Goal: Transaction & Acquisition: Purchase product/service

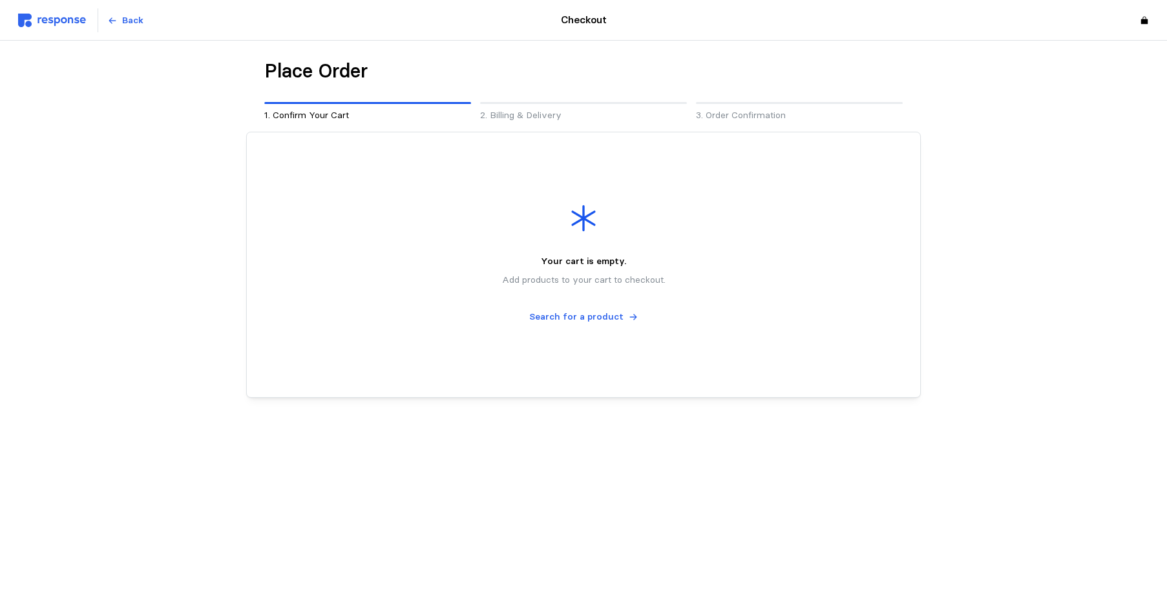
click at [58, 20] on img at bounding box center [52, 21] width 68 height 14
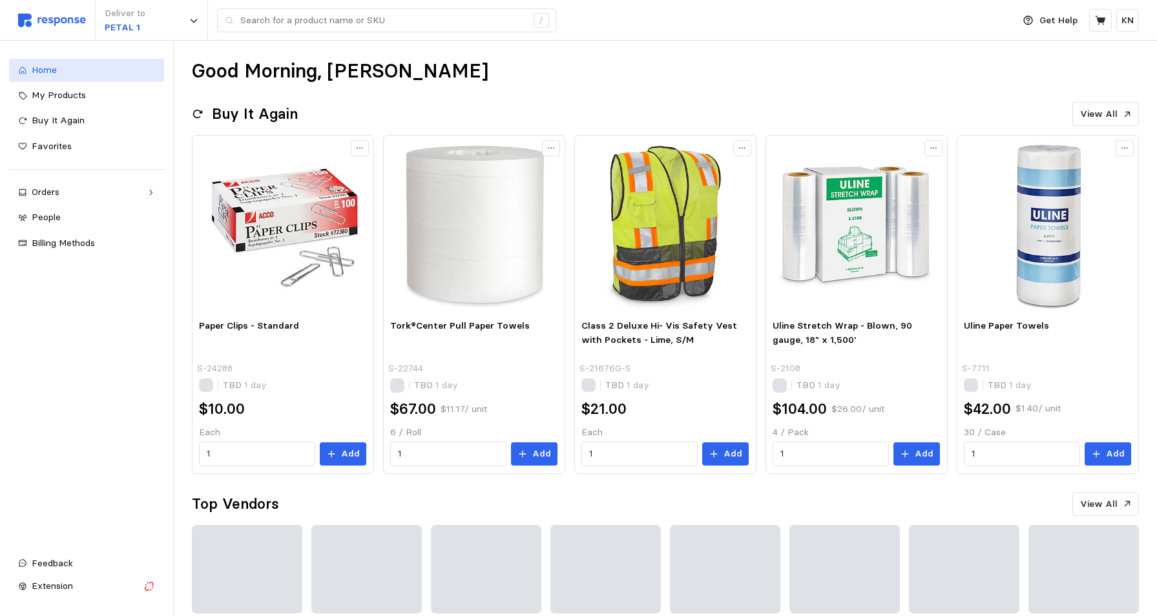
click at [47, 71] on span "Home" at bounding box center [44, 70] width 25 height 12
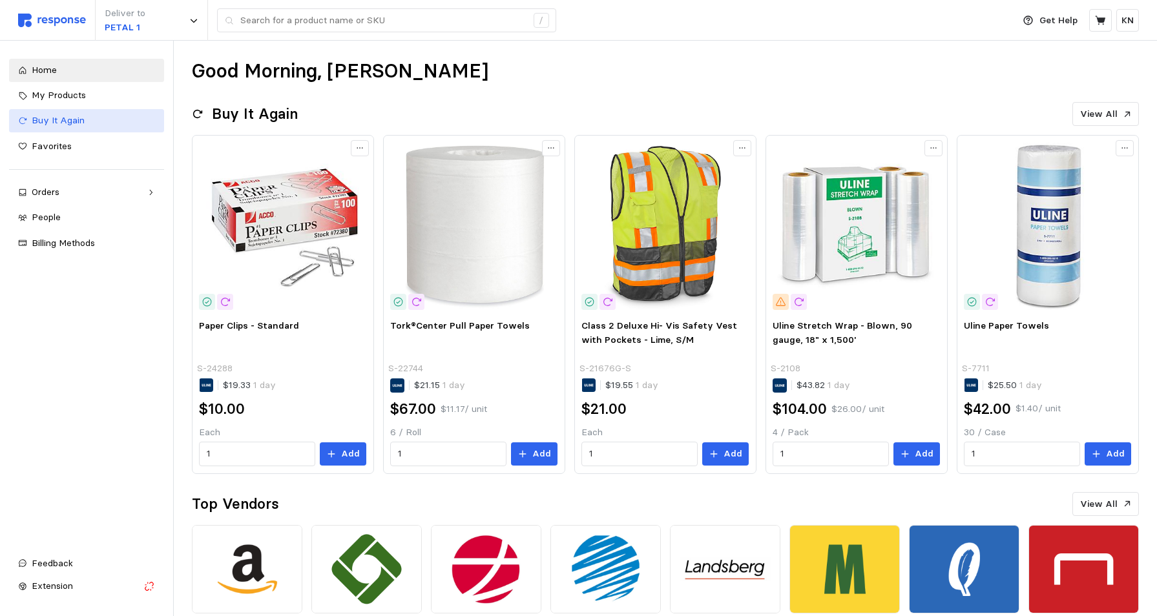
click at [95, 123] on div "Buy It Again" at bounding box center [93, 121] width 123 height 14
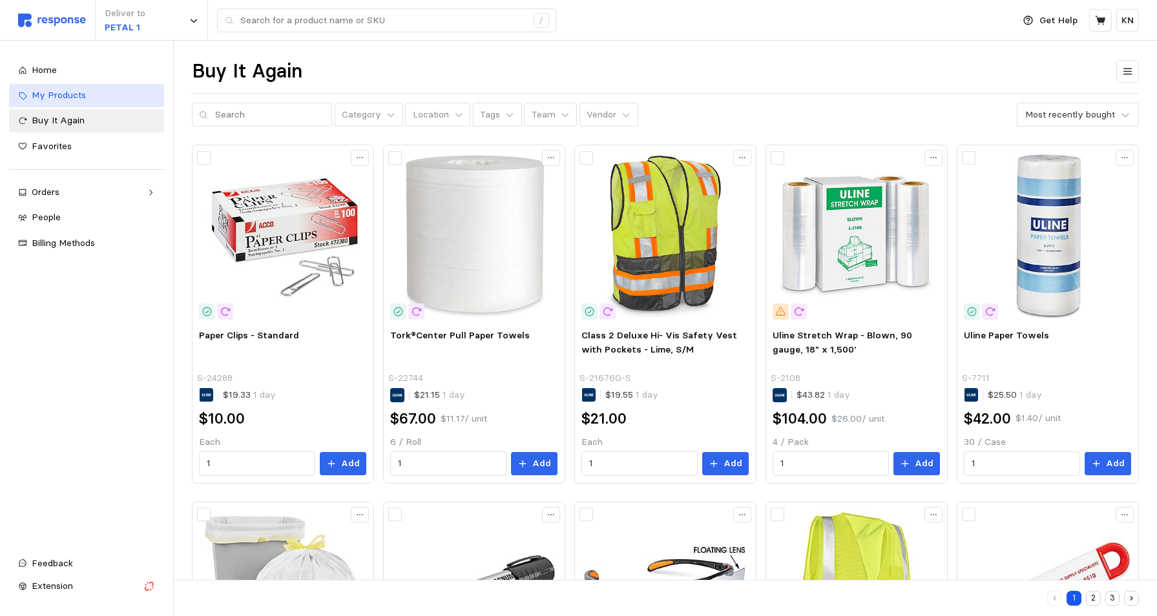
click at [74, 98] on span "My Products" at bounding box center [59, 95] width 54 height 12
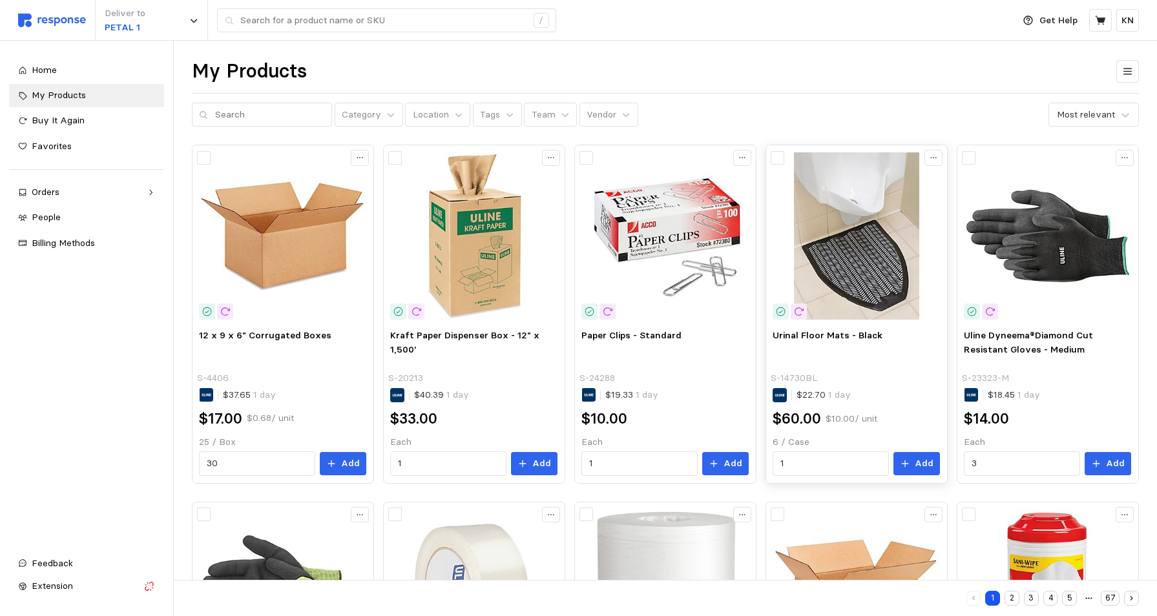
drag, startPoint x: 918, startPoint y: 463, endPoint x: 916, endPoint y: 483, distance: 19.6
click at [918, 463] on p "Add" at bounding box center [924, 464] width 19 height 14
click at [326, 17] on input "text" at bounding box center [383, 20] width 286 height 23
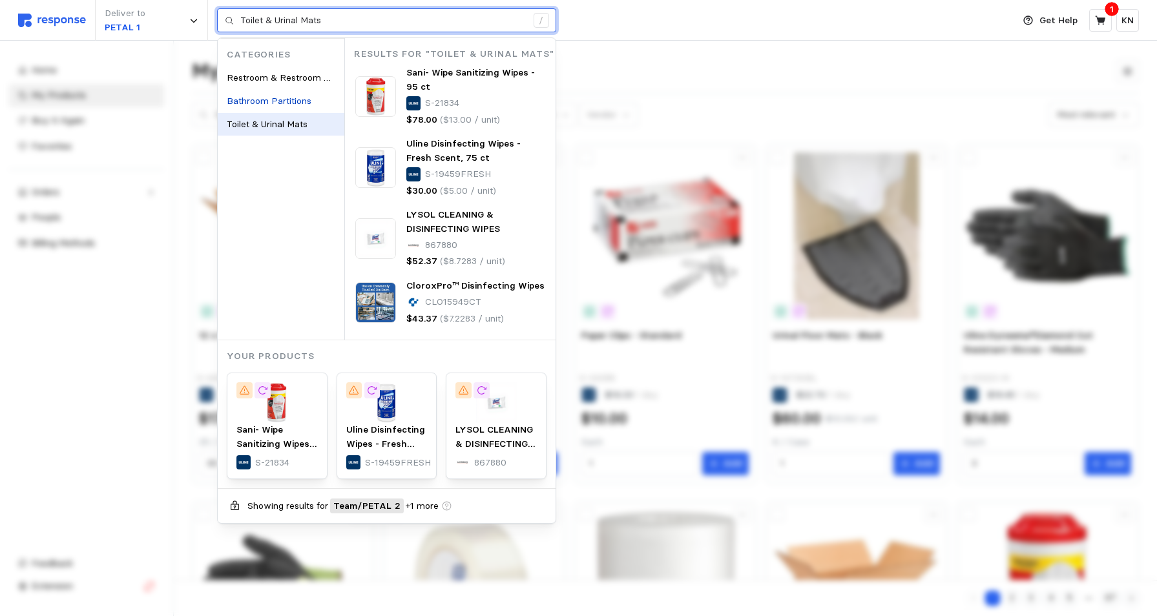
click at [277, 125] on span "Toilet & Urinal Mats" at bounding box center [267, 124] width 81 height 12
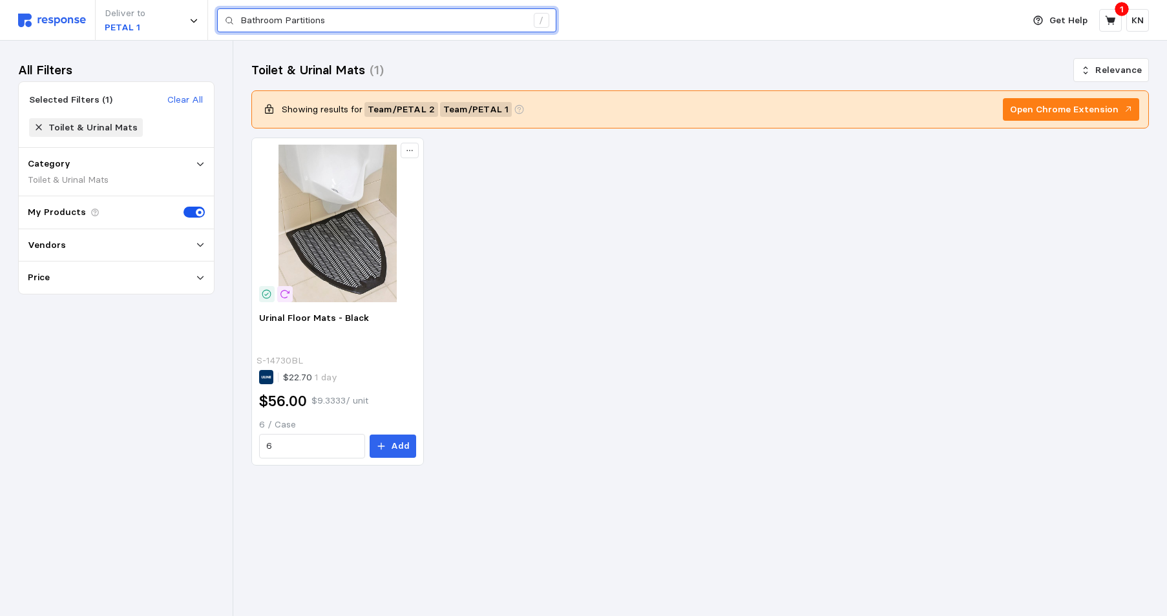
drag, startPoint x: 335, startPoint y: 20, endPoint x: 228, endPoint y: 19, distance: 106.6
click at [228, 19] on div "Bathroom Partitions /" at bounding box center [386, 20] width 339 height 25
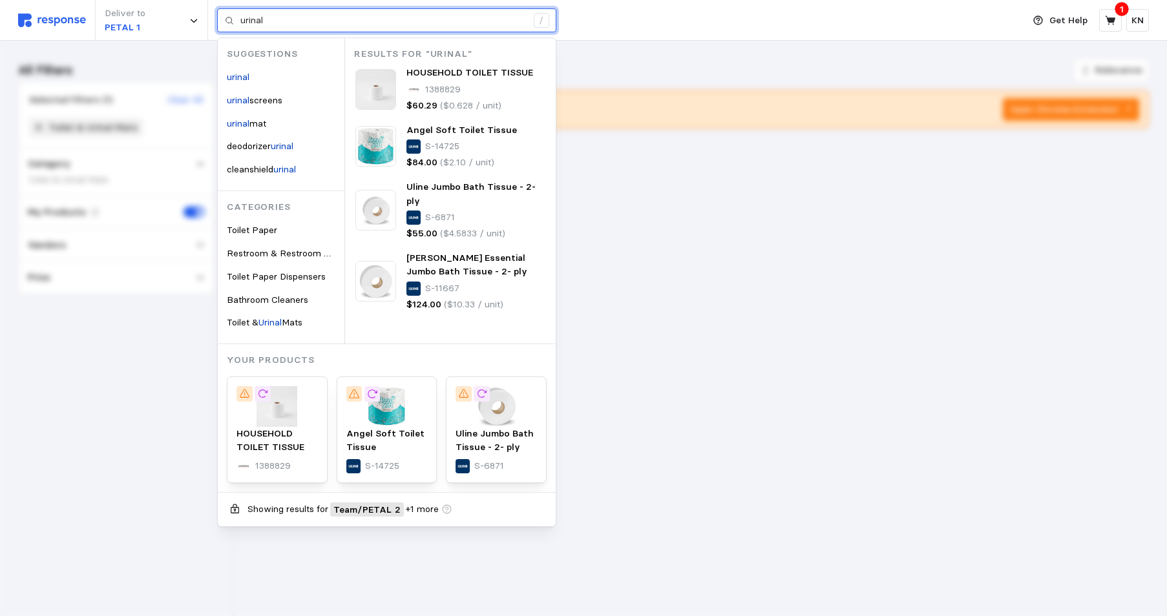
click at [275, 21] on input "urinal" at bounding box center [383, 20] width 286 height 23
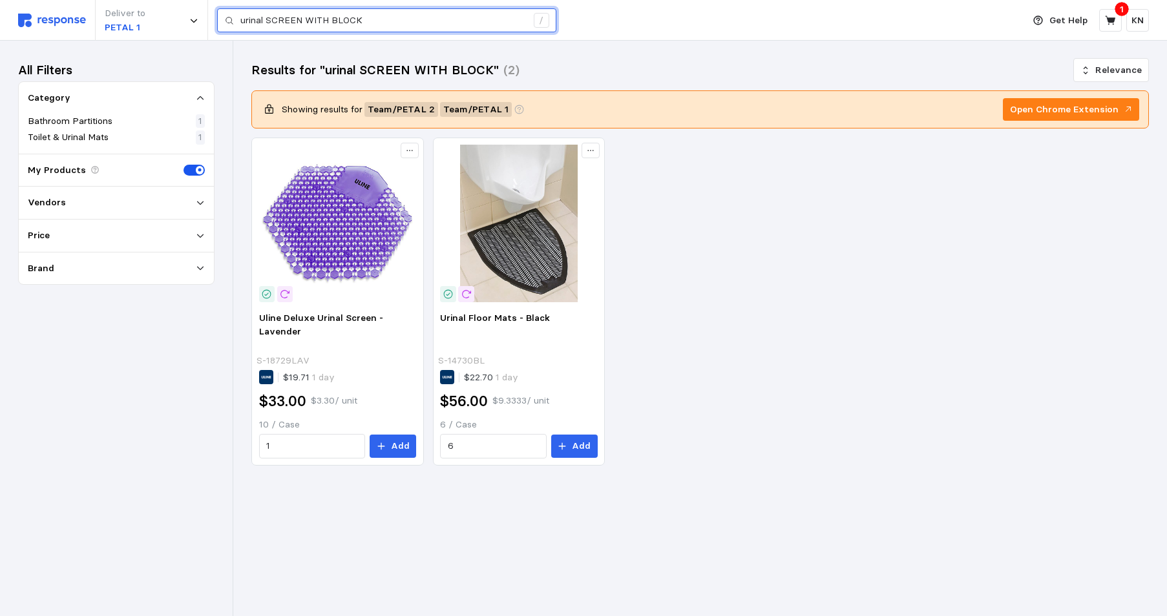
click at [269, 16] on input "urinal SCREEN WITH BLOCK" at bounding box center [383, 20] width 286 height 23
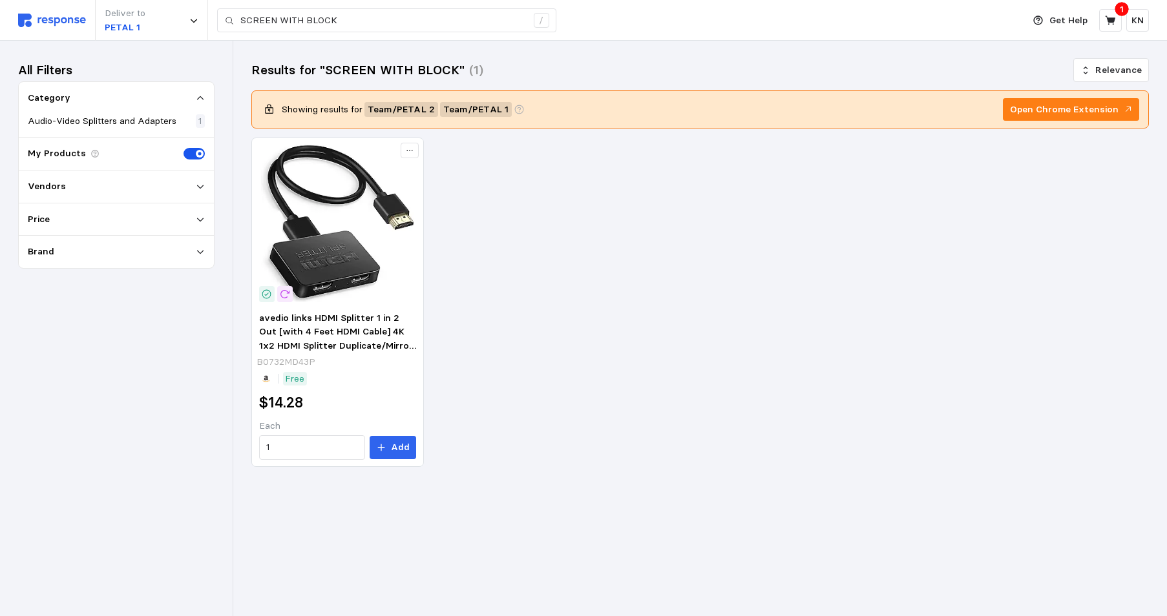
click at [189, 154] on span at bounding box center [191, 154] width 14 height 12
click at [184, 148] on input "checkbox" at bounding box center [184, 148] width 0 height 0
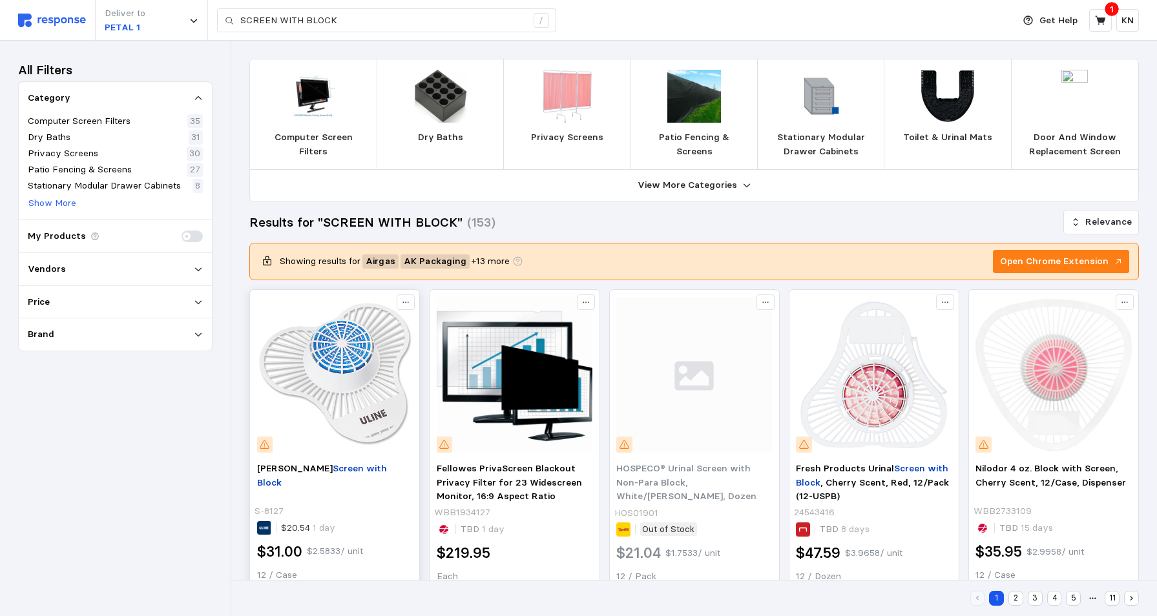
scroll to position [65, 0]
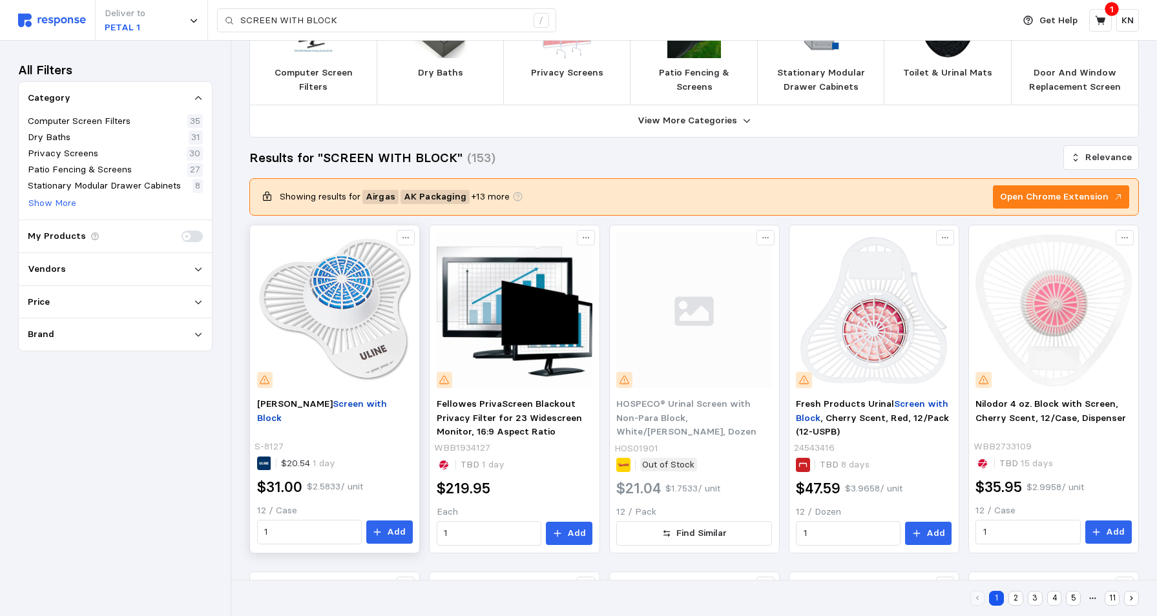
drag, startPoint x: 395, startPoint y: 532, endPoint x: 396, endPoint y: 547, distance: 15.5
click at [395, 532] on p "Add" at bounding box center [396, 532] width 19 height 14
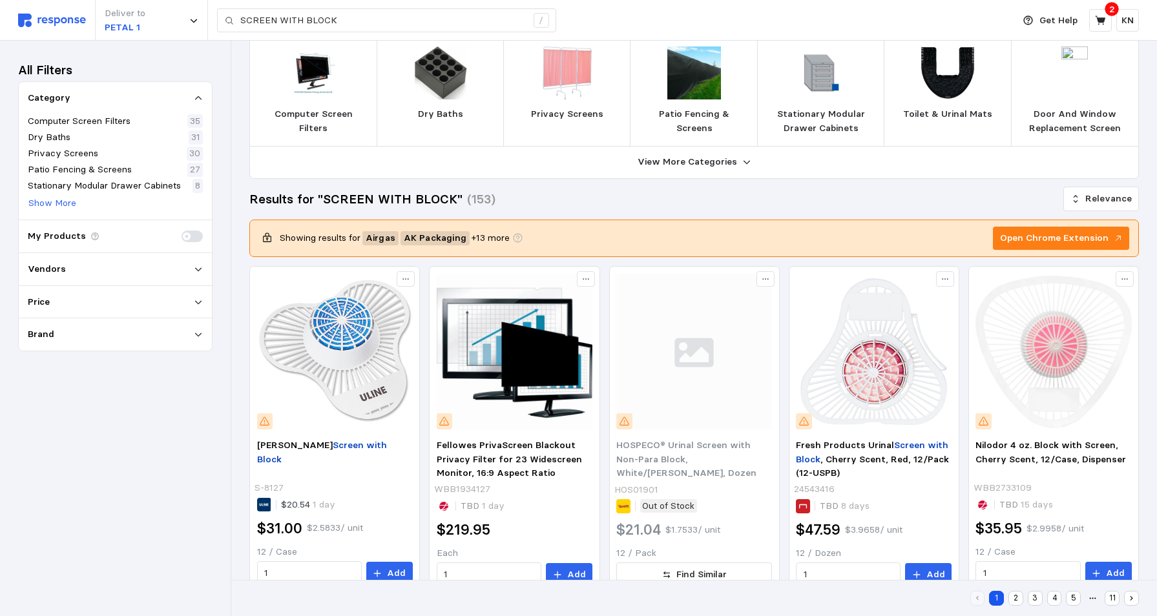
scroll to position [0, 0]
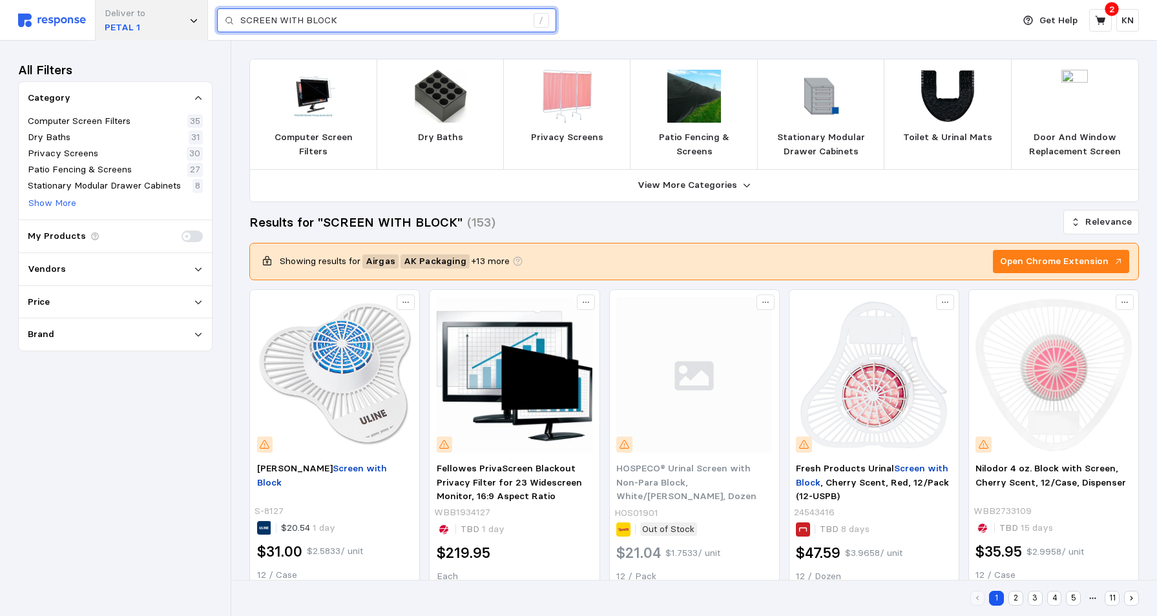
drag, startPoint x: 325, startPoint y: 22, endPoint x: 177, endPoint y: 26, distance: 148.0
click at [198, 25] on div "Deliver to PETAL 1 SCREEN WITH BLOCK /" at bounding box center [512, 20] width 989 height 41
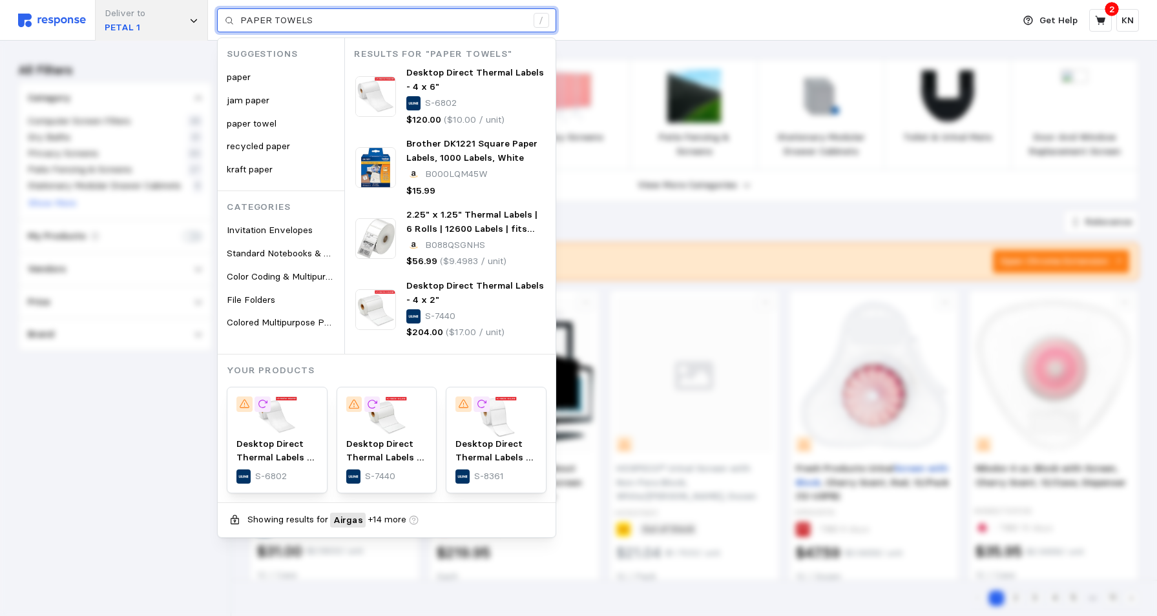
type input "PAPER TOWELS"
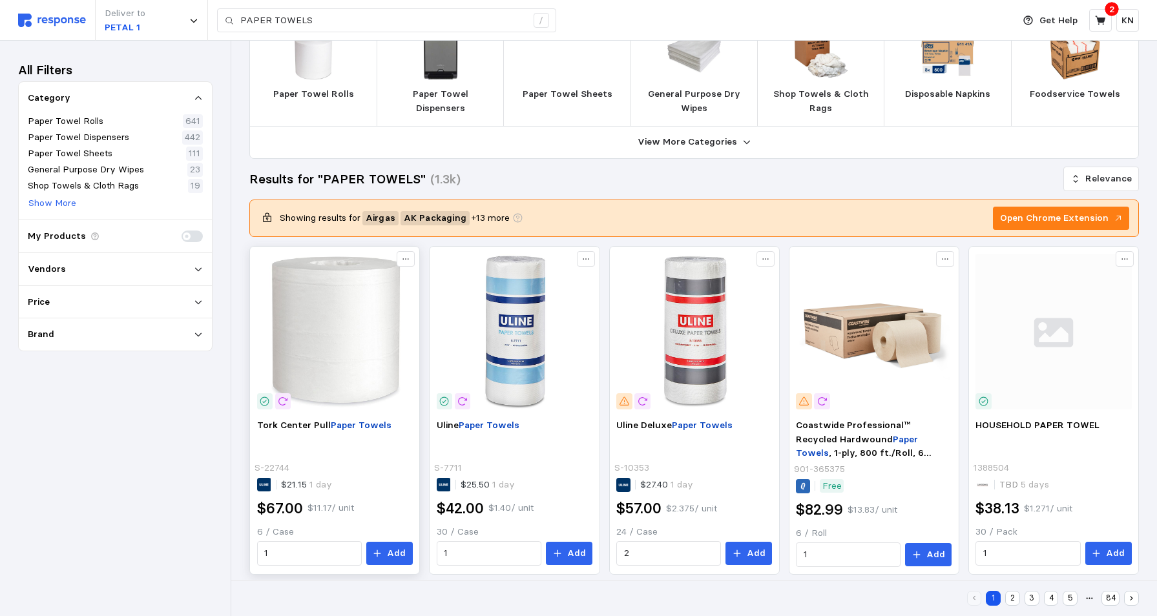
scroll to position [129, 0]
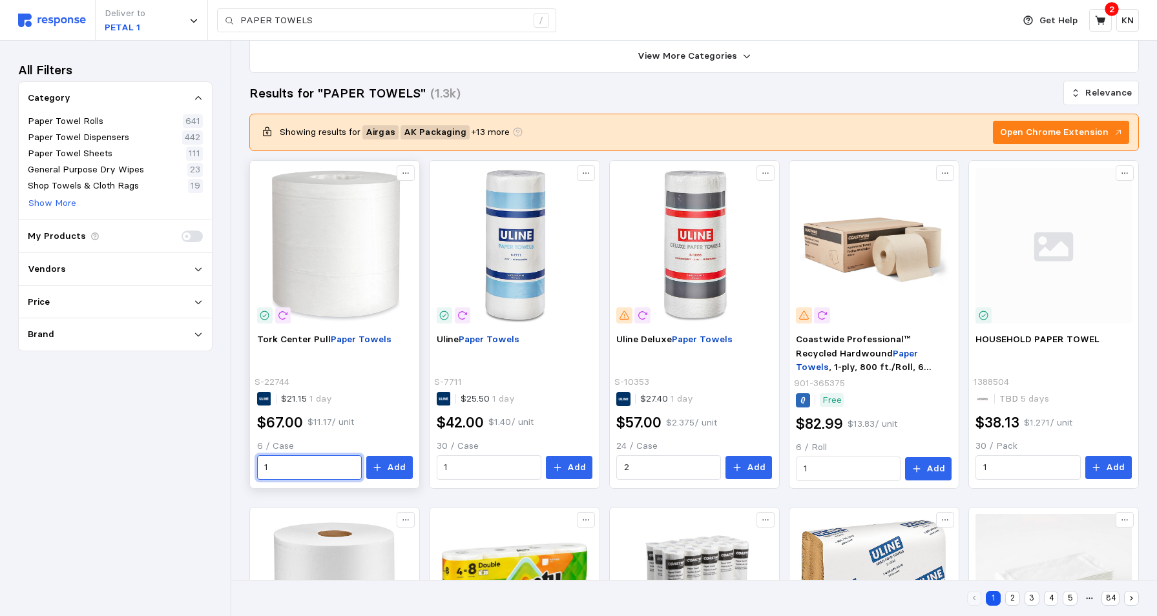
click at [299, 470] on input "1" at bounding box center [309, 467] width 90 height 23
type input "2"
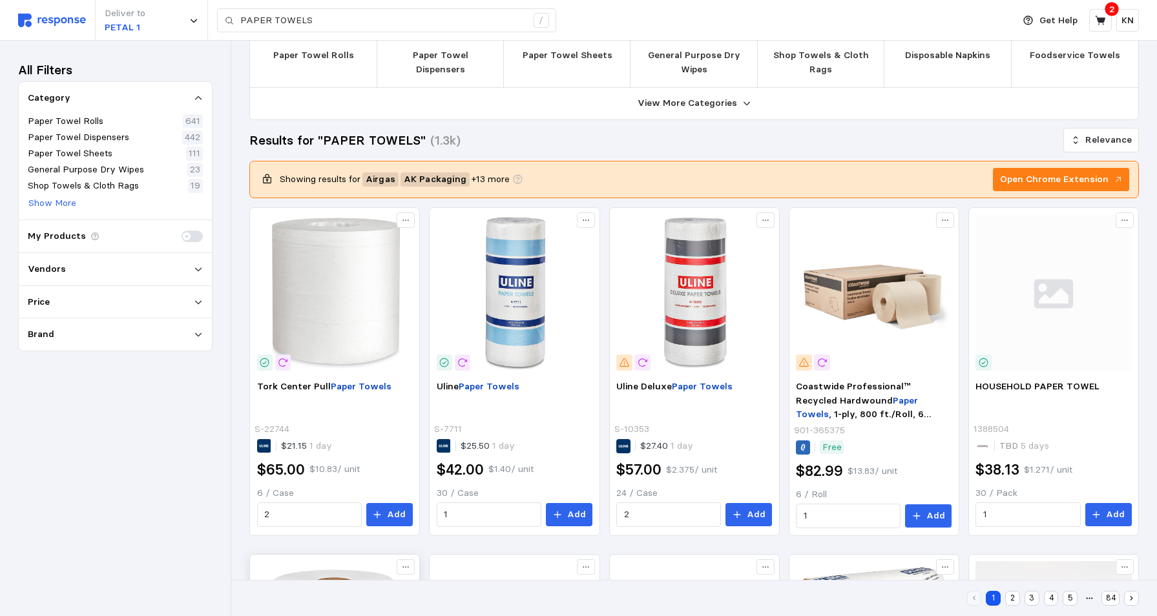
scroll to position [194, 0]
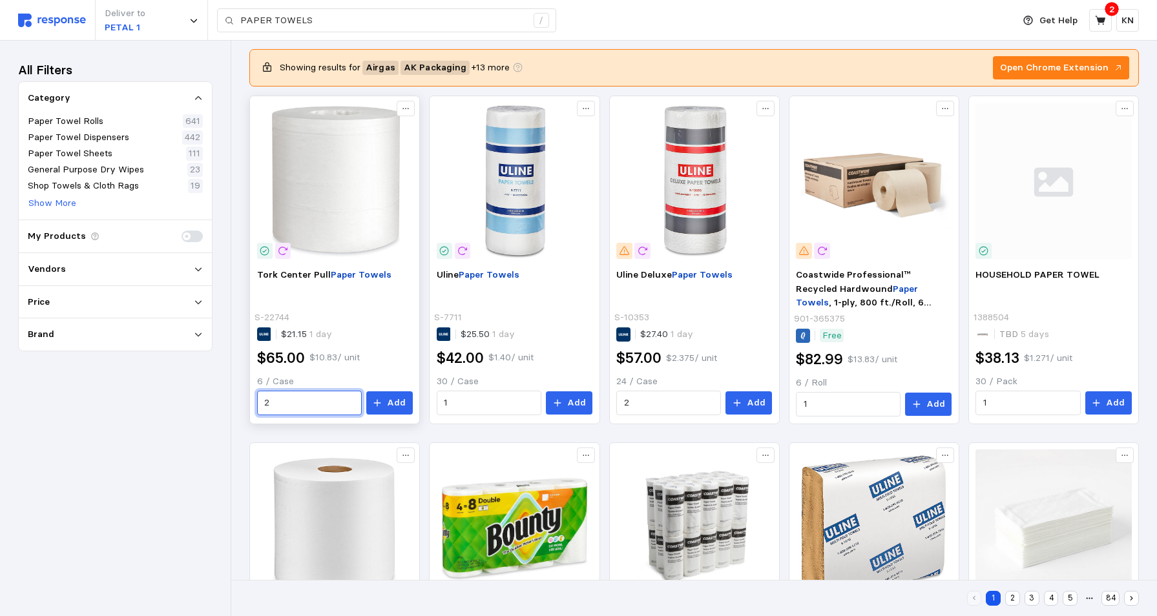
click at [286, 406] on input "2" at bounding box center [309, 403] width 90 height 23
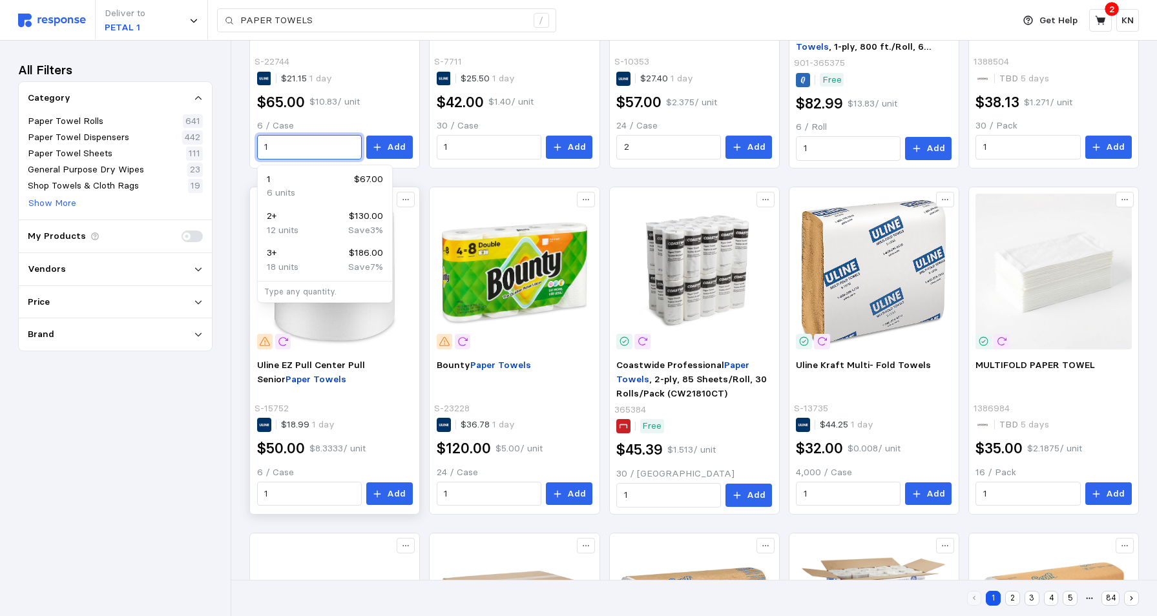
scroll to position [452, 0]
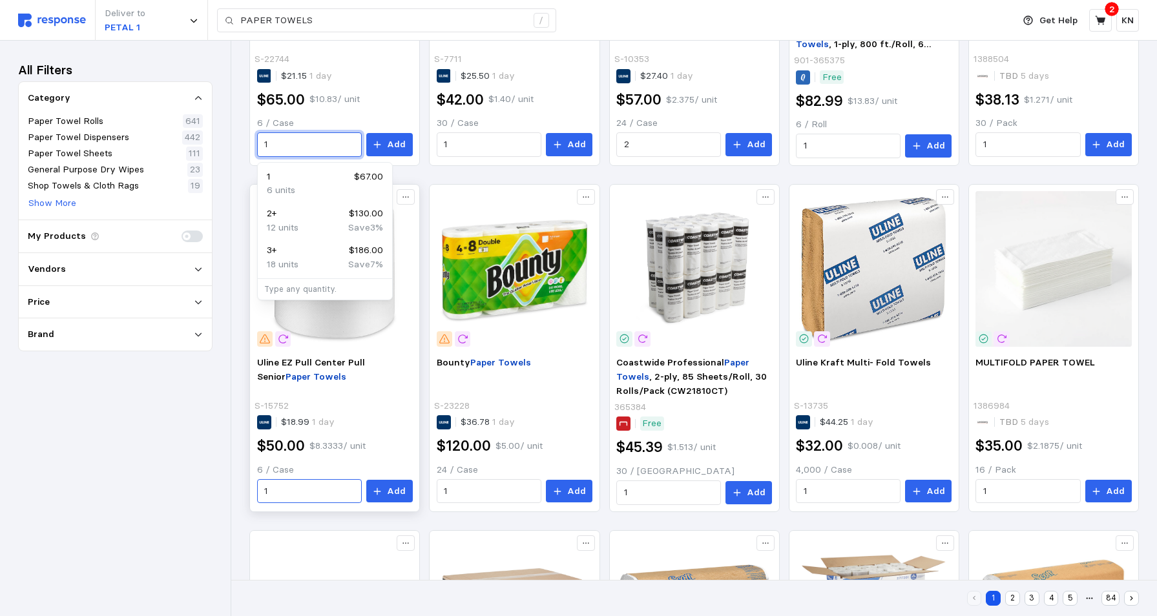
type input "1"
click at [279, 493] on input "1" at bounding box center [309, 491] width 90 height 23
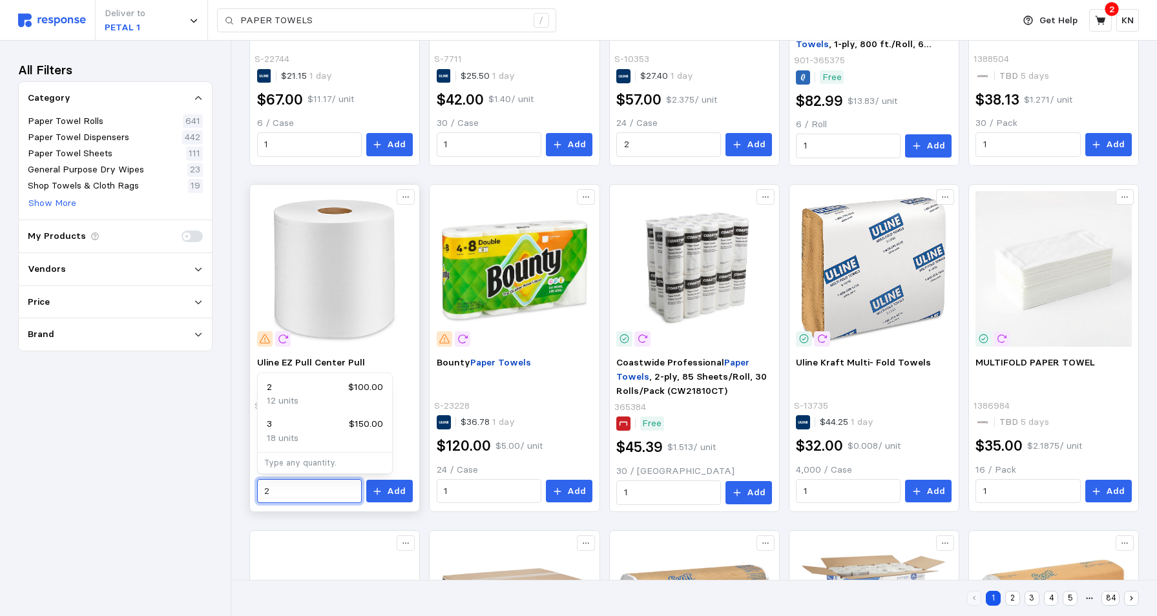
type input "2"
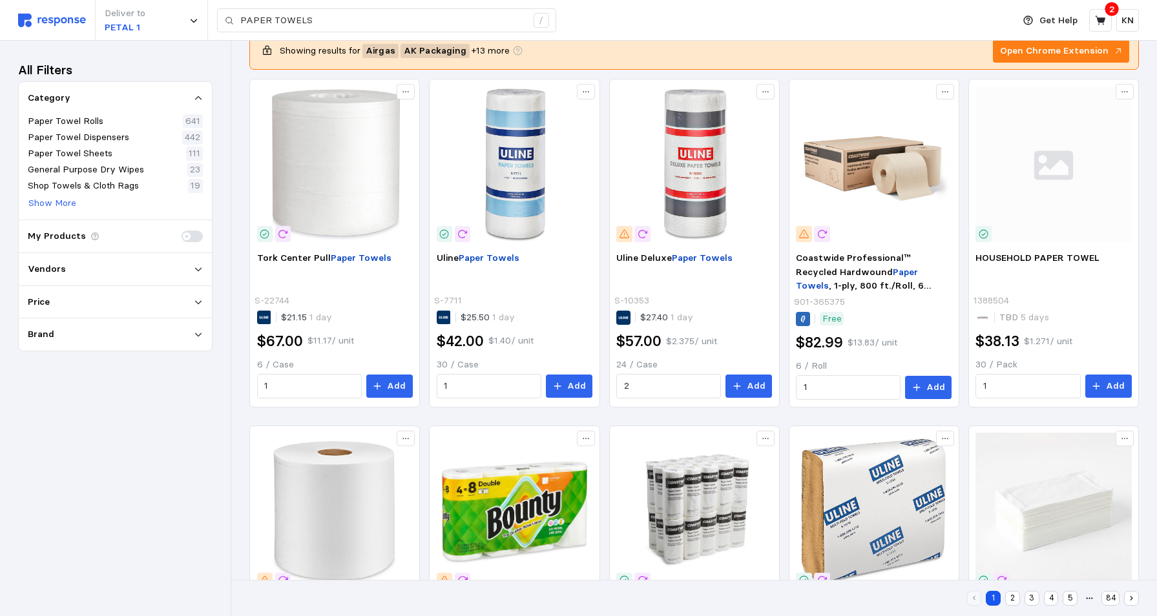
scroll to position [388, 0]
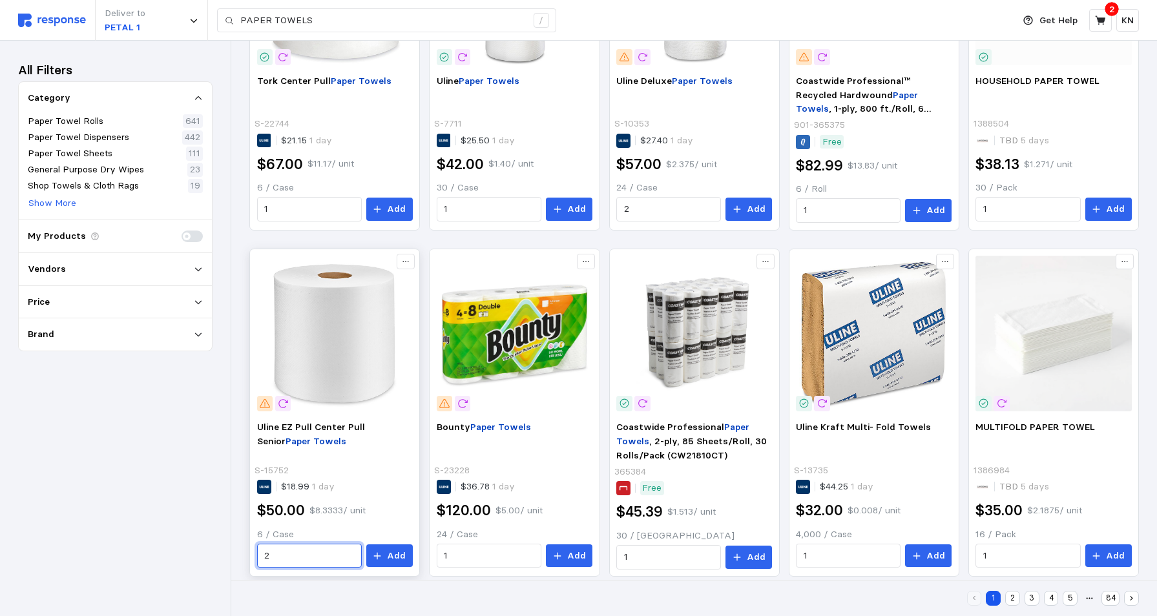
click at [284, 561] on input "2" at bounding box center [309, 556] width 90 height 23
type input "1"
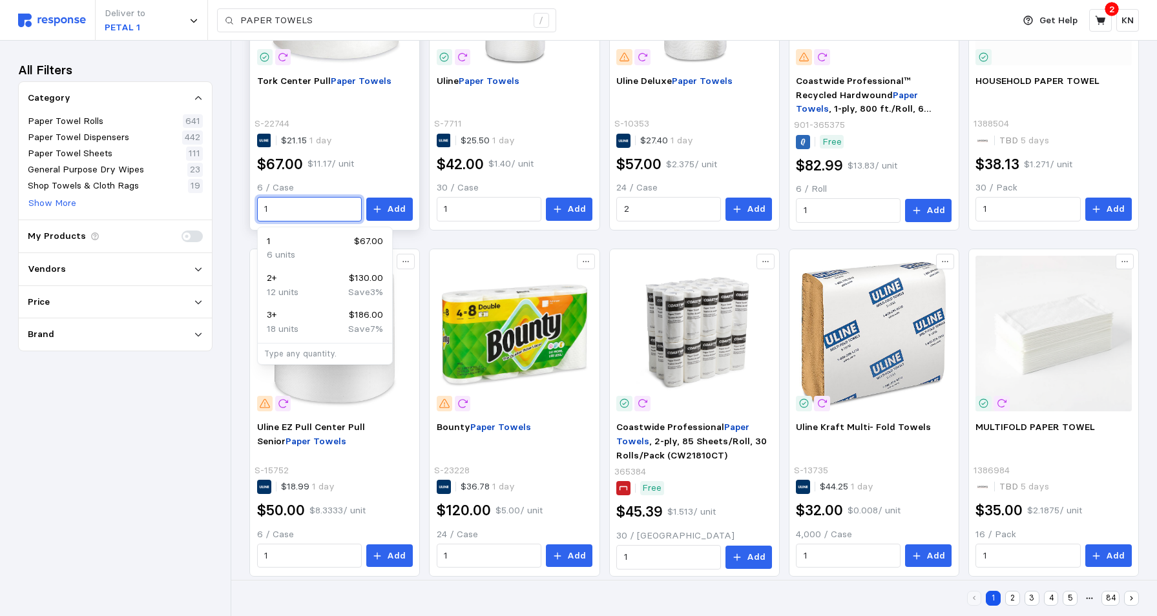
click at [293, 209] on input "1" at bounding box center [309, 209] width 90 height 23
type input "2"
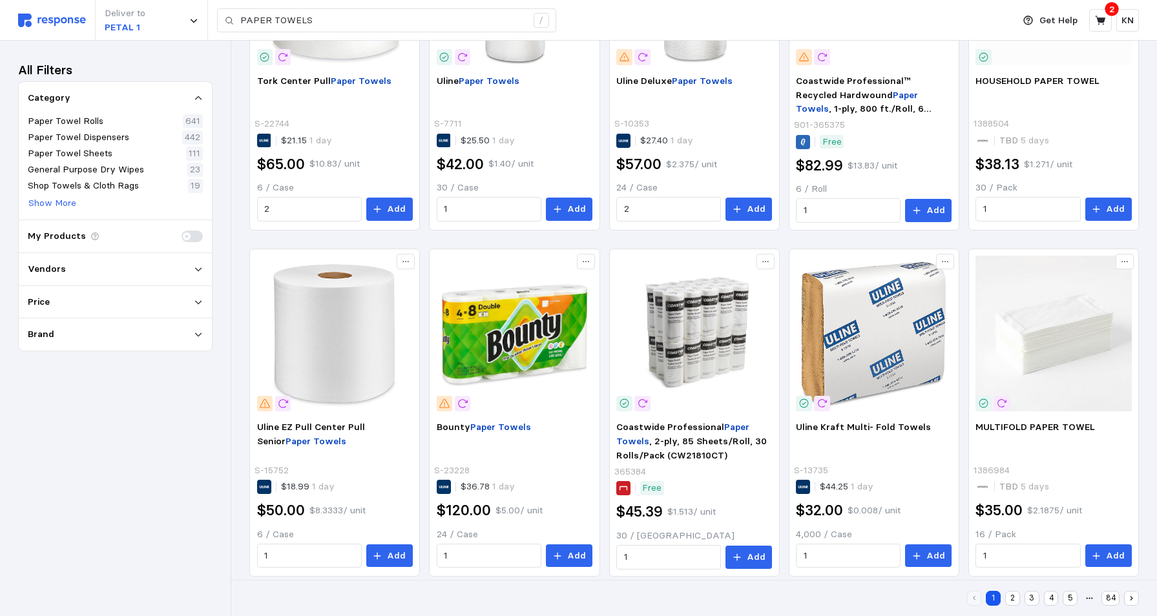
drag, startPoint x: 392, startPoint y: 209, endPoint x: 390, endPoint y: 234, distance: 25.3
click at [392, 208] on p "Add" at bounding box center [396, 209] width 19 height 14
click at [1104, 21] on icon at bounding box center [1100, 20] width 10 height 9
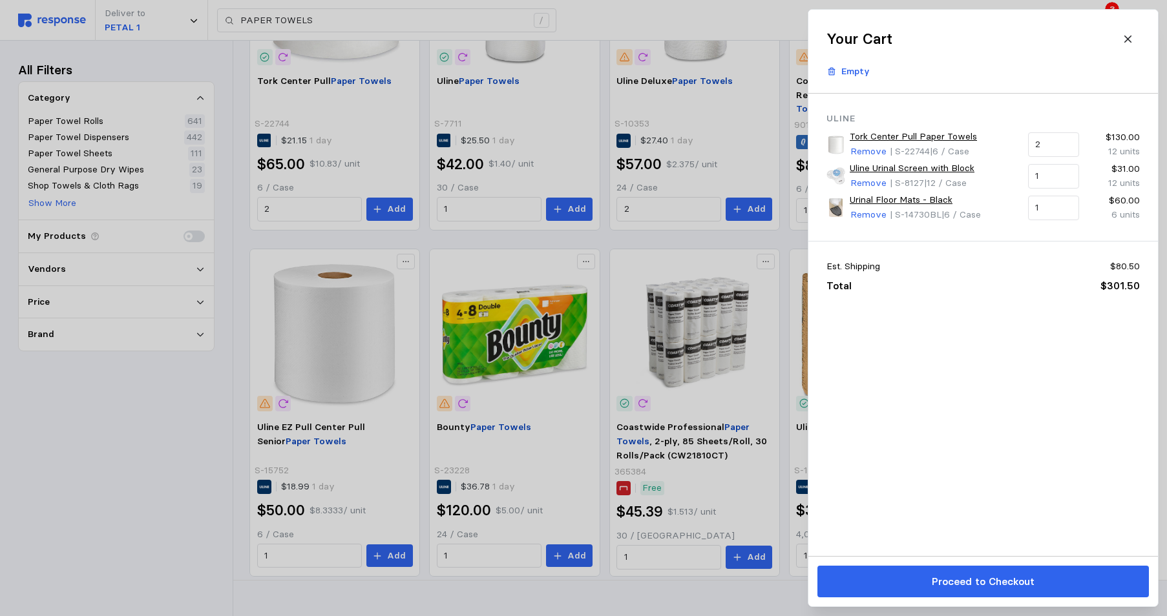
click at [95, 551] on div at bounding box center [583, 308] width 1167 height 616
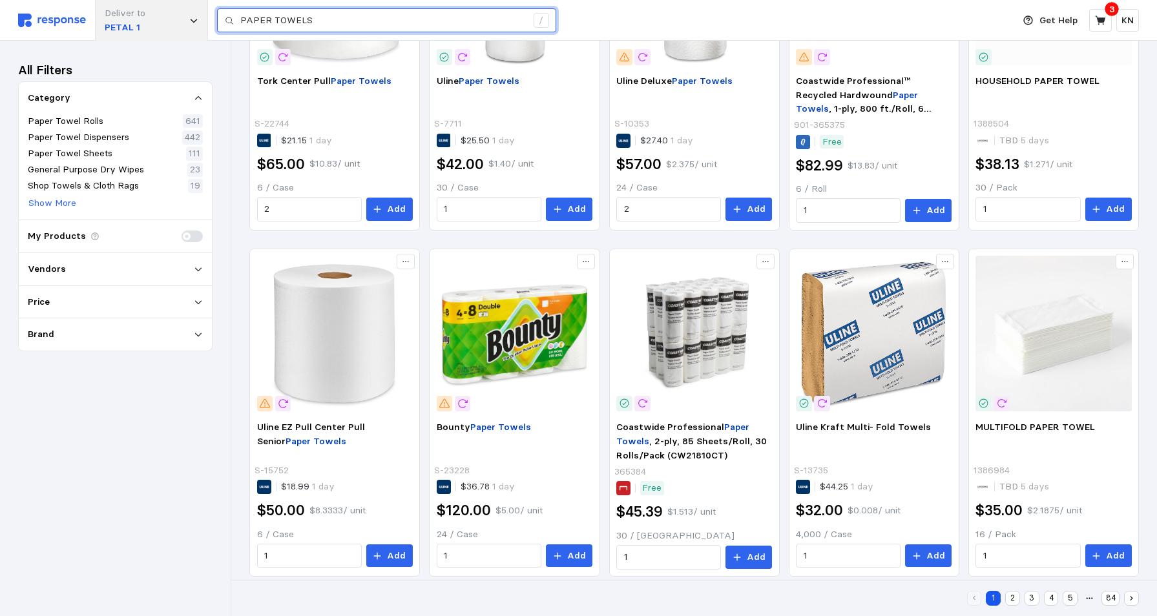
drag, startPoint x: 334, startPoint y: 10, endPoint x: 155, endPoint y: 12, distance: 179.0
click at [155, 12] on div "Deliver to PETAL 1 PAPER TOWELS /" at bounding box center [512, 20] width 989 height 41
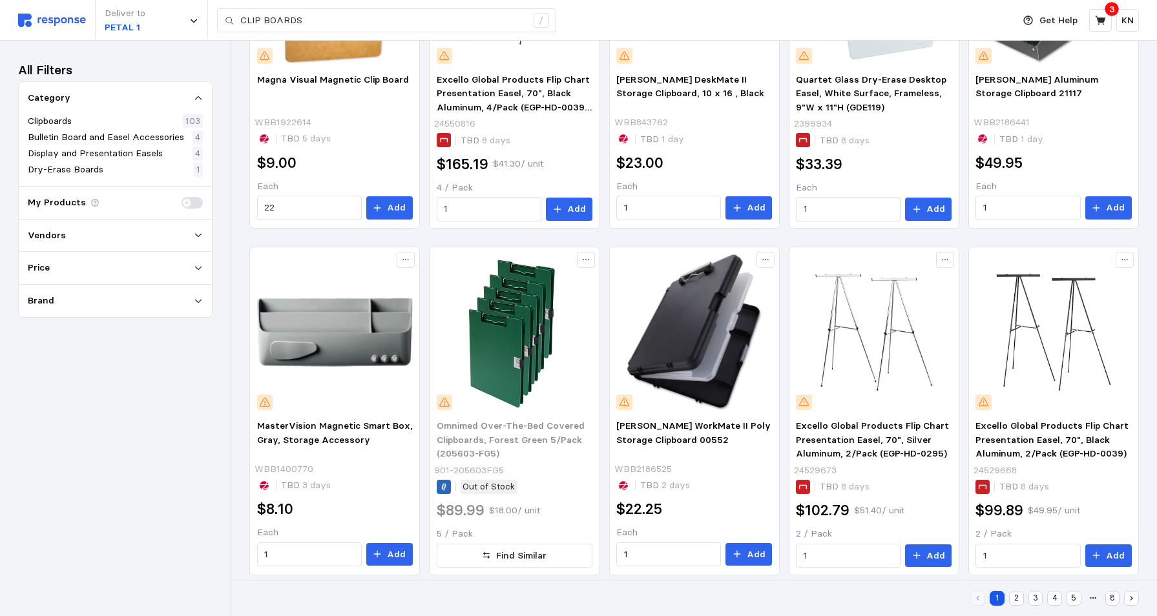
scroll to position [597, 0]
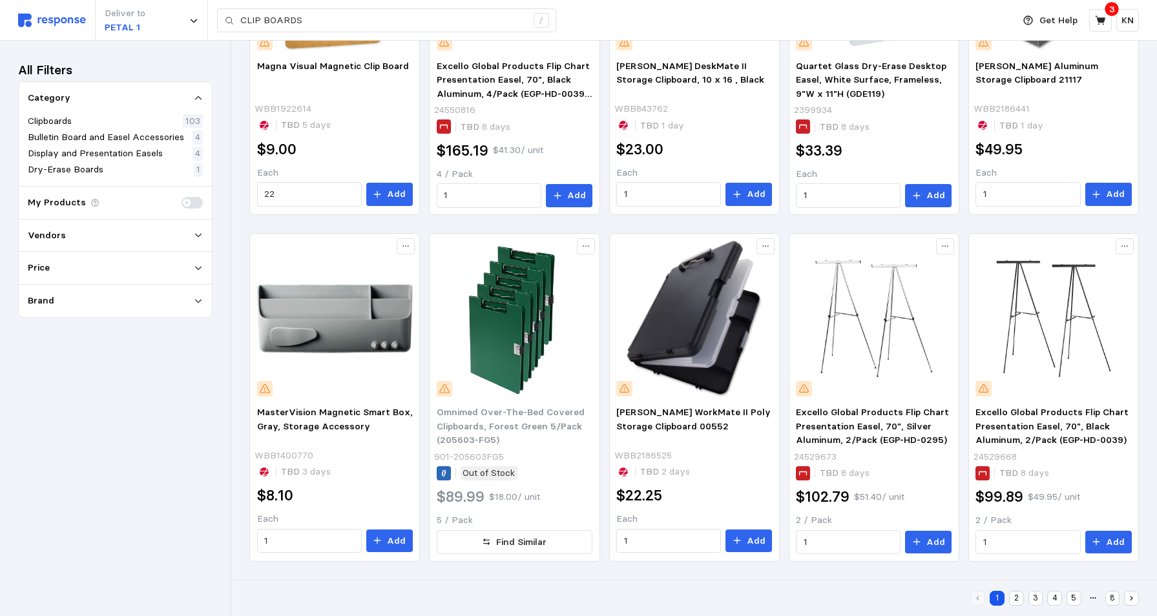
click at [1017, 598] on button "2" at bounding box center [1016, 598] width 15 height 15
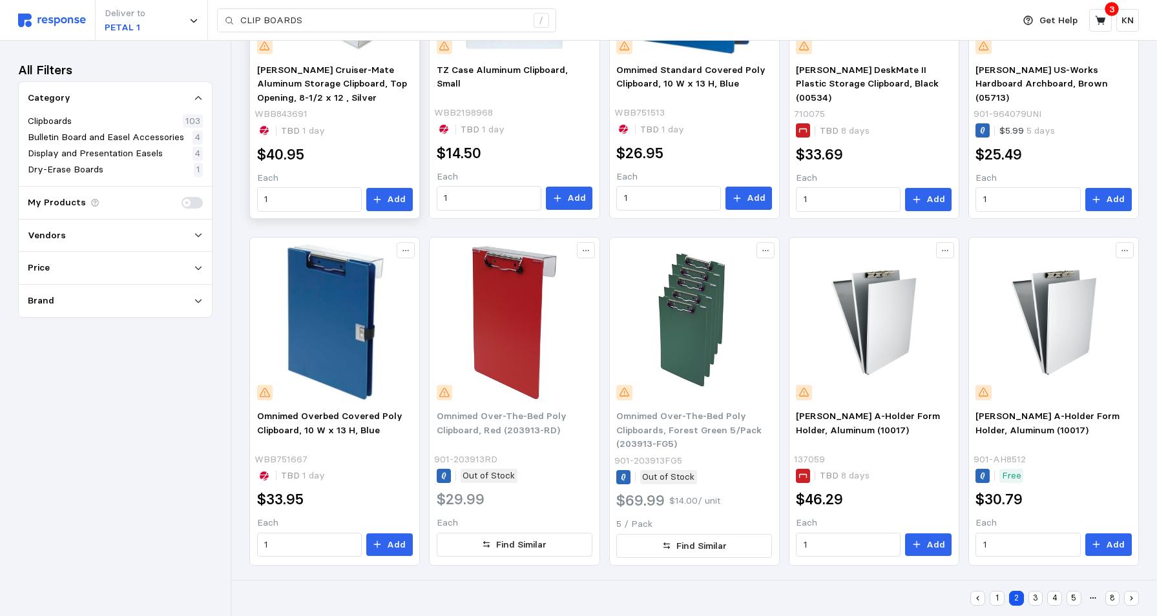
scroll to position [597, 0]
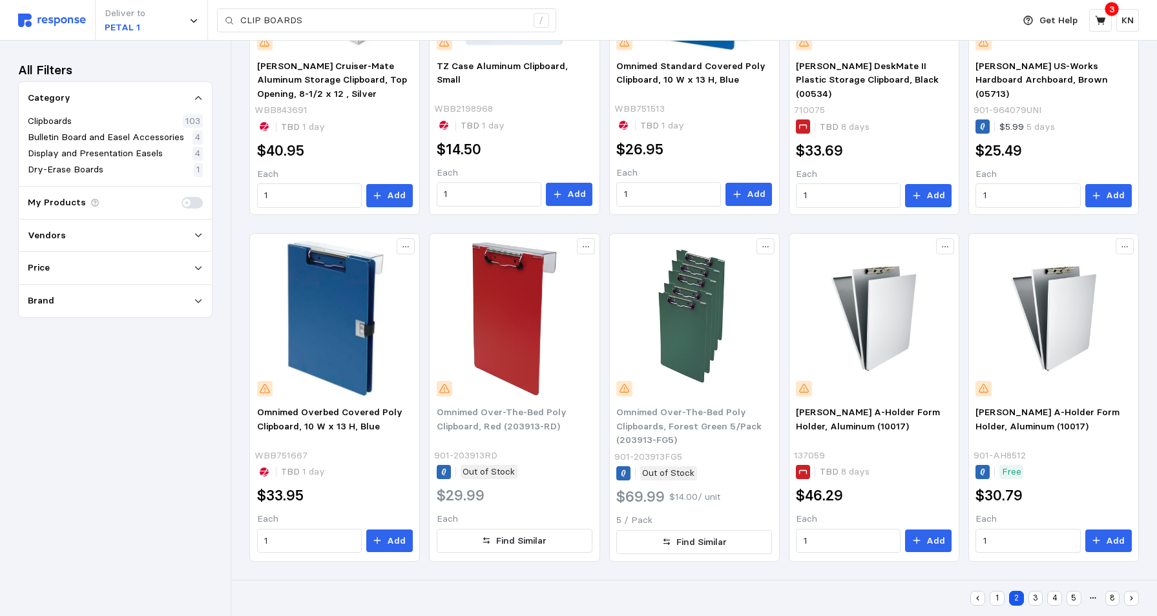
click at [1034, 596] on button "3" at bounding box center [1036, 598] width 15 height 15
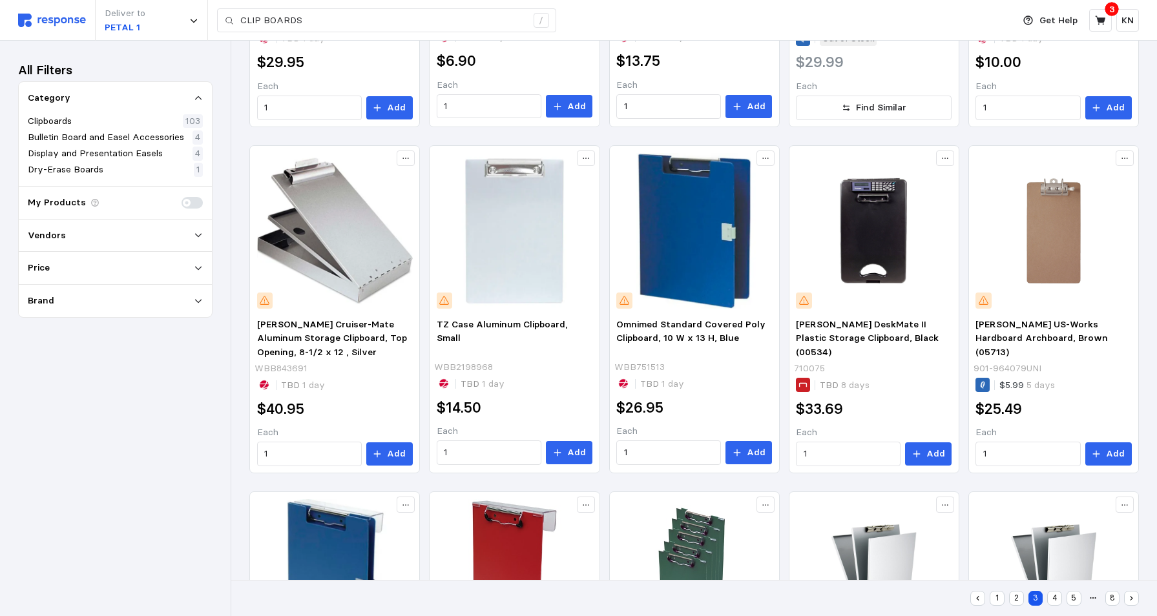
scroll to position [118, 0]
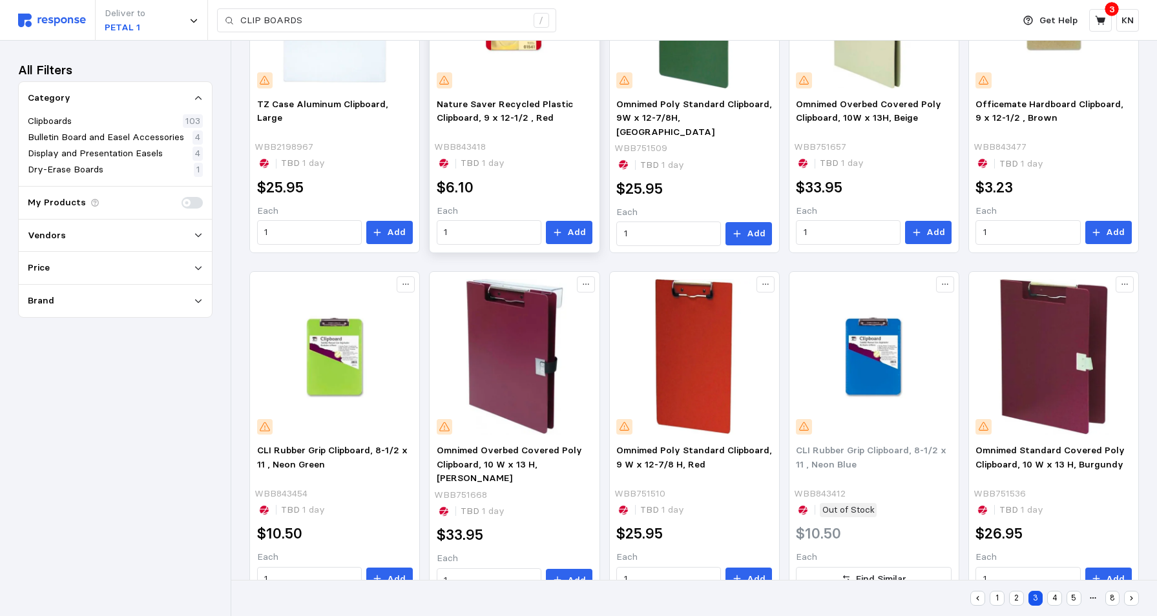
scroll to position [594, 0]
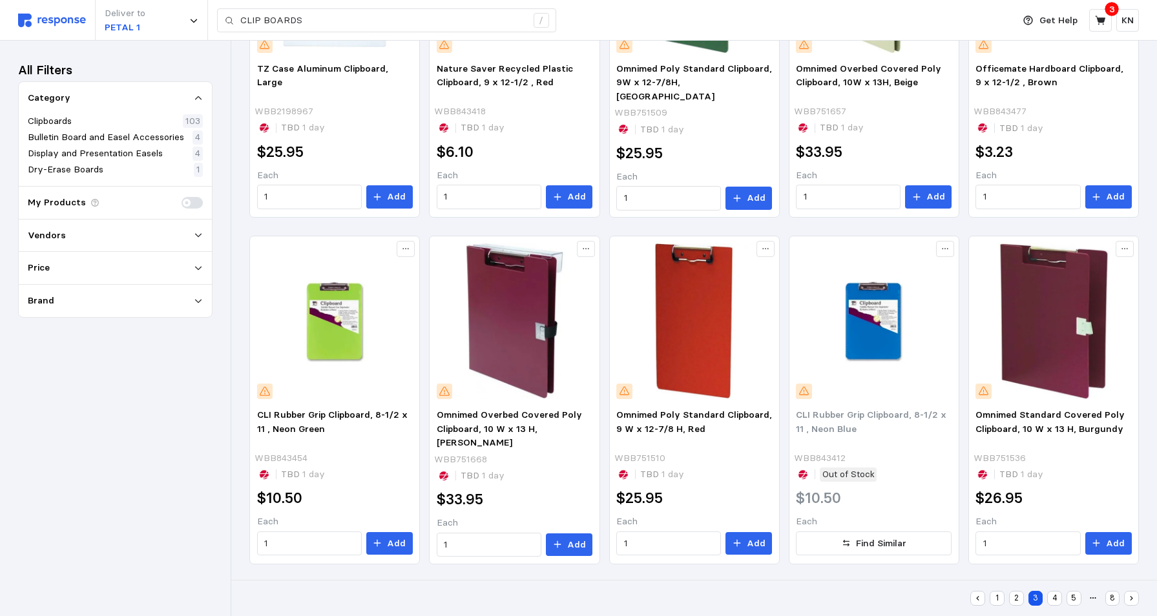
click at [1056, 597] on button "4" at bounding box center [1054, 598] width 15 height 15
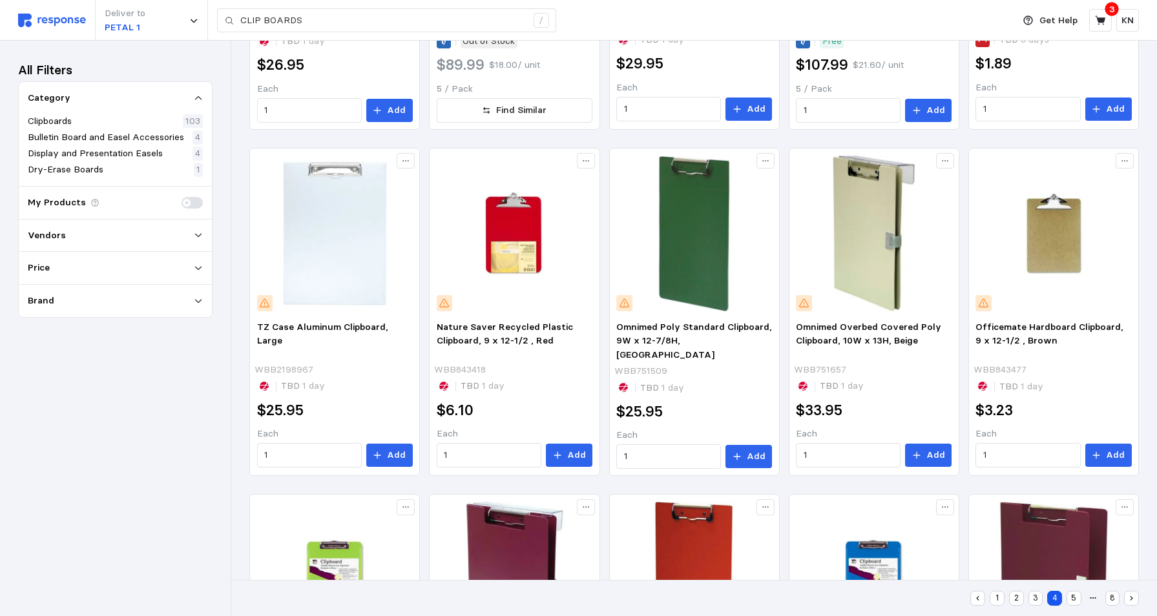
scroll to position [117, 0]
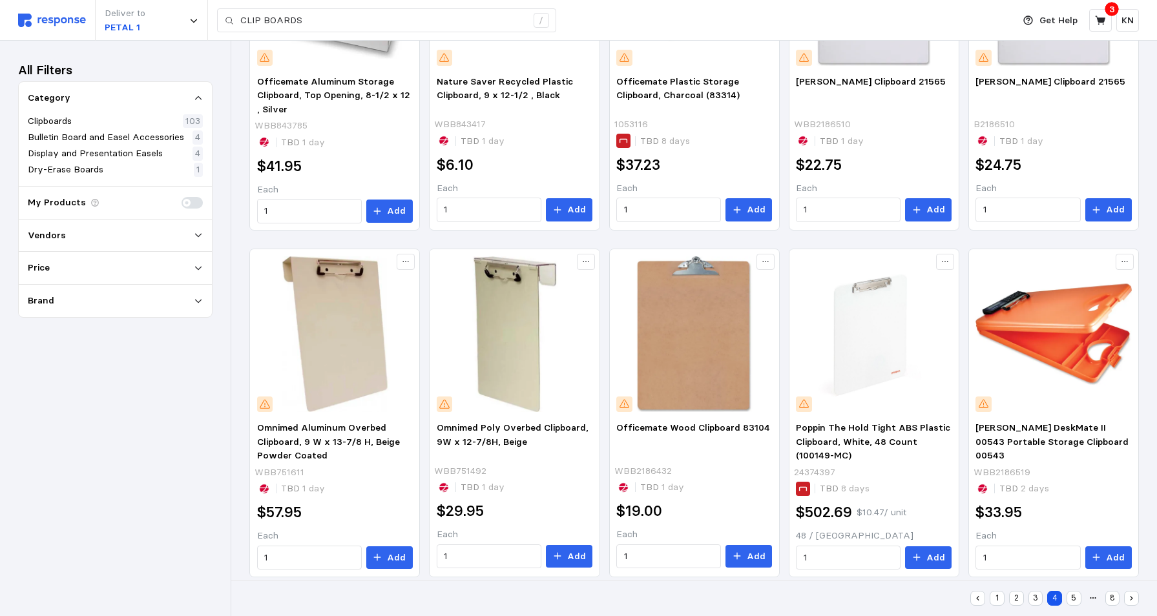
scroll to position [597, 0]
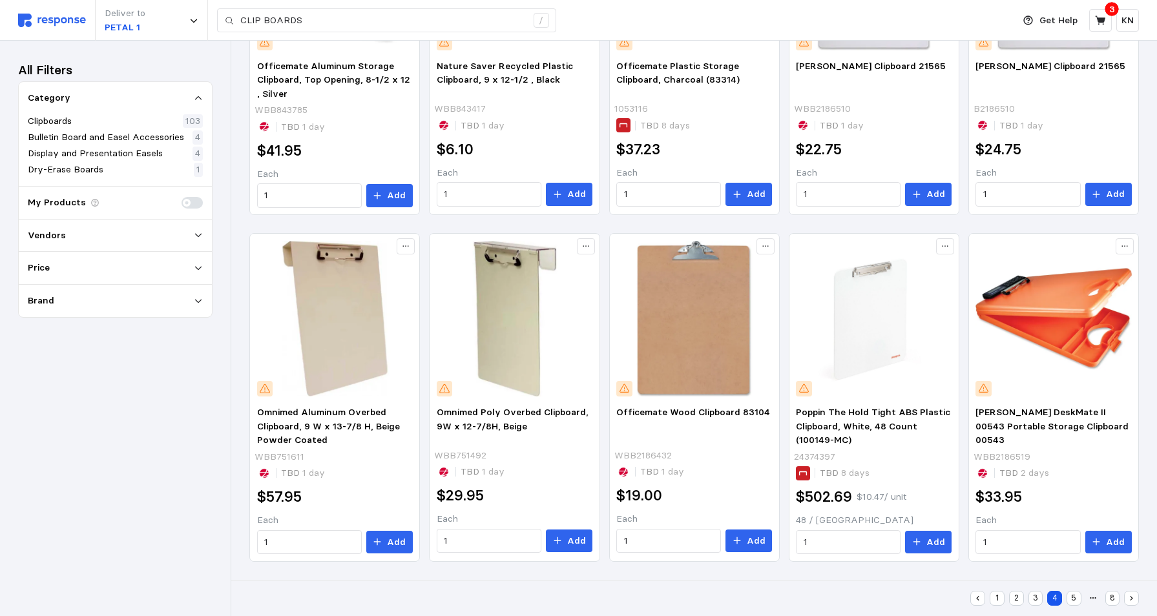
click at [1074, 600] on button "5" at bounding box center [1074, 598] width 15 height 15
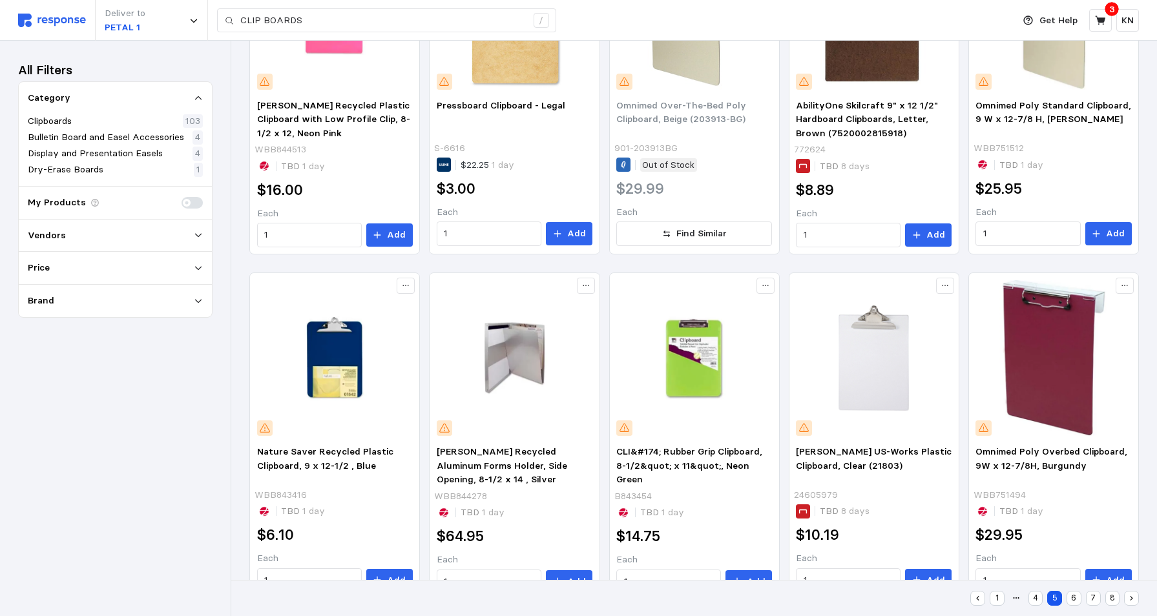
scroll to position [597, 0]
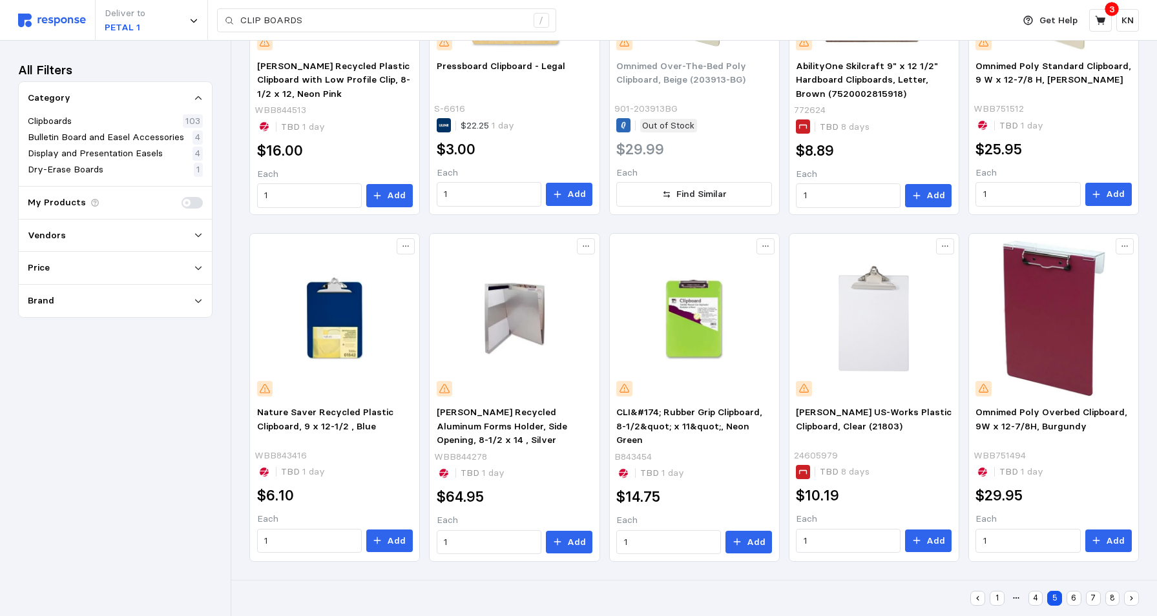
click at [1038, 600] on button "4" at bounding box center [1036, 598] width 15 height 15
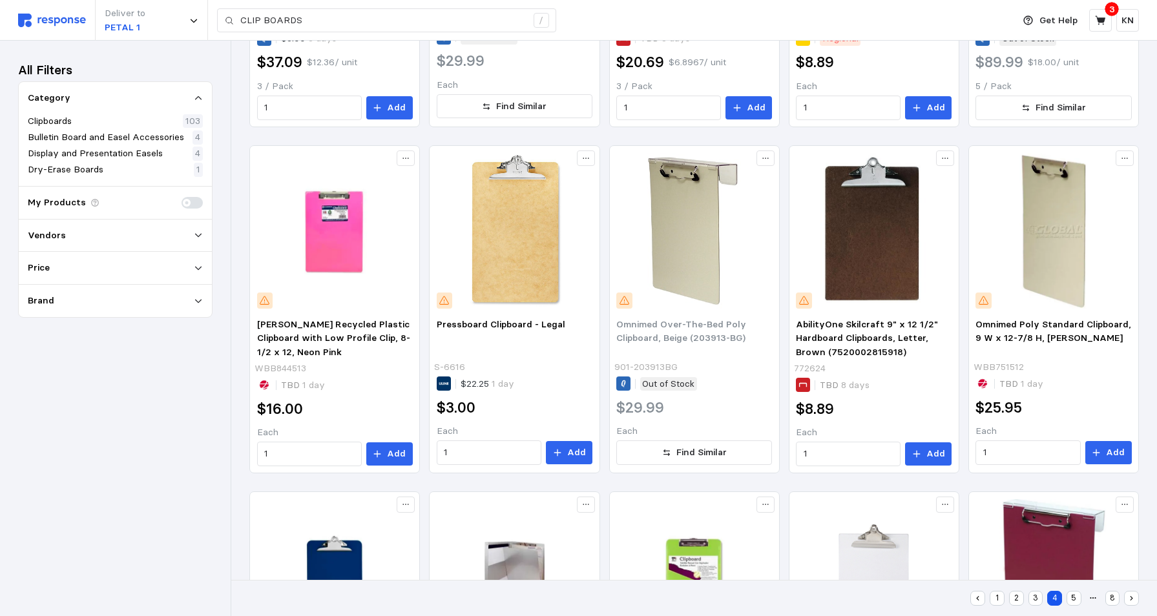
scroll to position [118, 0]
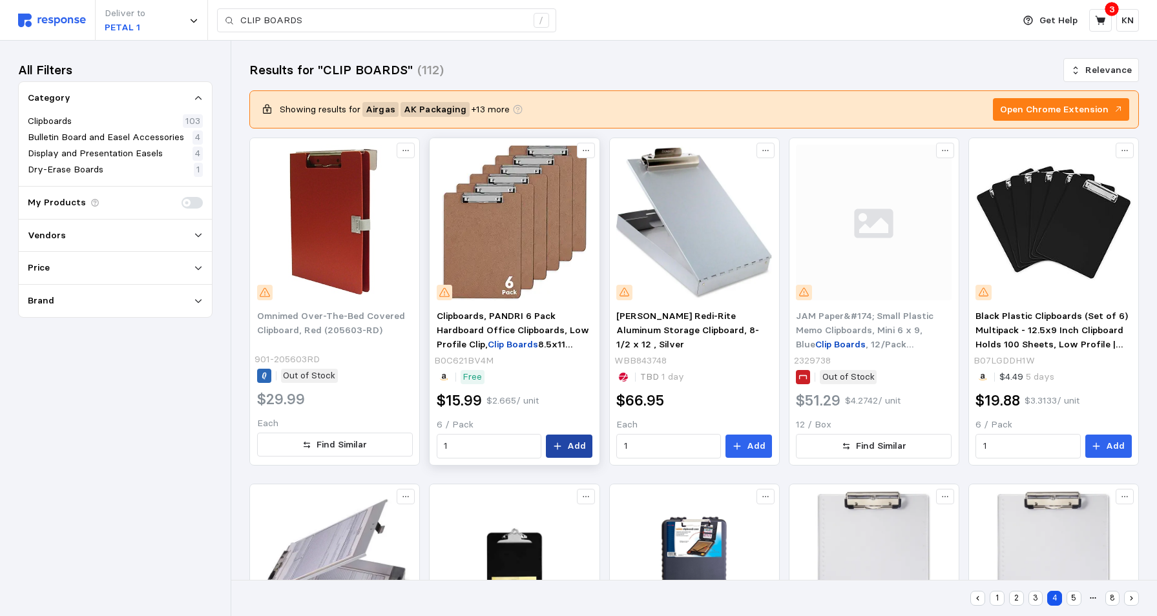
drag, startPoint x: 576, startPoint y: 443, endPoint x: 579, endPoint y: 454, distance: 11.3
click at [576, 443] on p "Add" at bounding box center [576, 446] width 19 height 14
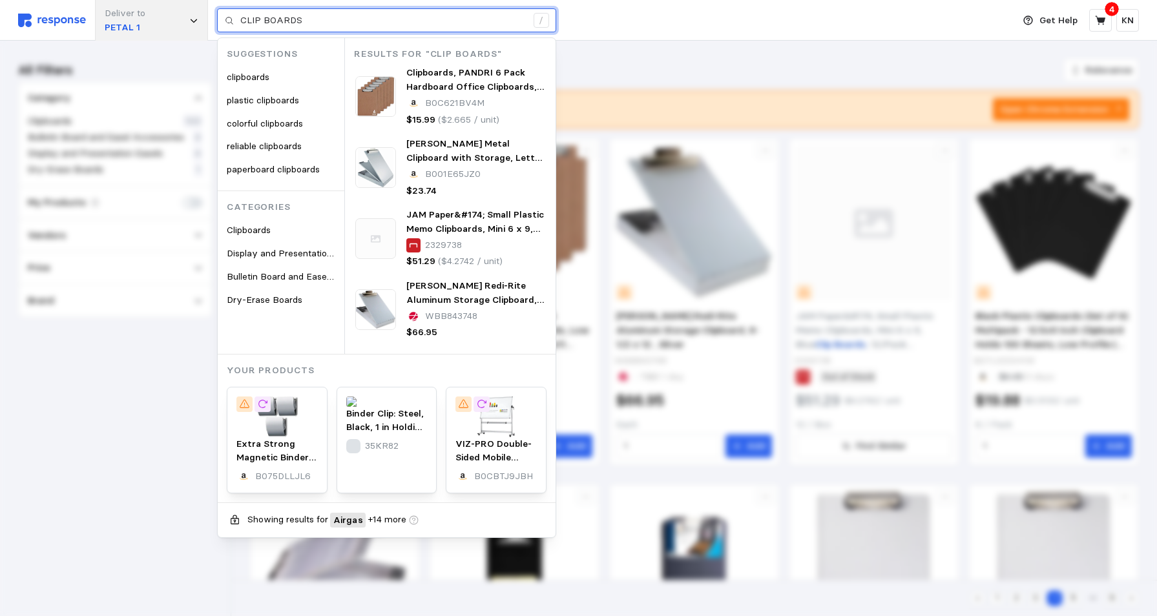
drag, startPoint x: 304, startPoint y: 20, endPoint x: 173, endPoint y: 25, distance: 130.6
click at [183, 21] on div "Deliver to PETAL 1 CLIP BOARDS / Suggestions clipboards plastic clipboards colo…" at bounding box center [512, 20] width 989 height 41
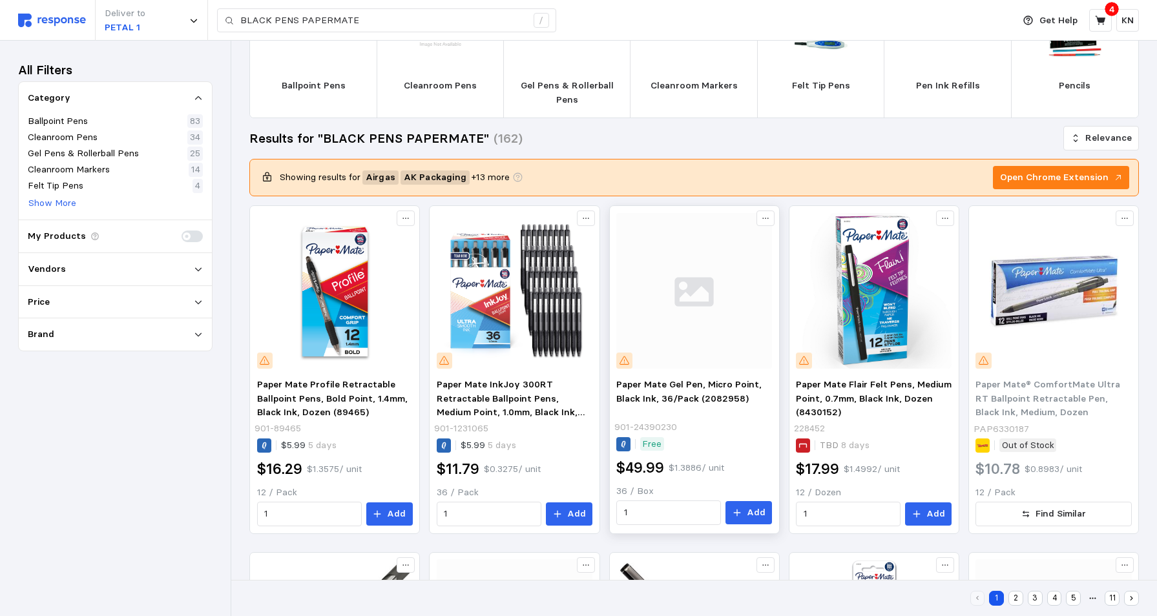
scroll to position [65, 0]
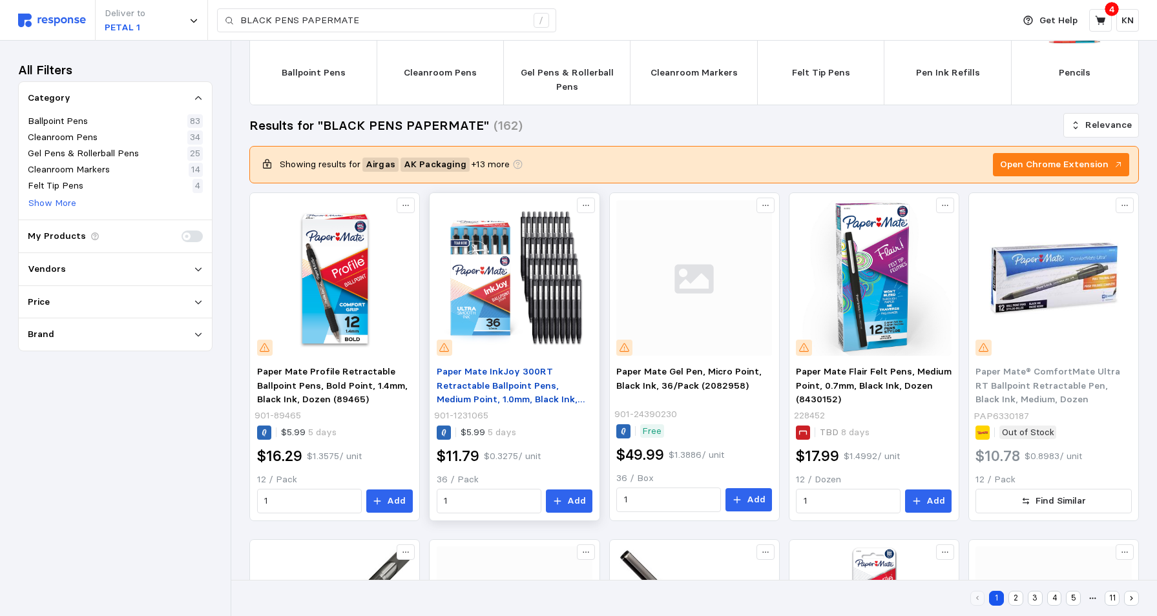
click at [488, 395] on span "Paper Mate InkJoy 300RT Retractable Ballpoint Pens, Medium Point, 1.0mm, Black …" at bounding box center [511, 393] width 148 height 54
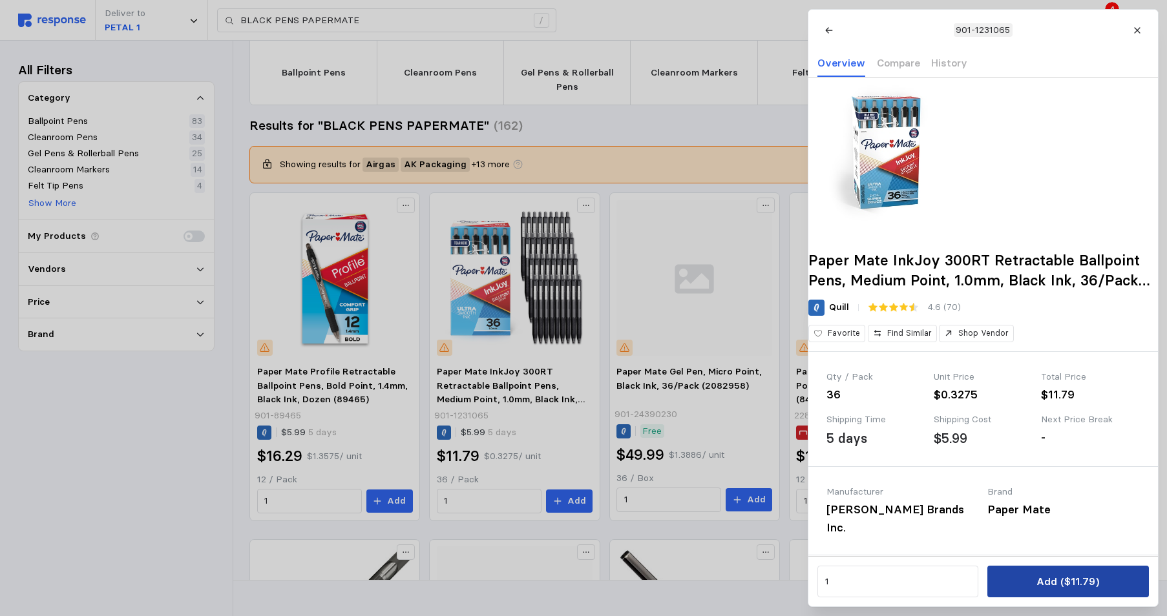
click at [1076, 583] on p "Add ($11.79)" at bounding box center [1067, 582] width 63 height 16
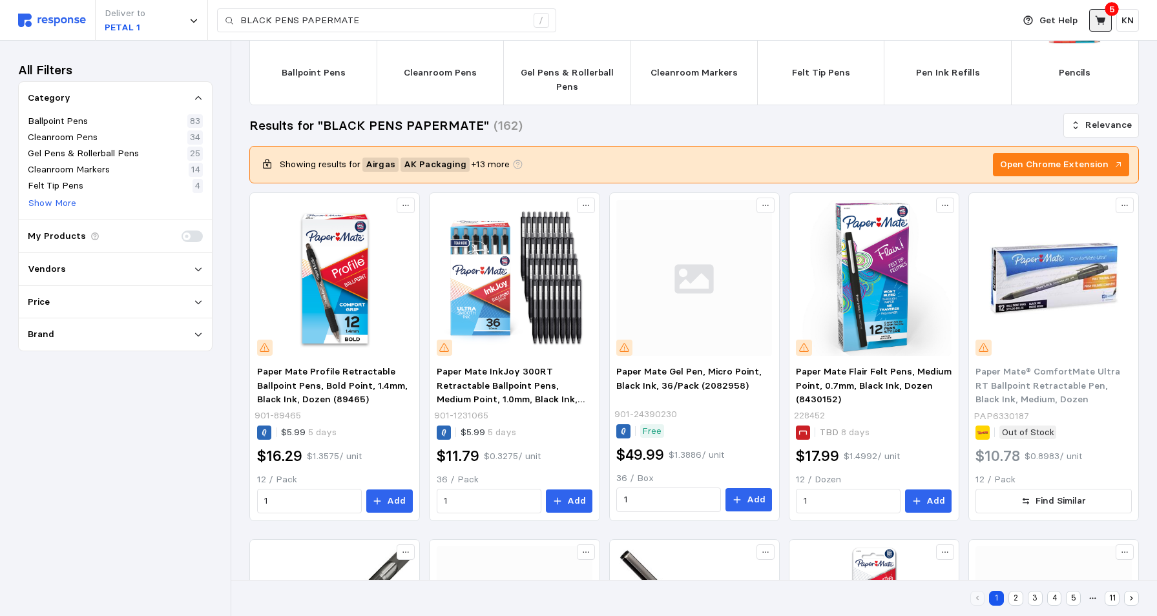
click at [1103, 19] on icon at bounding box center [1100, 20] width 10 height 9
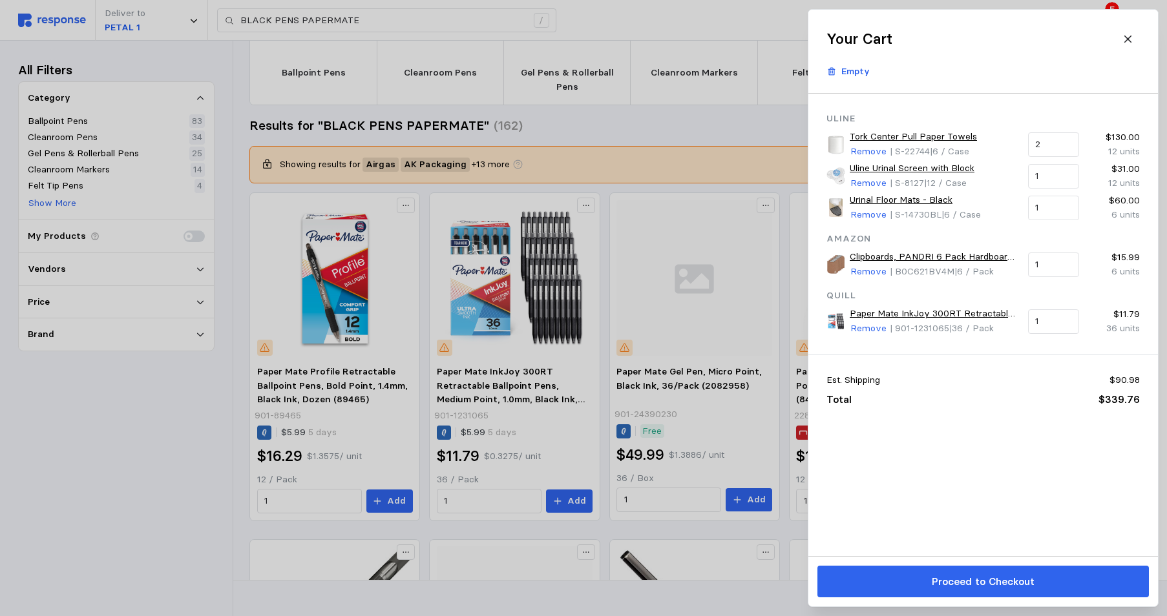
click at [618, 23] on div at bounding box center [583, 308] width 1167 height 616
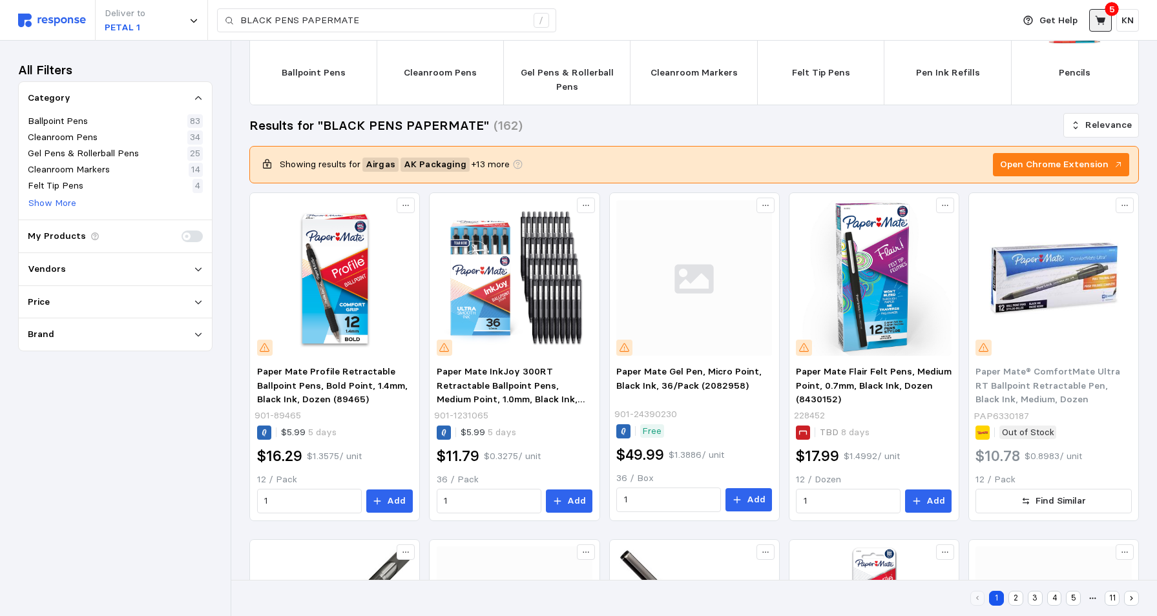
click at [1104, 26] on icon at bounding box center [1101, 21] width 12 height 12
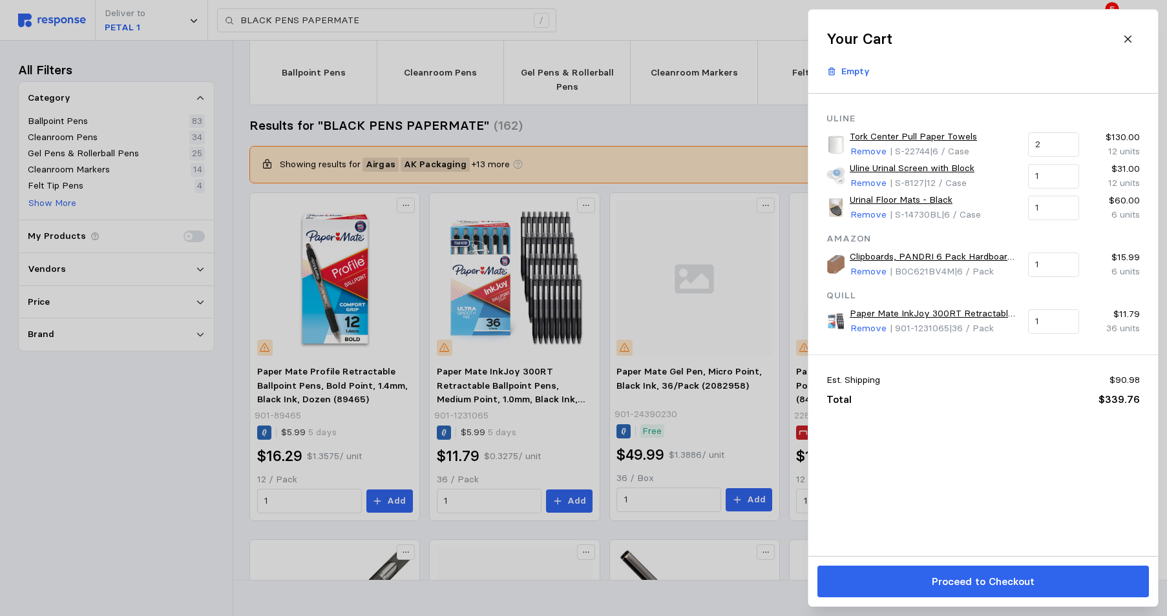
click at [925, 253] on link "Clipboards, PANDRI 6 Pack Hardboard Office Clipboards, Low Profile Clip, Clip B…" at bounding box center [934, 257] width 169 height 14
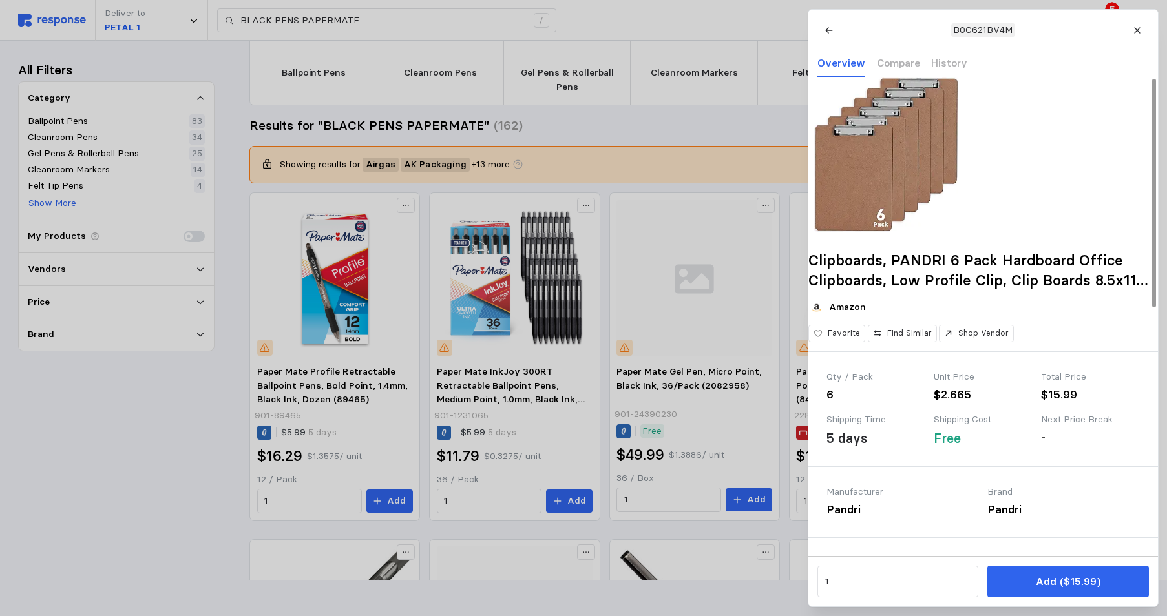
click at [658, 120] on div at bounding box center [583, 308] width 1167 height 616
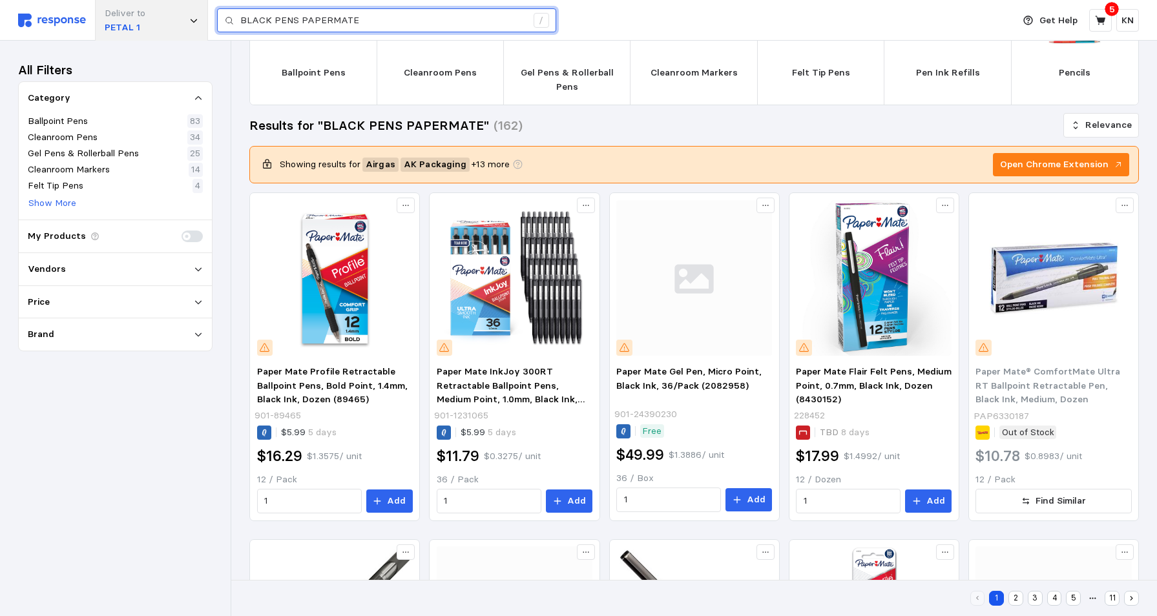
drag, startPoint x: 361, startPoint y: 22, endPoint x: 165, endPoint y: 32, distance: 196.7
click at [174, 32] on div "Deliver to PETAL 1 BLACK PENS PAPERMATE /" at bounding box center [512, 20] width 989 height 41
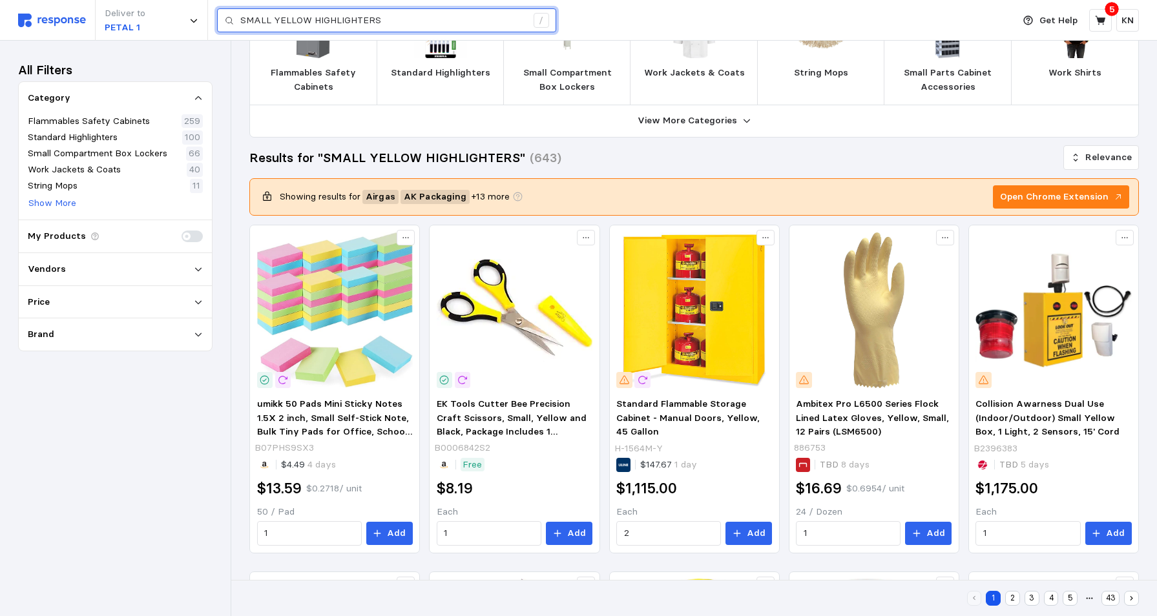
drag, startPoint x: 269, startPoint y: 17, endPoint x: 225, endPoint y: 21, distance: 44.2
click at [225, 21] on div "SMALL YELLOW HIGHLIGHTERS /" at bounding box center [386, 20] width 339 height 25
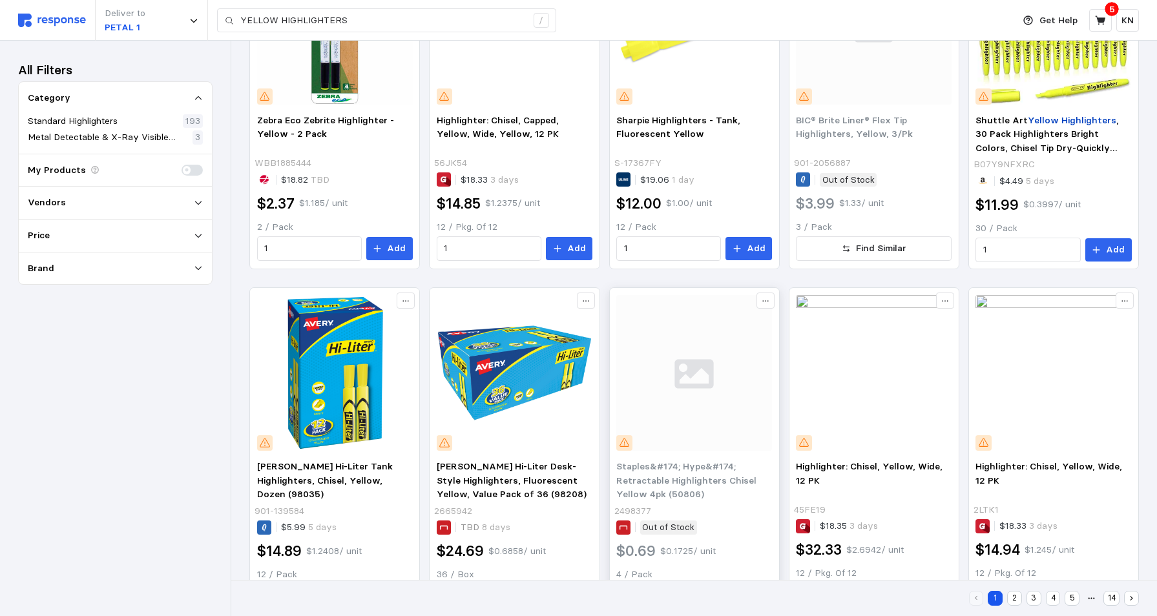
scroll to position [597, 0]
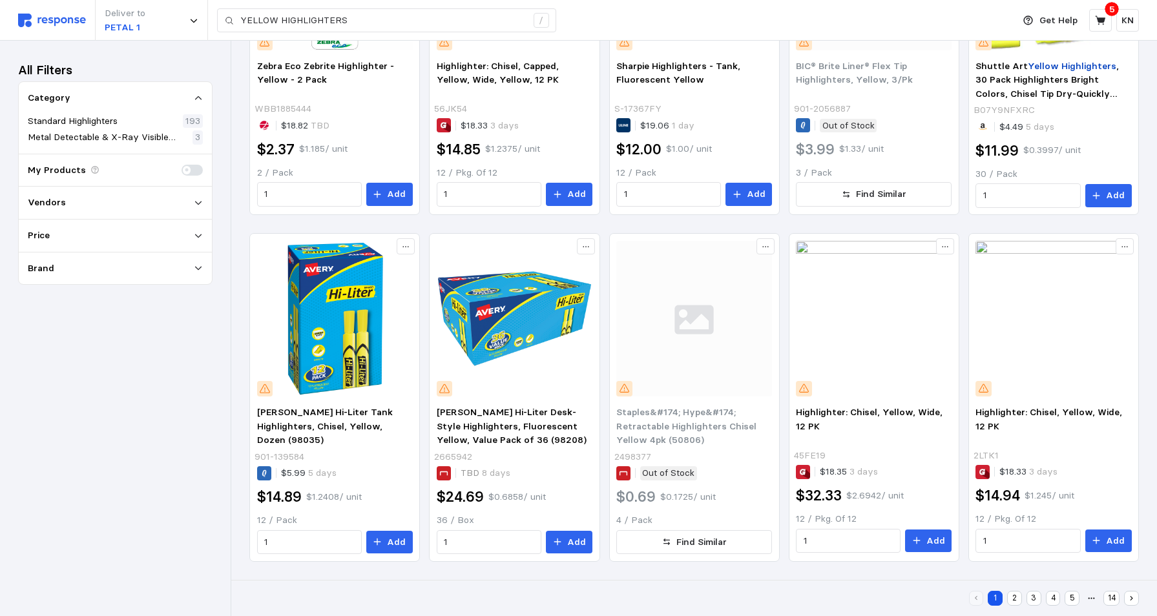
click at [1014, 596] on button "2" at bounding box center [1014, 598] width 15 height 15
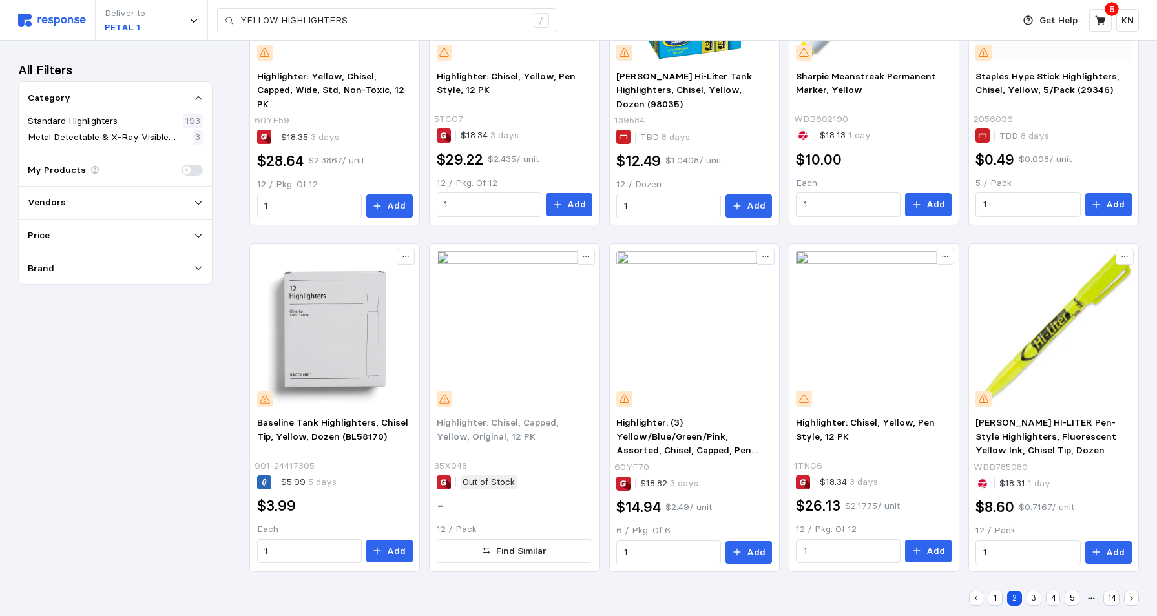
scroll to position [596, 0]
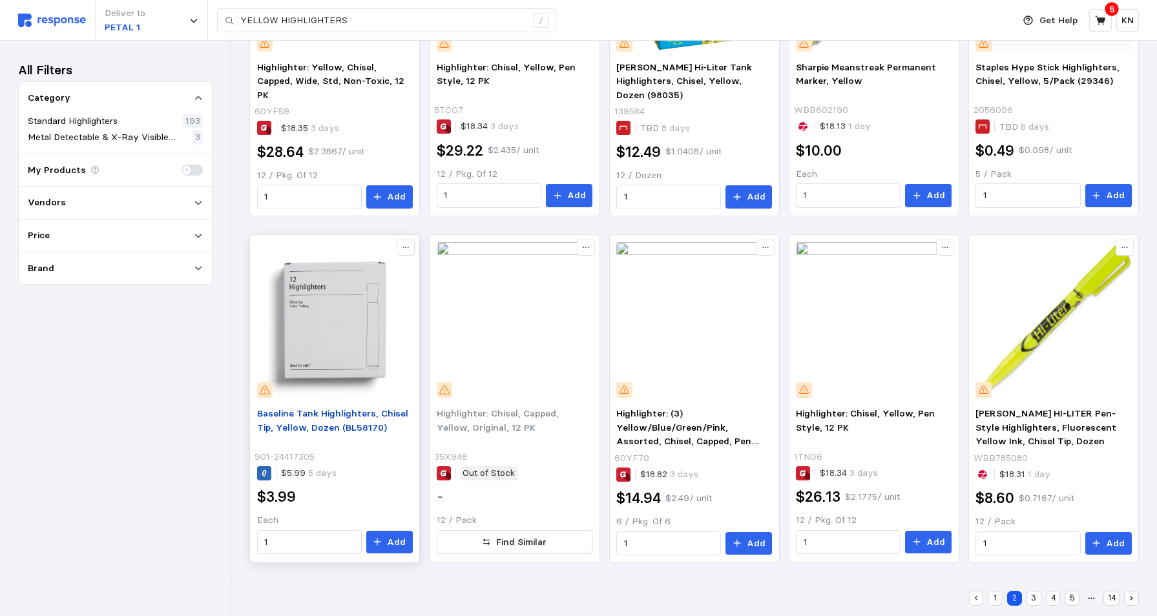
click at [337, 424] on span "Baseline Tank Highlighters, Chisel Tip, Yellow, Dozen (BL58170)" at bounding box center [332, 421] width 151 height 26
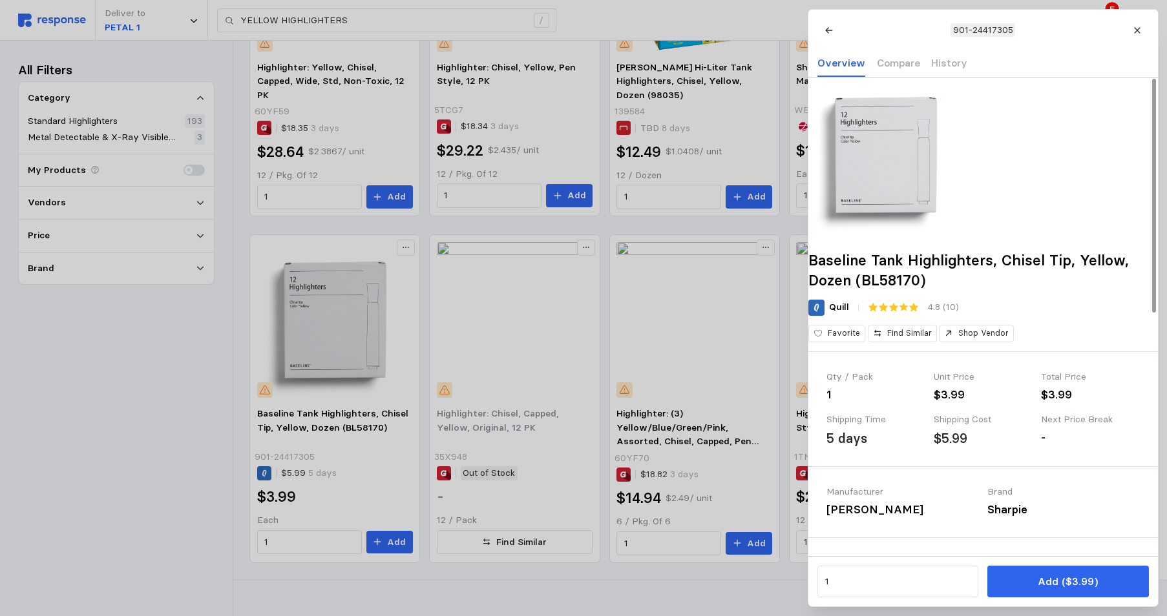
drag, startPoint x: 142, startPoint y: 388, endPoint x: 145, endPoint y: 395, distance: 7.8
click at [143, 388] on div at bounding box center [583, 308] width 1167 height 616
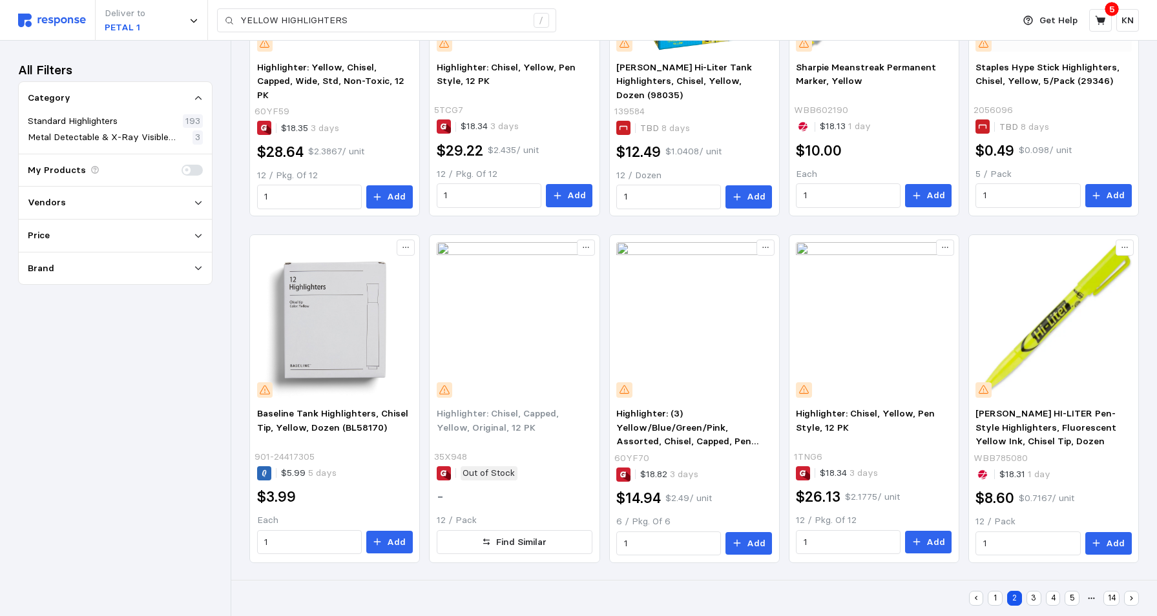
click at [1034, 598] on button "3" at bounding box center [1034, 598] width 15 height 15
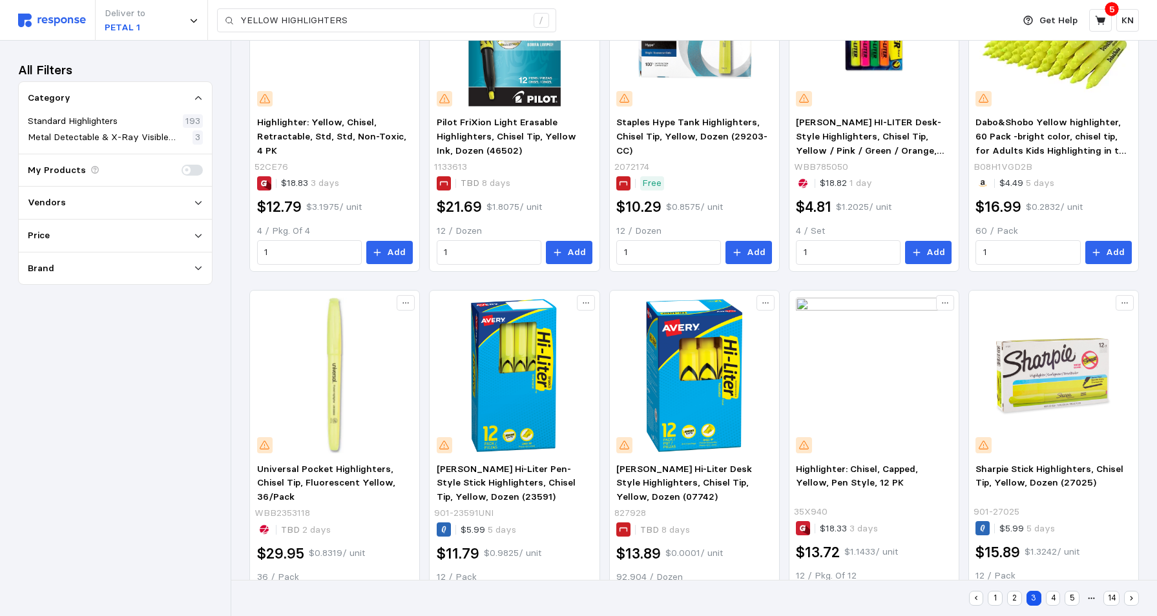
scroll to position [258, 0]
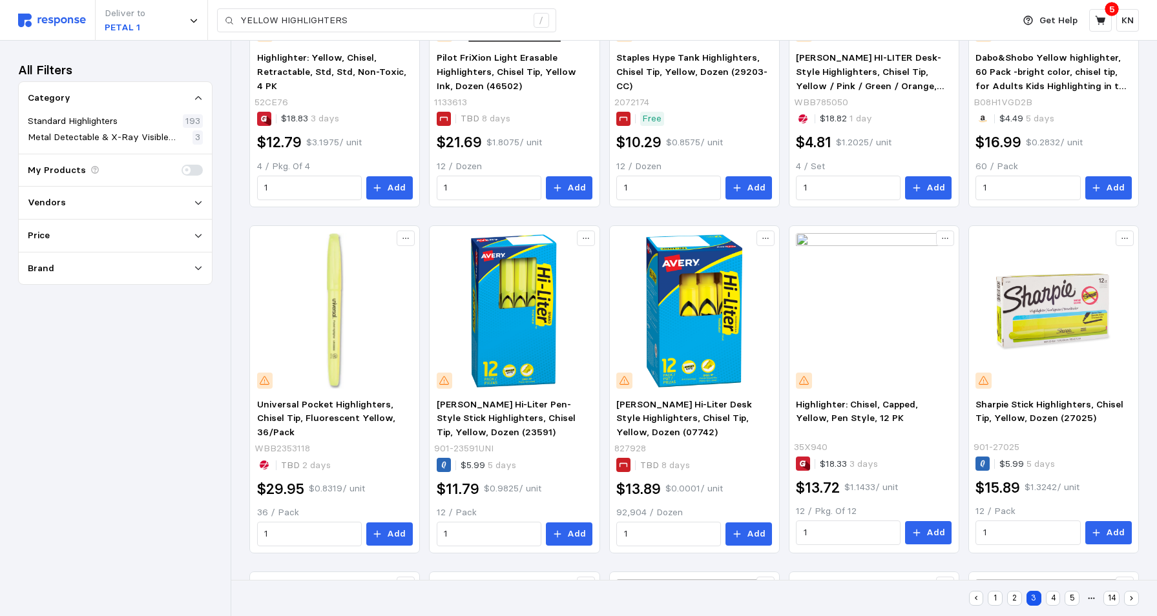
click at [1054, 600] on button "4" at bounding box center [1053, 598] width 15 height 15
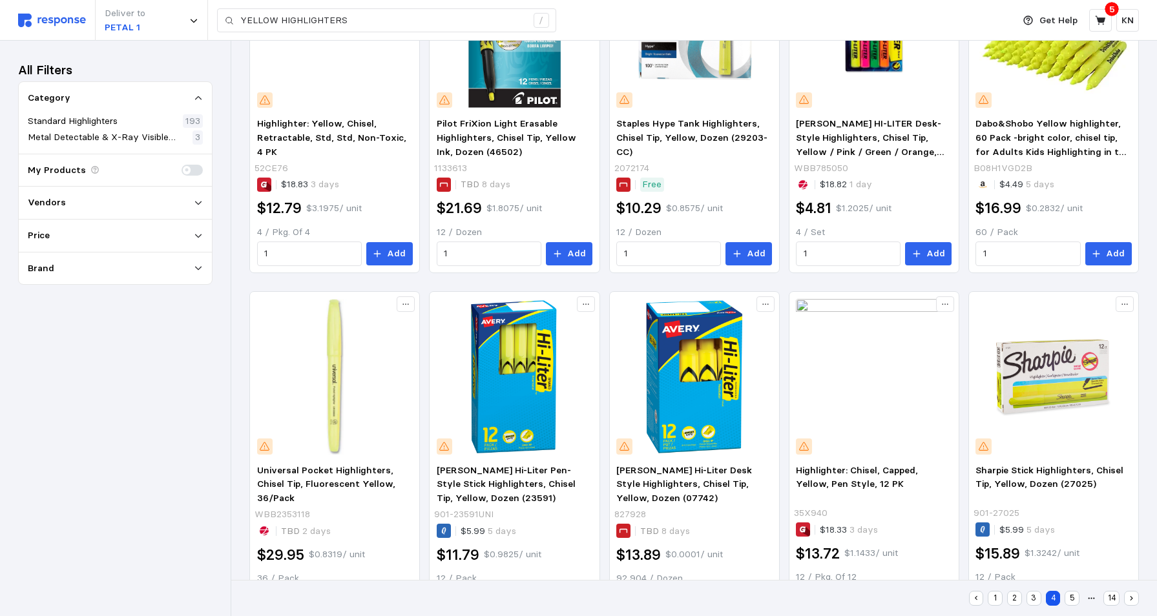
scroll to position [33, 0]
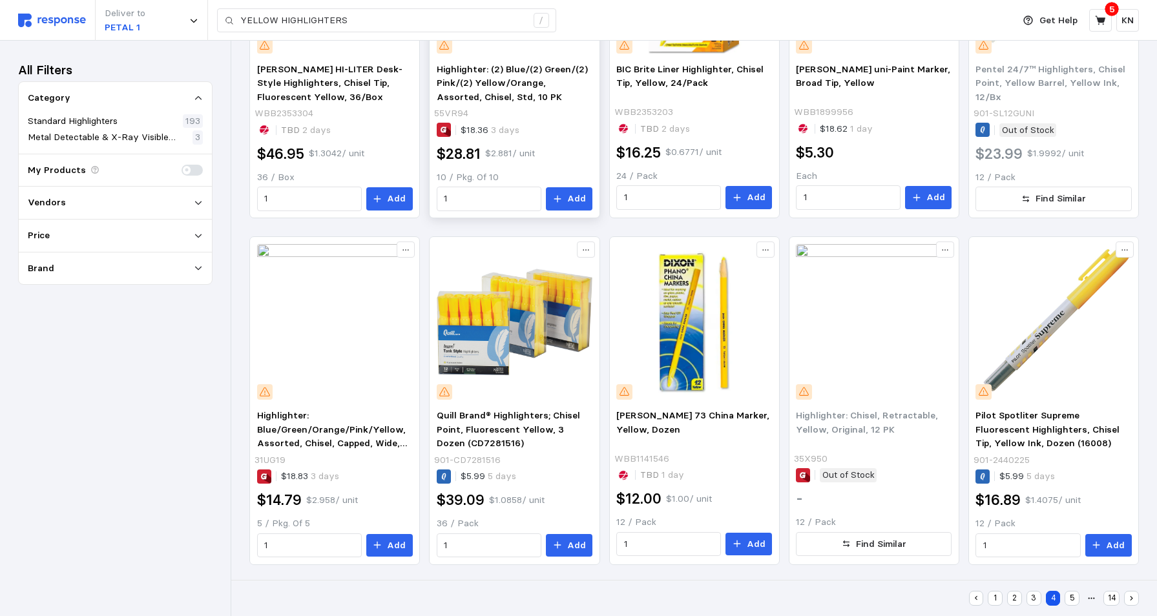
scroll to position [597, 0]
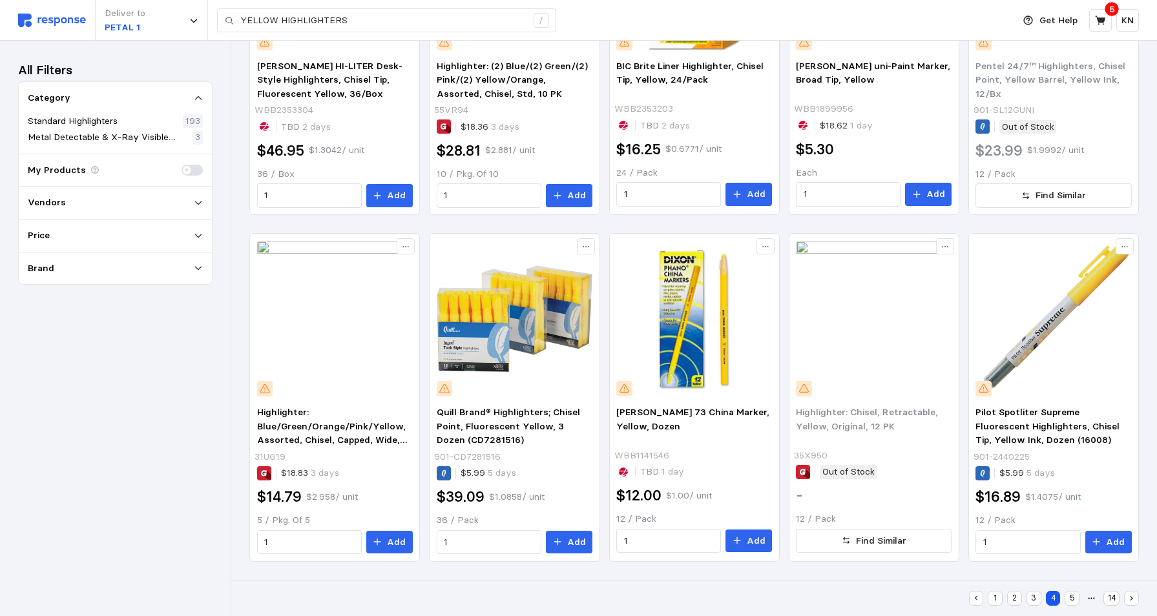
click at [1072, 598] on button "5" at bounding box center [1072, 598] width 15 height 15
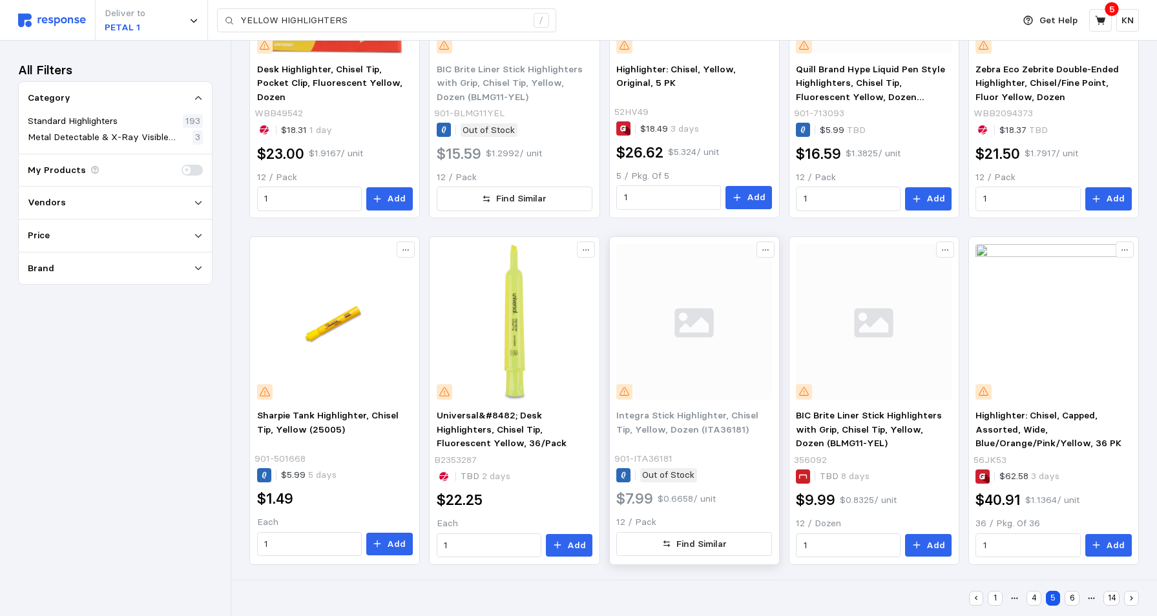
scroll to position [597, 0]
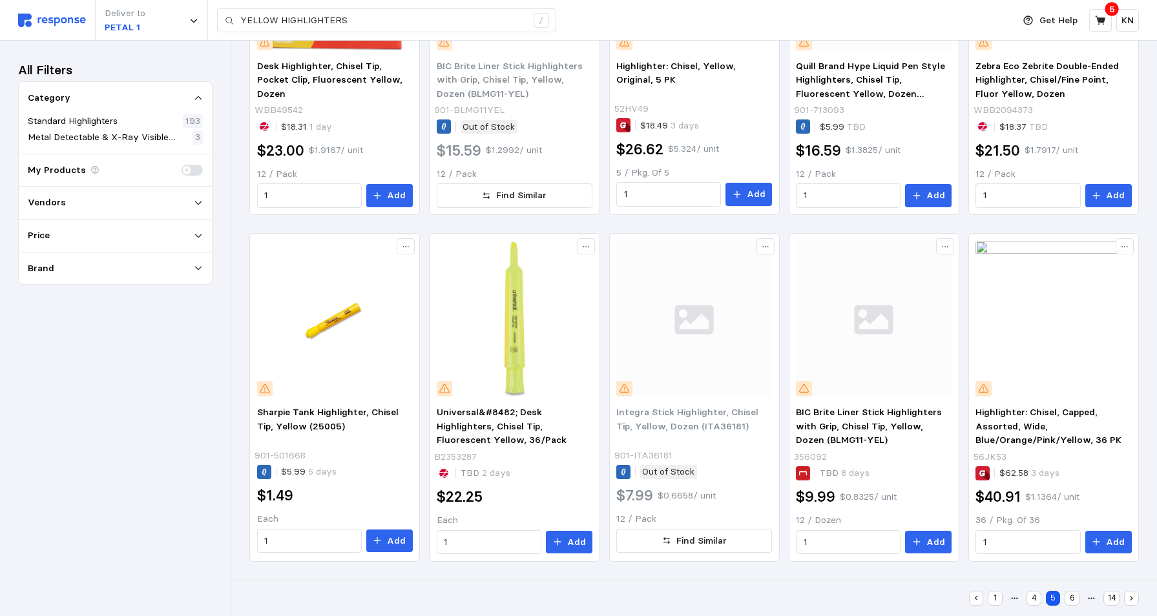
click at [1069, 596] on button "6" at bounding box center [1072, 598] width 15 height 15
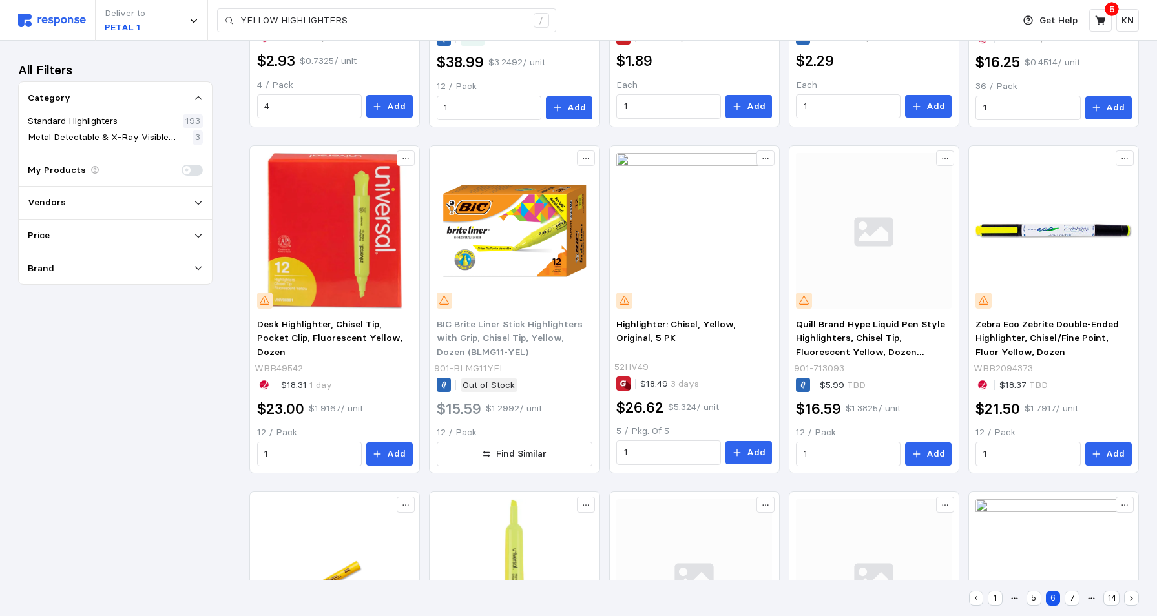
scroll to position [118, 0]
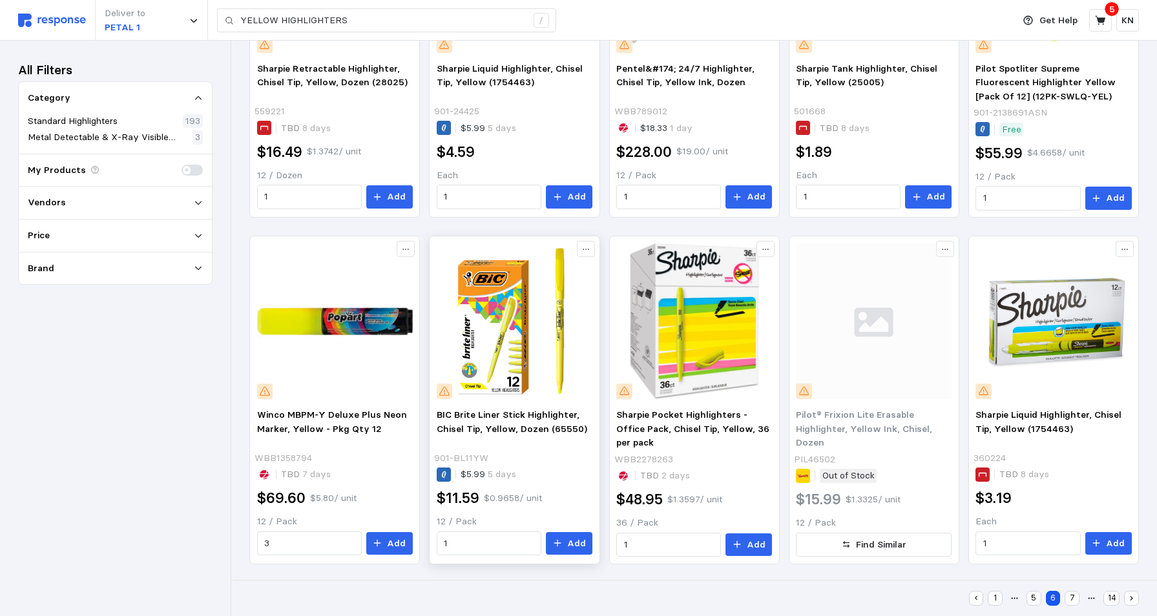
scroll to position [596, 0]
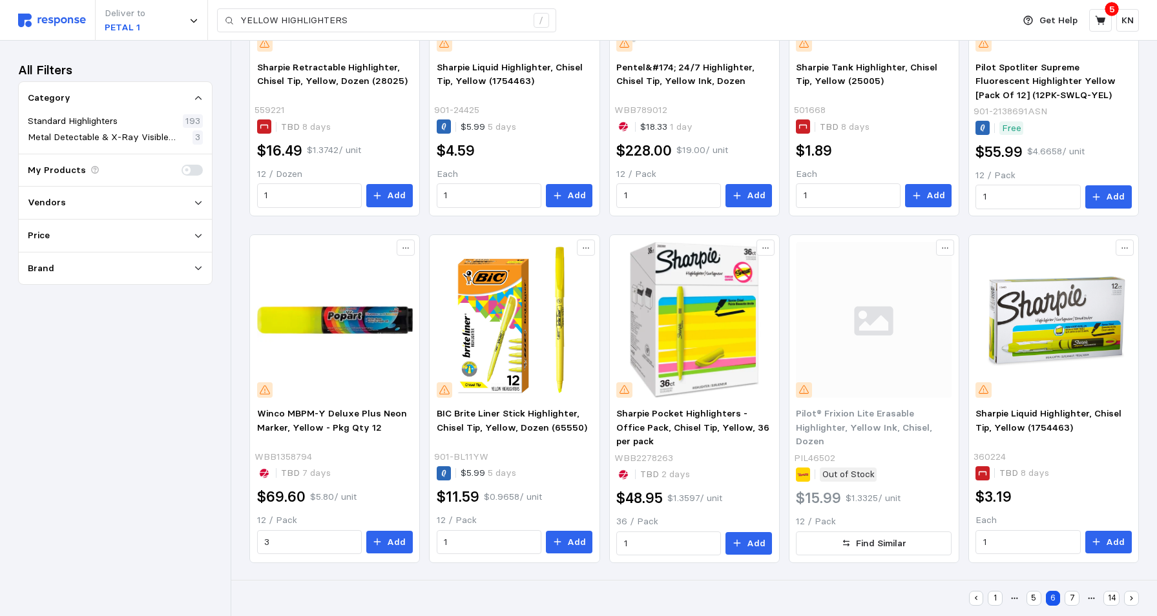
click at [1036, 598] on button "5" at bounding box center [1034, 598] width 15 height 15
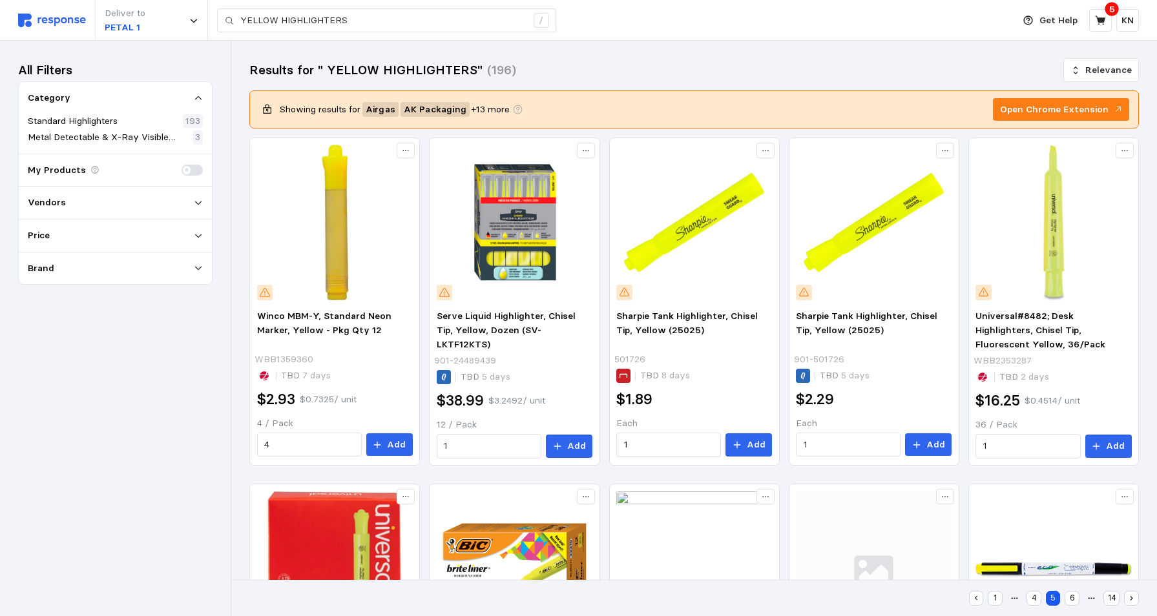
click at [1033, 593] on button "4" at bounding box center [1034, 598] width 15 height 15
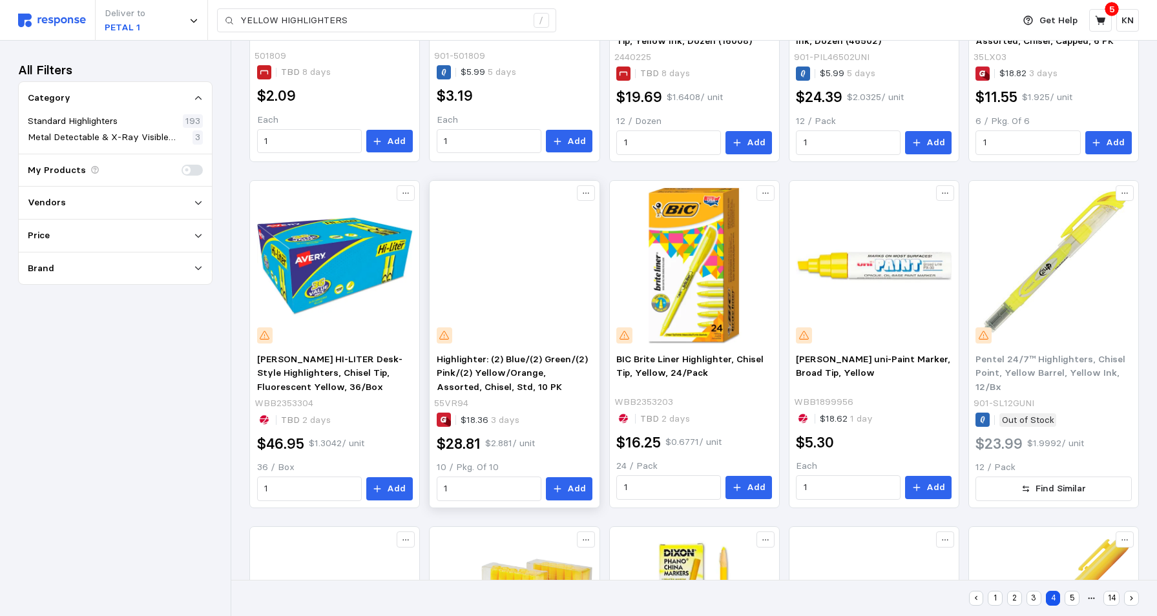
scroll to position [323, 0]
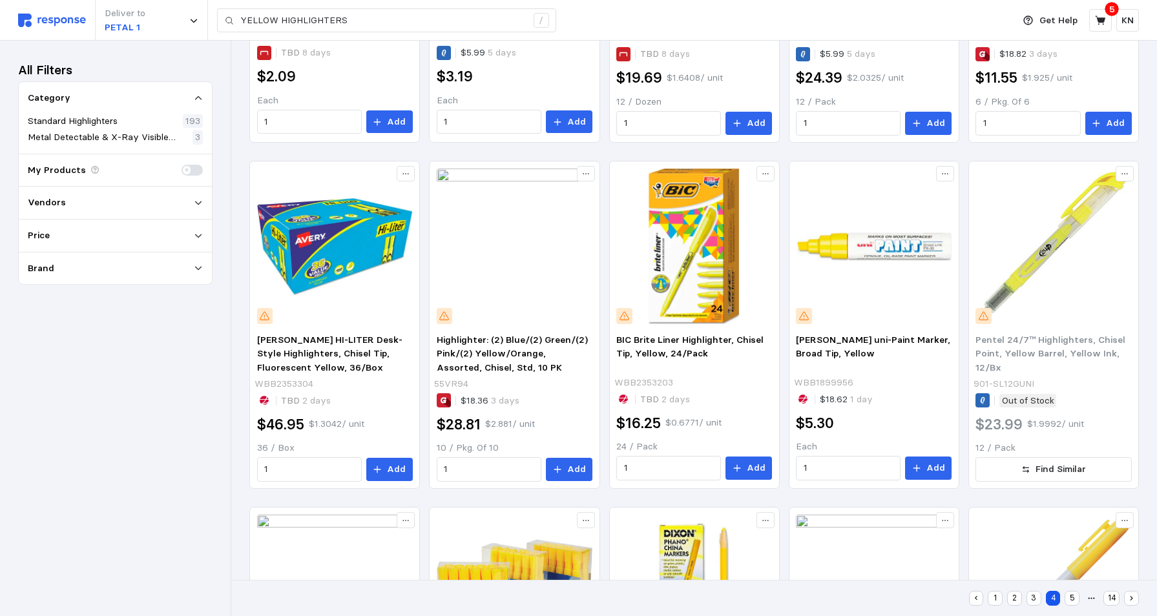
click at [1067, 592] on button "5" at bounding box center [1072, 598] width 15 height 15
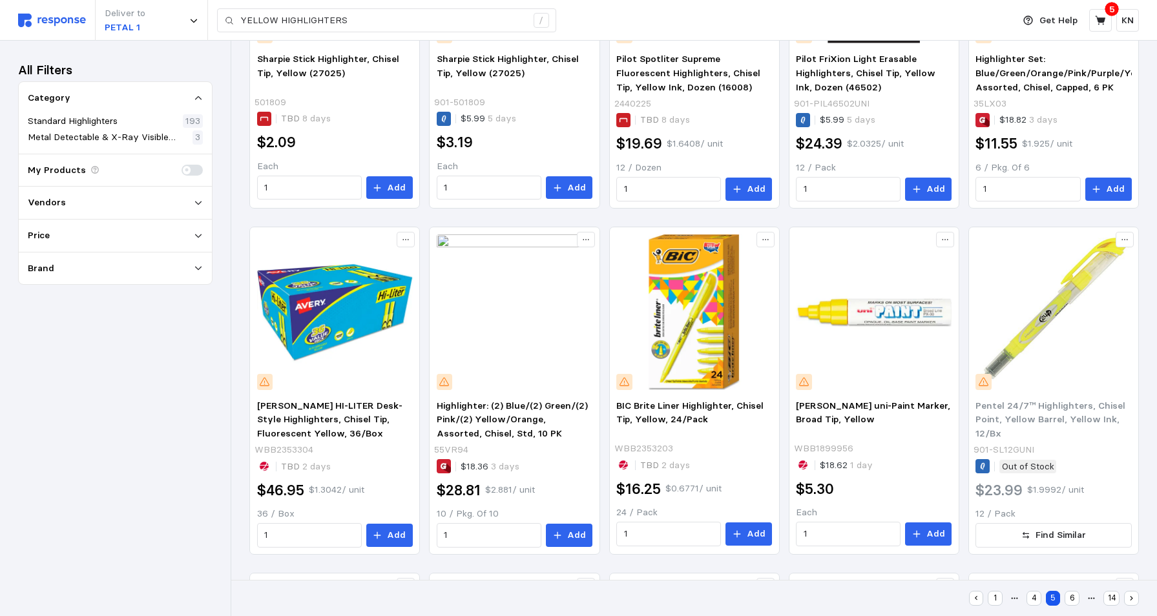
scroll to position [2, 0]
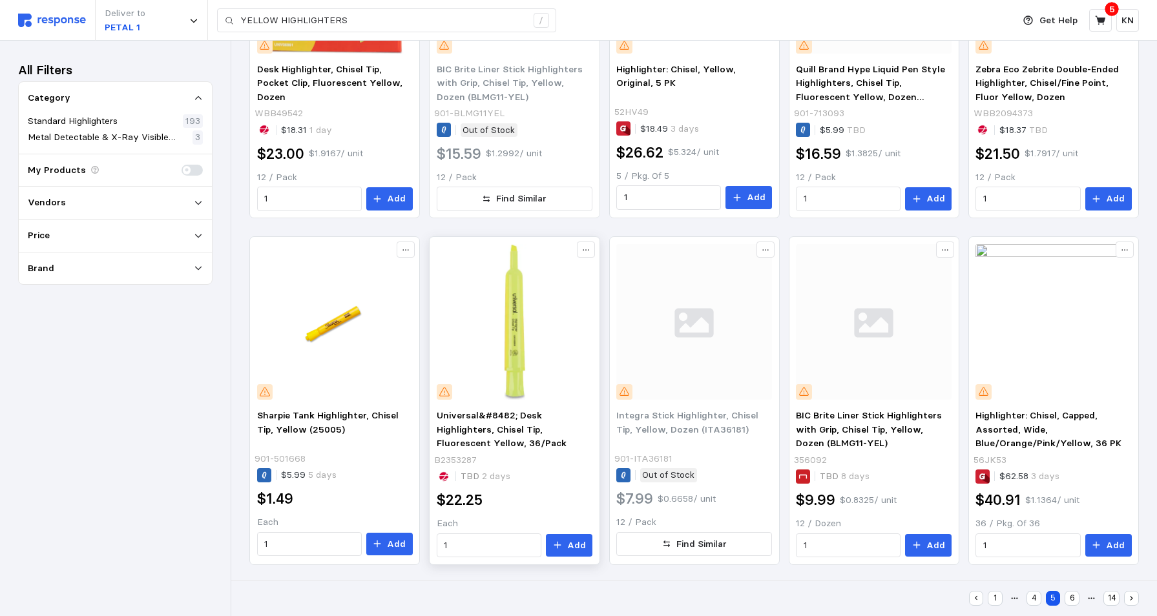
scroll to position [597, 0]
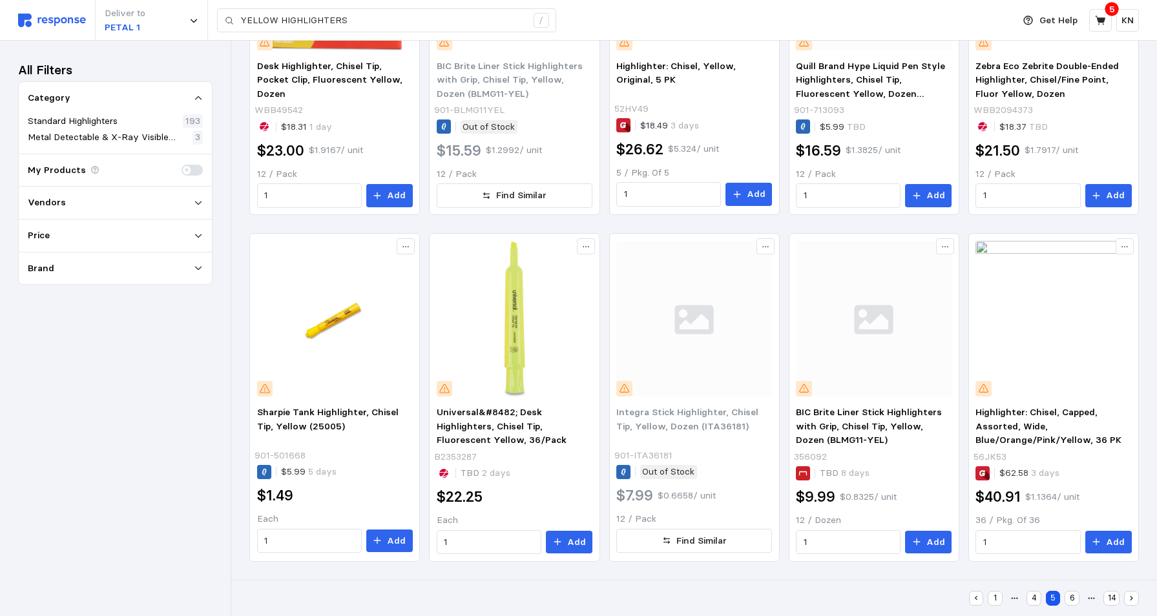
drag, startPoint x: 1073, startPoint y: 602, endPoint x: 1061, endPoint y: 576, distance: 28.6
click at [1073, 600] on button "6" at bounding box center [1072, 598] width 15 height 15
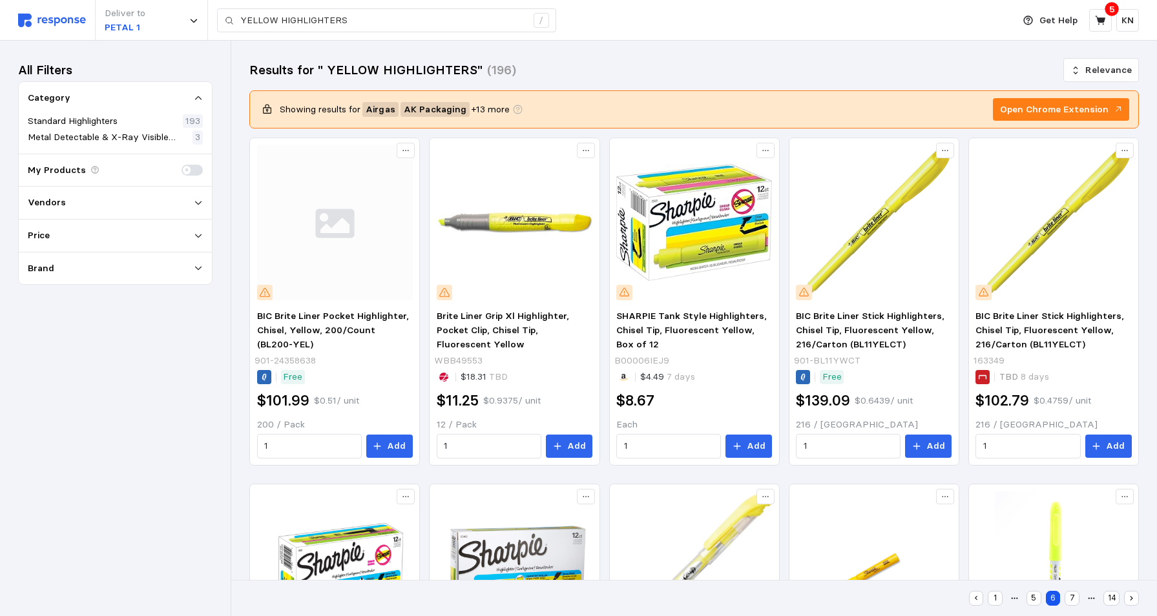
click at [79, 465] on div "All Filters Category Standard Highlighters 193 Metal Detectable & X-Ray Visible…" at bounding box center [115, 329] width 194 height 540
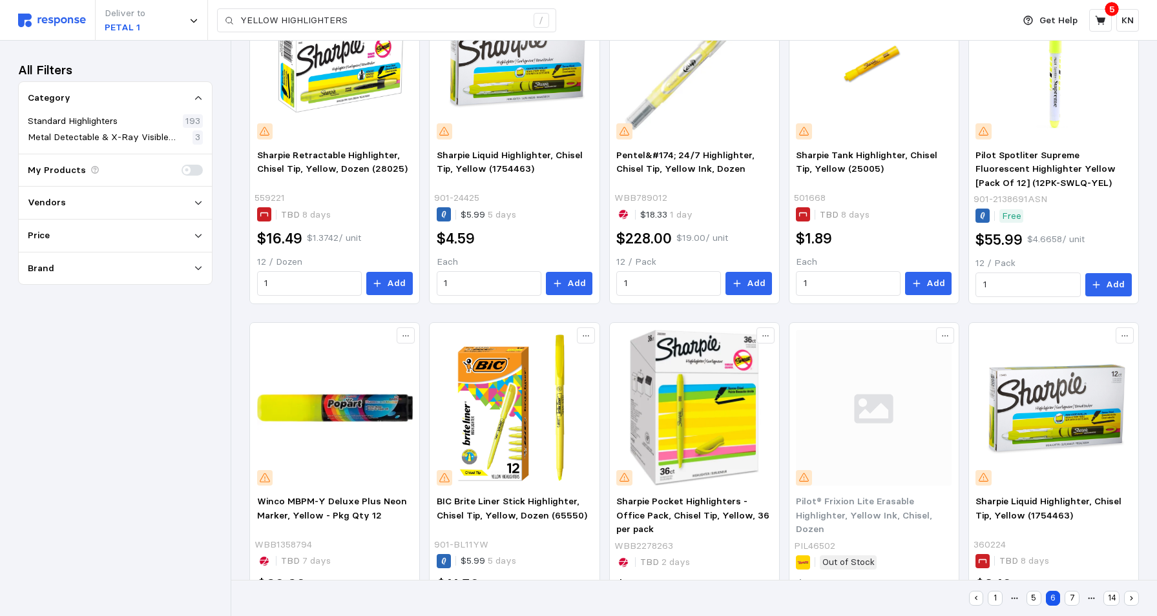
scroll to position [582, 0]
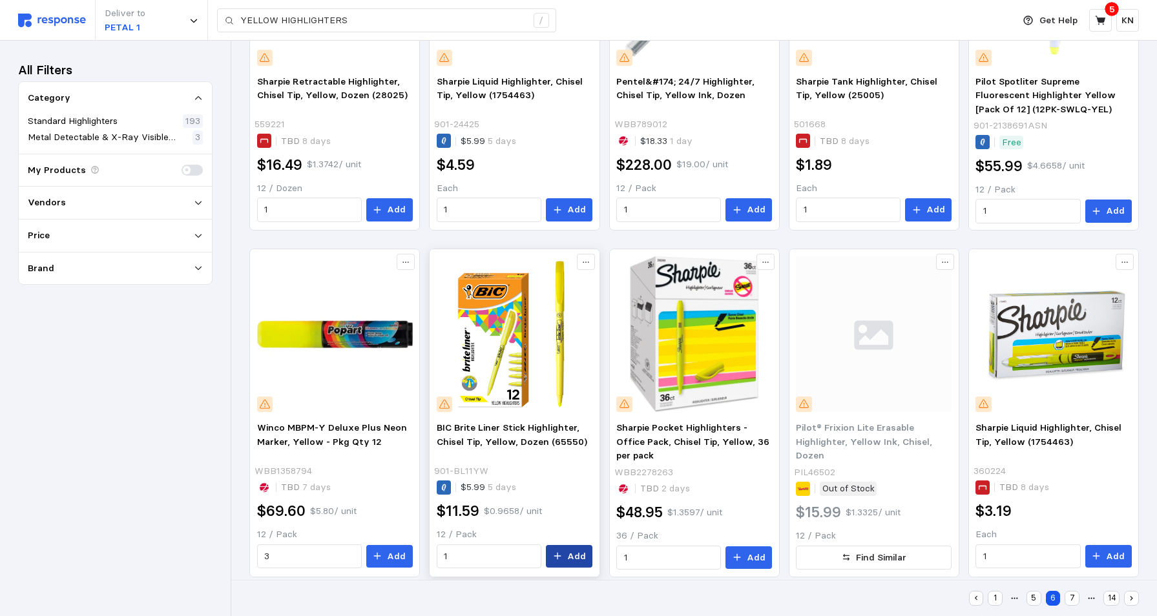
click at [567, 557] on button "Add" at bounding box center [569, 556] width 47 height 23
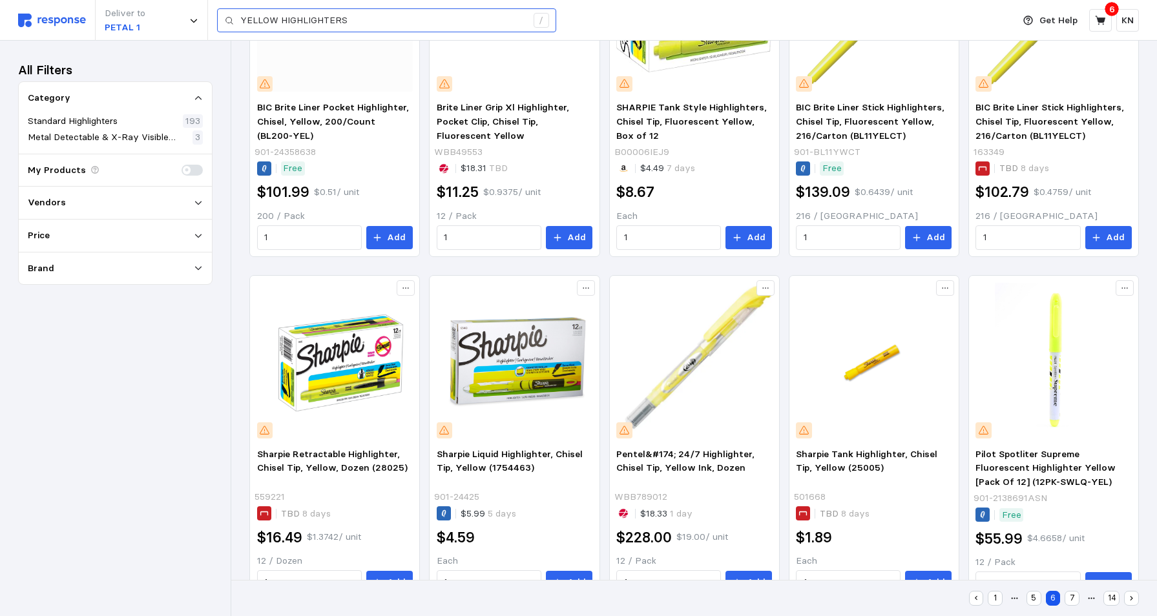
scroll to position [194, 0]
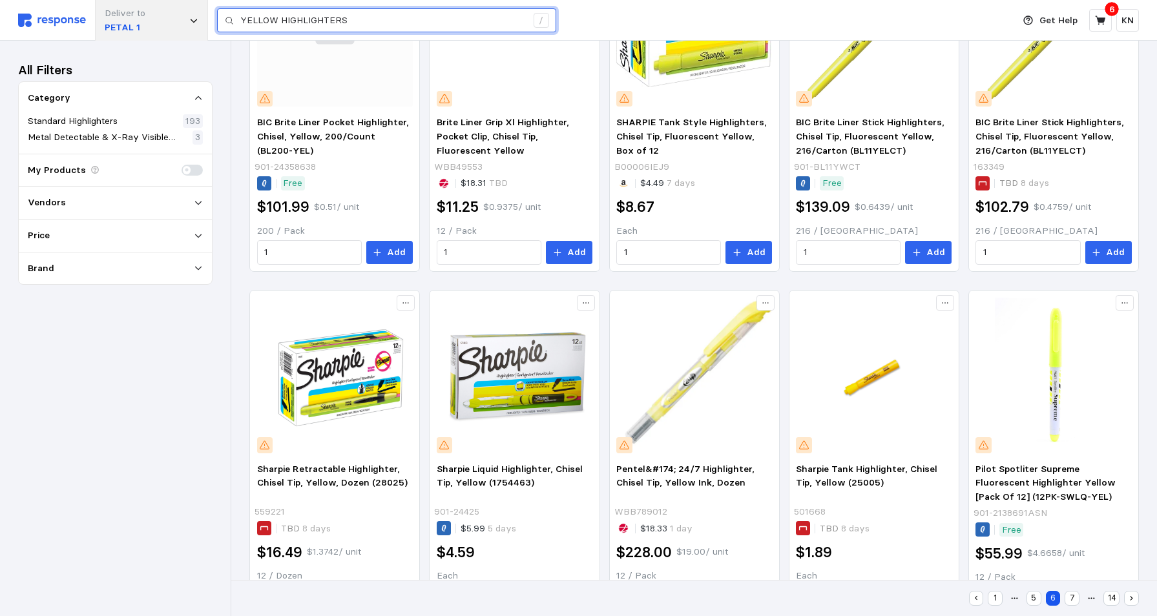
drag, startPoint x: 353, startPoint y: 22, endPoint x: 207, endPoint y: 20, distance: 145.4
click at [207, 20] on div "Deliver to PETAL 1 YELLOW HIGHLIGHTERS /" at bounding box center [512, 20] width 989 height 41
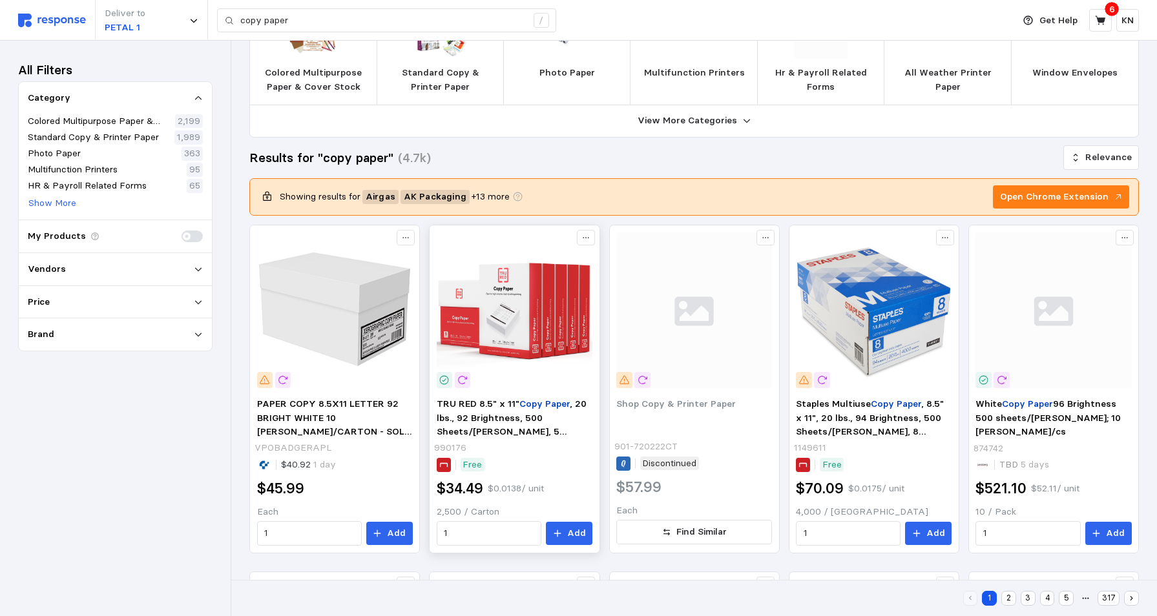
scroll to position [129, 0]
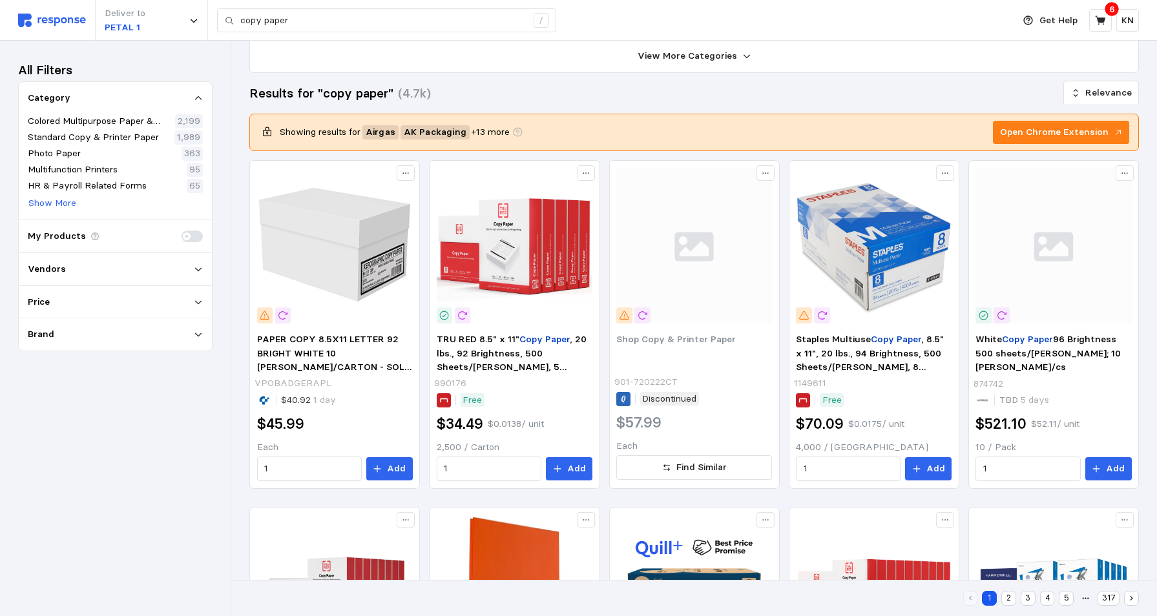
click at [196, 304] on icon at bounding box center [198, 302] width 9 height 9
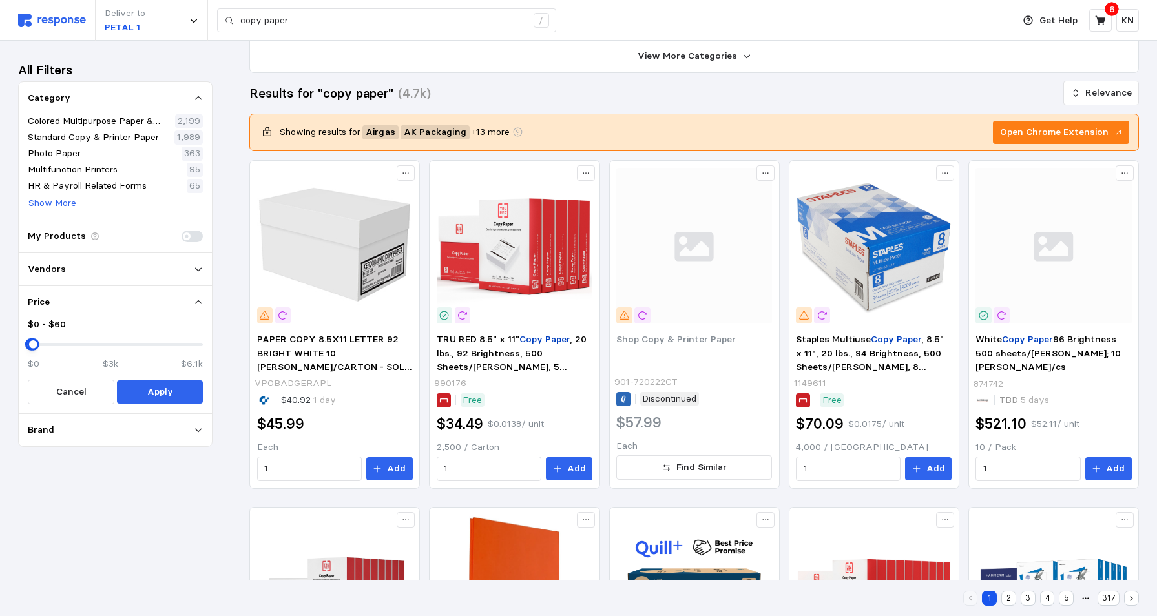
drag, startPoint x: 198, startPoint y: 343, endPoint x: 33, endPoint y: 343, distance: 165.4
click at [33, 343] on div at bounding box center [33, 345] width 12 height 12
click at [34, 343] on div at bounding box center [34, 345] width 12 height 12
click at [168, 393] on p "Apply" at bounding box center [160, 392] width 26 height 14
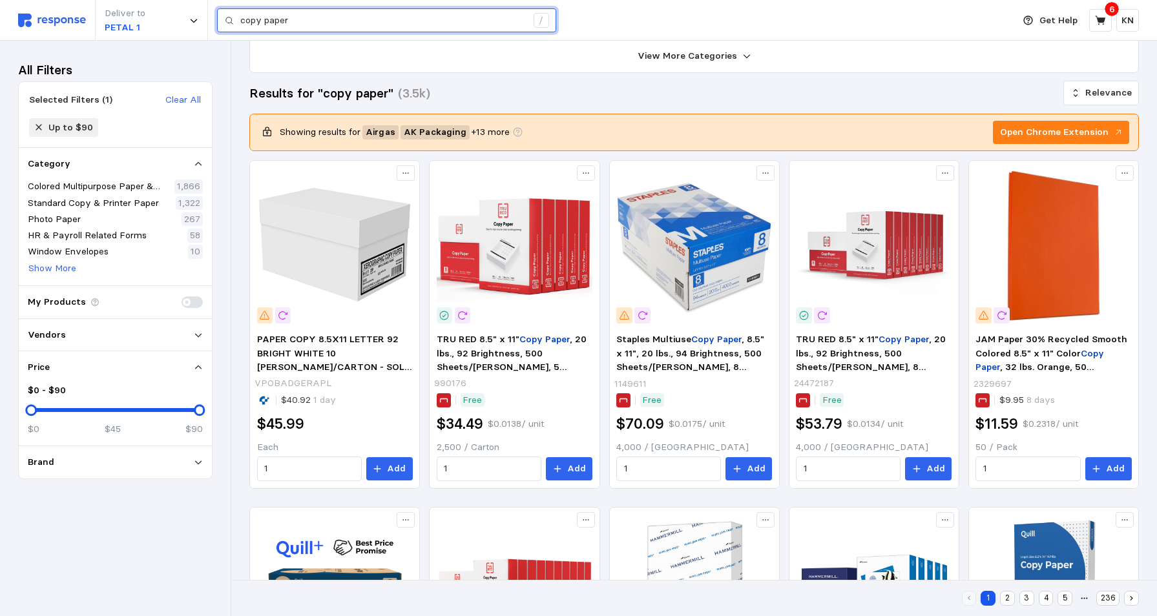
click at [310, 16] on input "copy paper" at bounding box center [383, 20] width 286 height 23
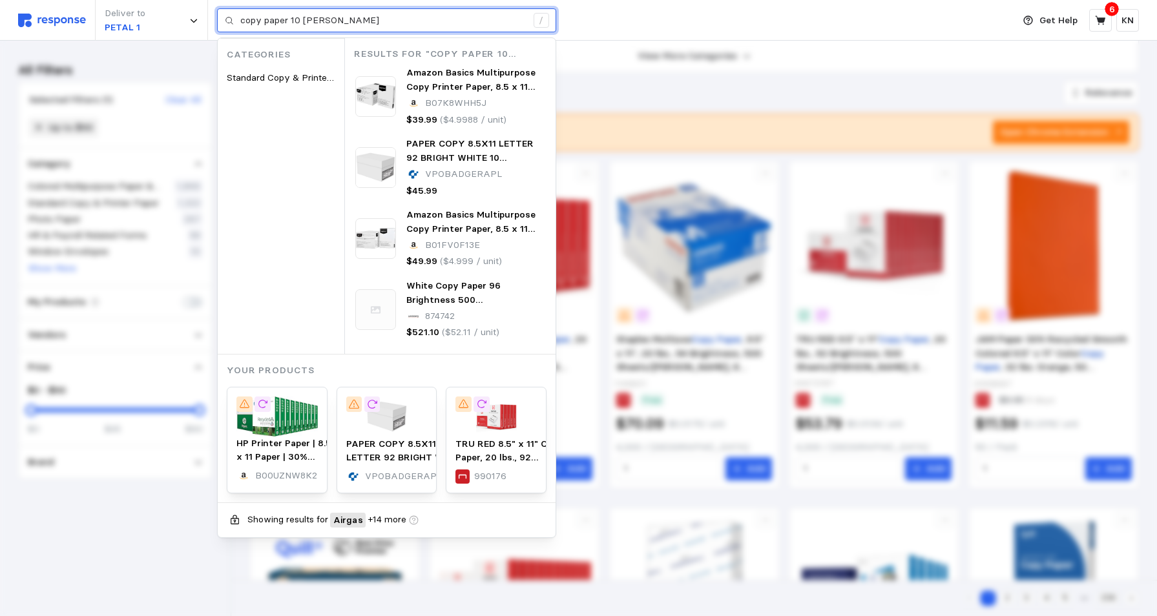
type input "copy paper 10 [PERSON_NAME]"
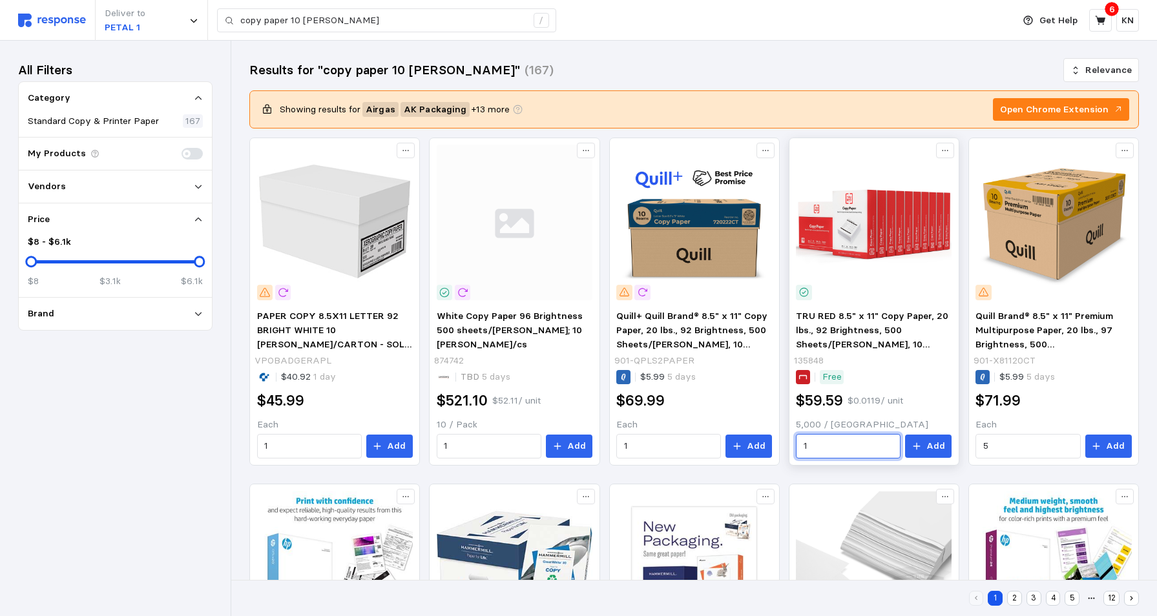
click at [881, 451] on input "1" at bounding box center [849, 446] width 90 height 23
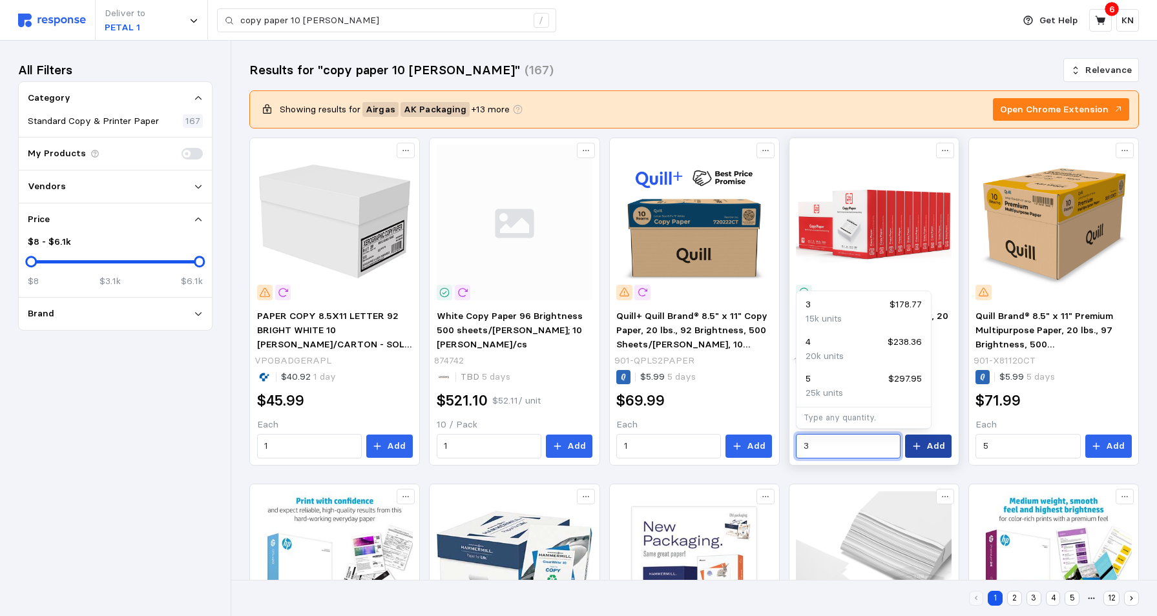
type input "3"
drag, startPoint x: 922, startPoint y: 449, endPoint x: 918, endPoint y: 474, distance: 24.9
click at [921, 449] on icon at bounding box center [916, 446] width 9 height 9
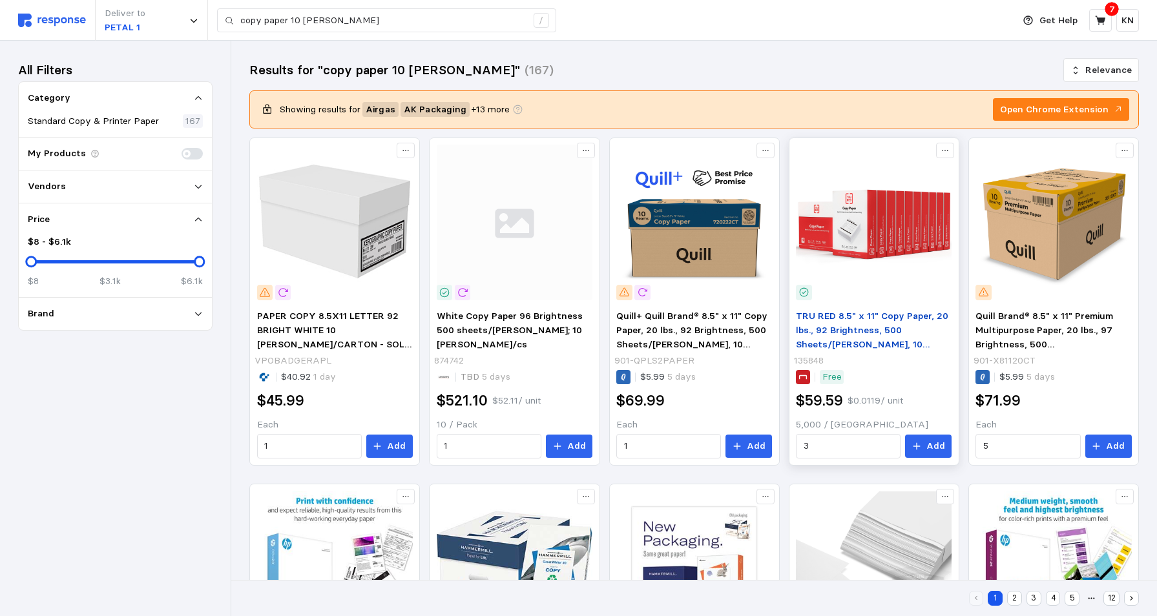
click at [869, 337] on p "TRU RED 8.5" x 11" Copy Paper, 20 lbs., 92 Brightness, 500 Sheets/[PERSON_NAME]…" at bounding box center [874, 330] width 156 height 42
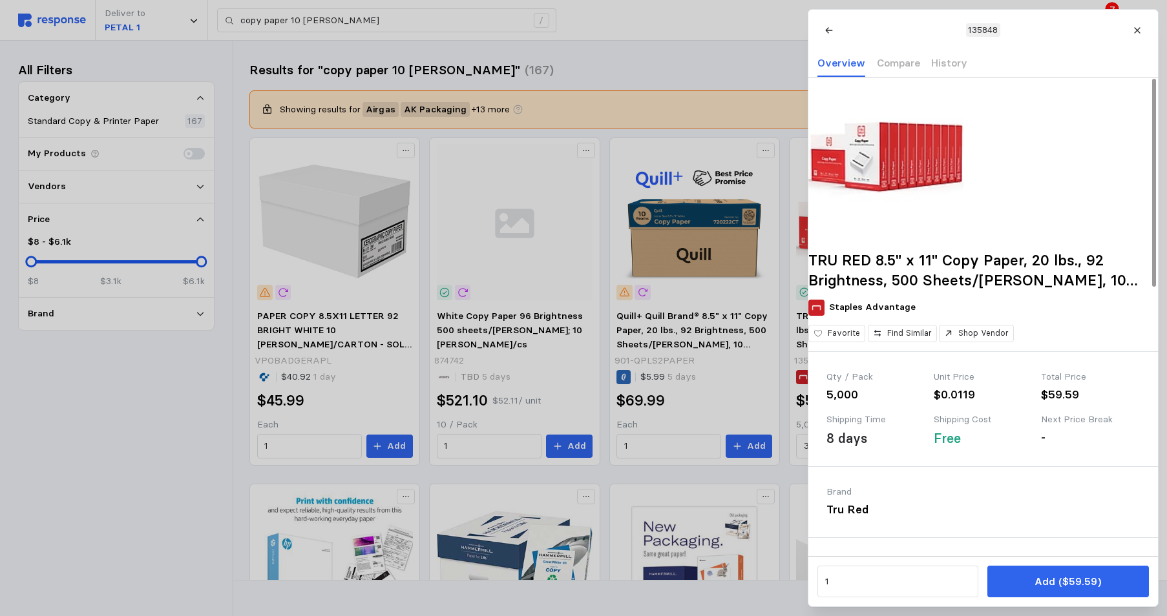
drag, startPoint x: 151, startPoint y: 446, endPoint x: 158, endPoint y: 439, distance: 9.6
click at [152, 445] on div at bounding box center [583, 308] width 1167 height 616
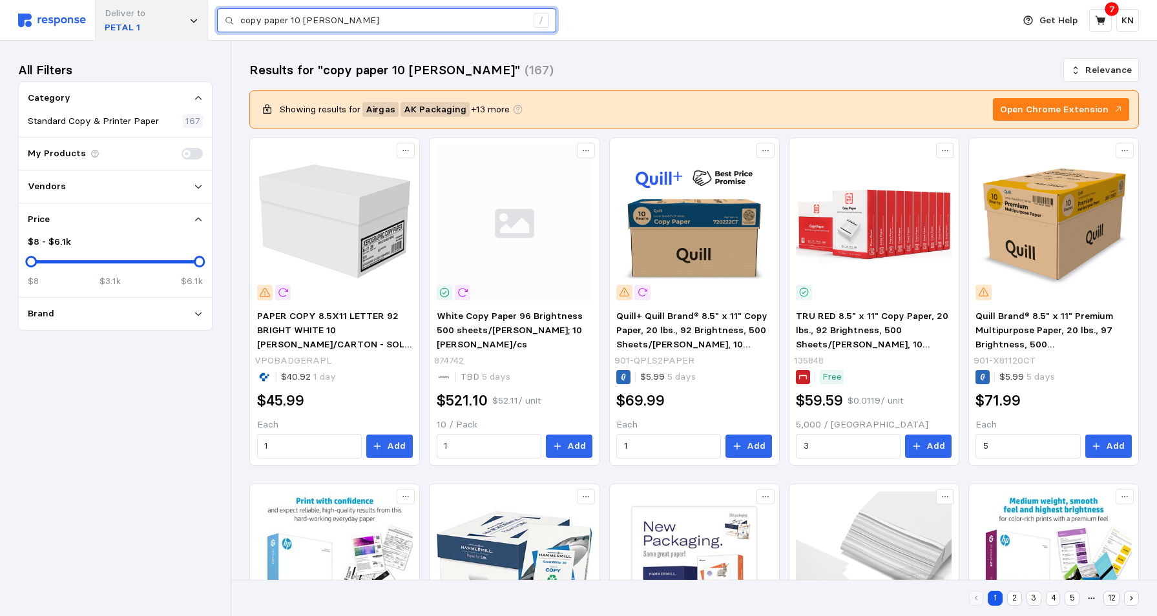
drag, startPoint x: 352, startPoint y: 17, endPoint x: 204, endPoint y: 35, distance: 149.7
click at [210, 34] on div "Deliver to PETAL 1 copy paper 10 [PERSON_NAME] /" at bounding box center [512, 20] width 989 height 41
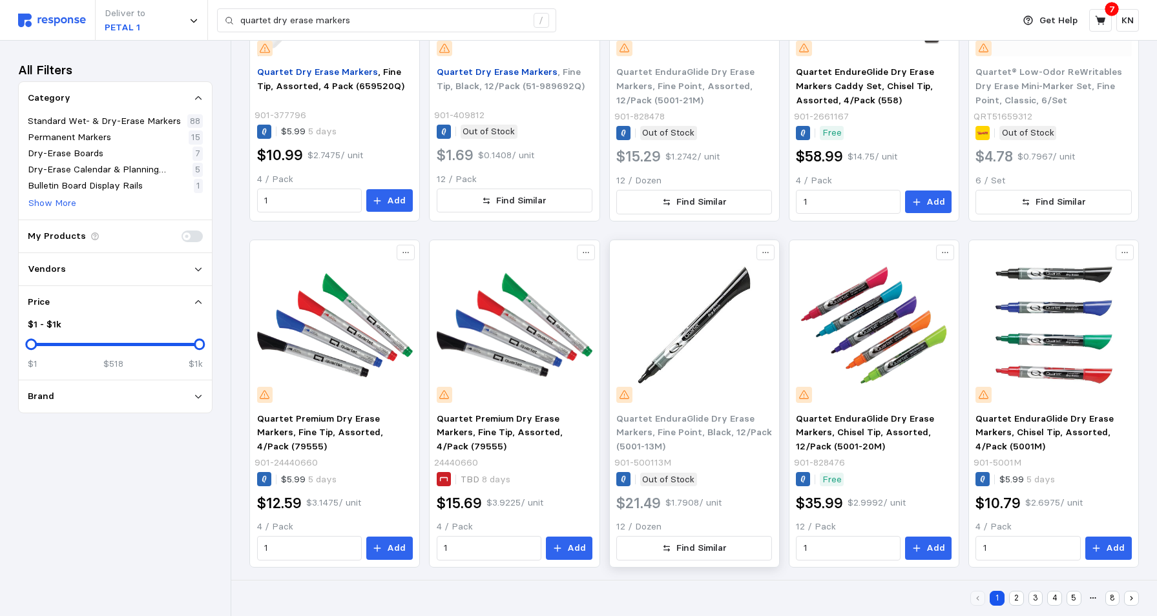
scroll to position [717, 0]
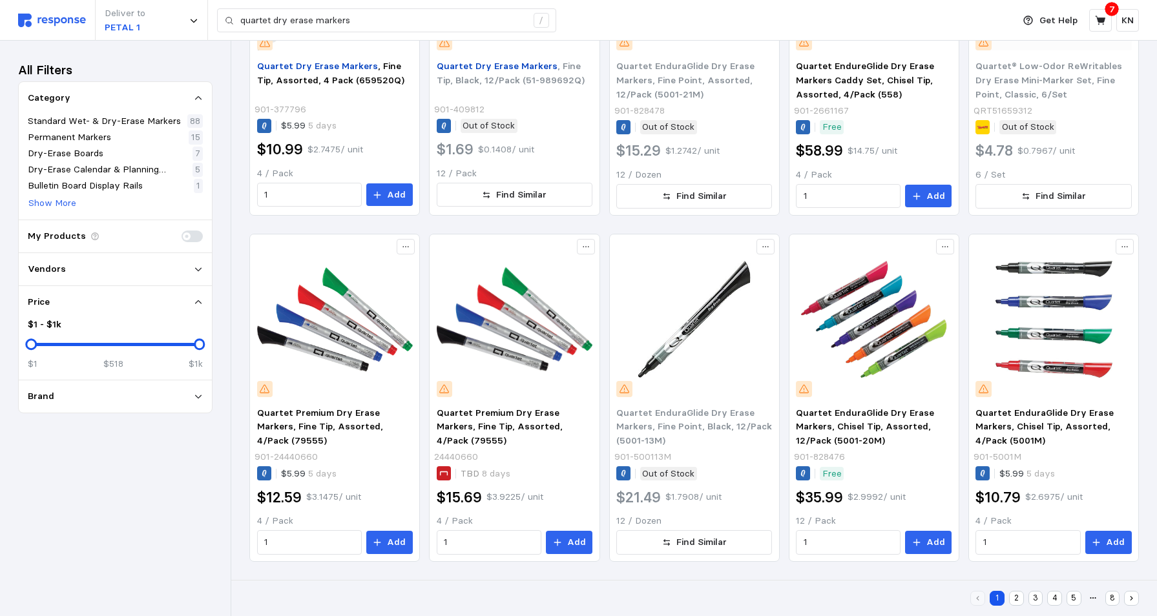
click at [1014, 597] on button "2" at bounding box center [1016, 598] width 15 height 15
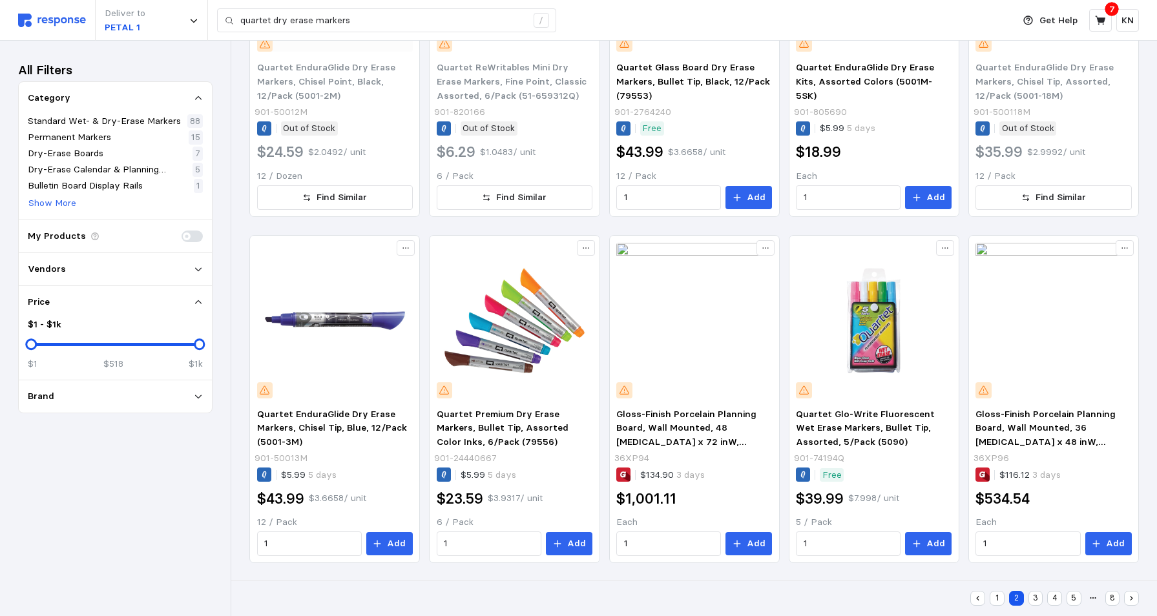
scroll to position [717, 0]
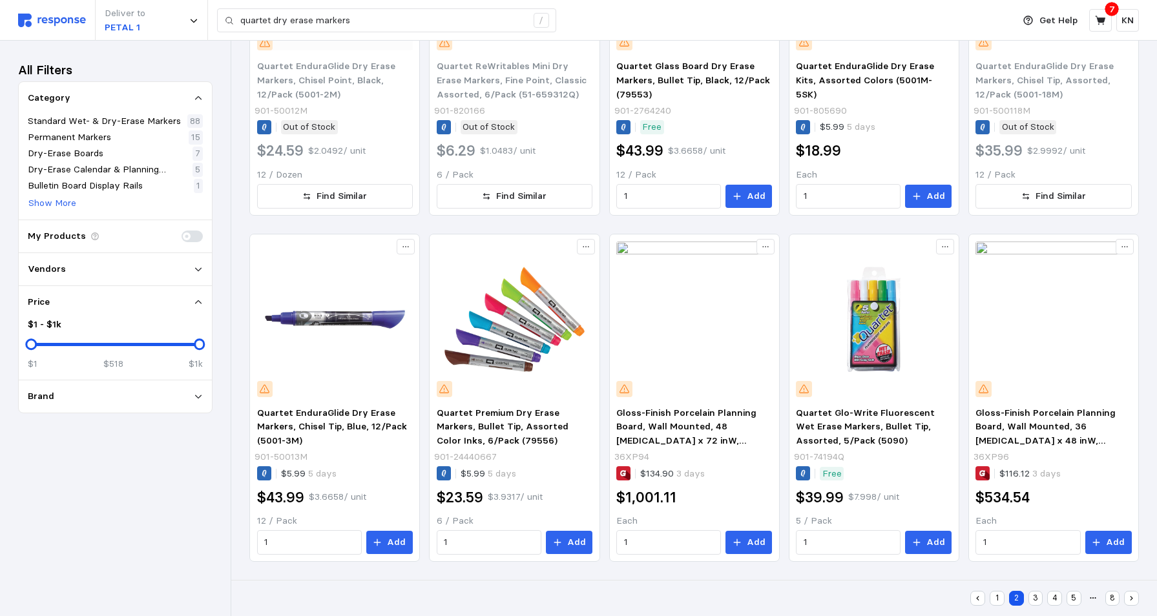
click at [1034, 596] on button "3" at bounding box center [1036, 598] width 15 height 15
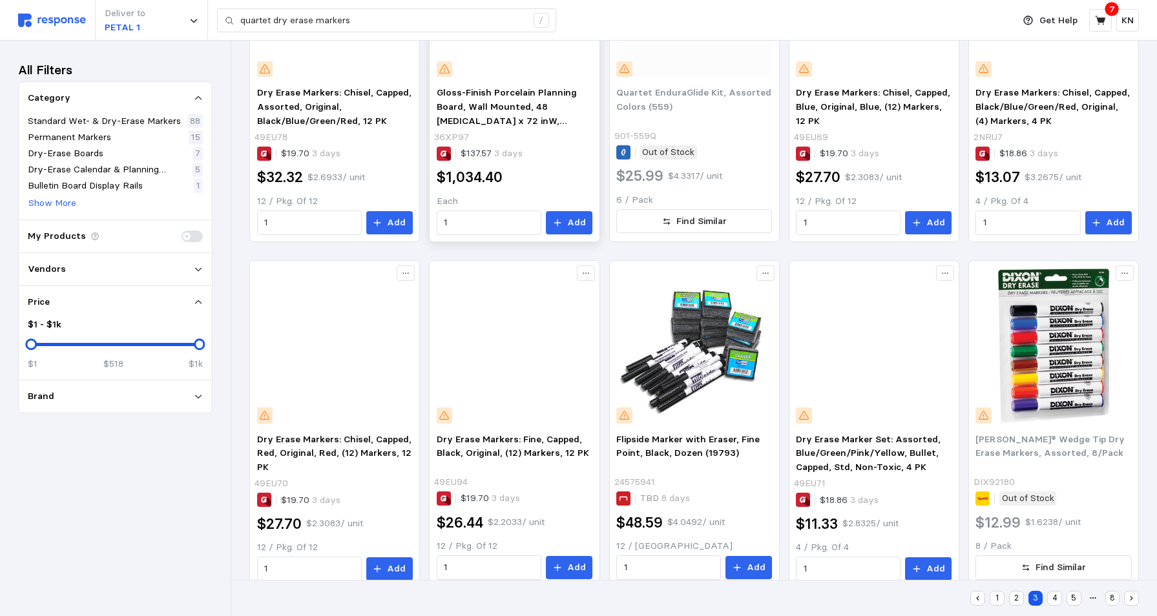
scroll to position [717, 0]
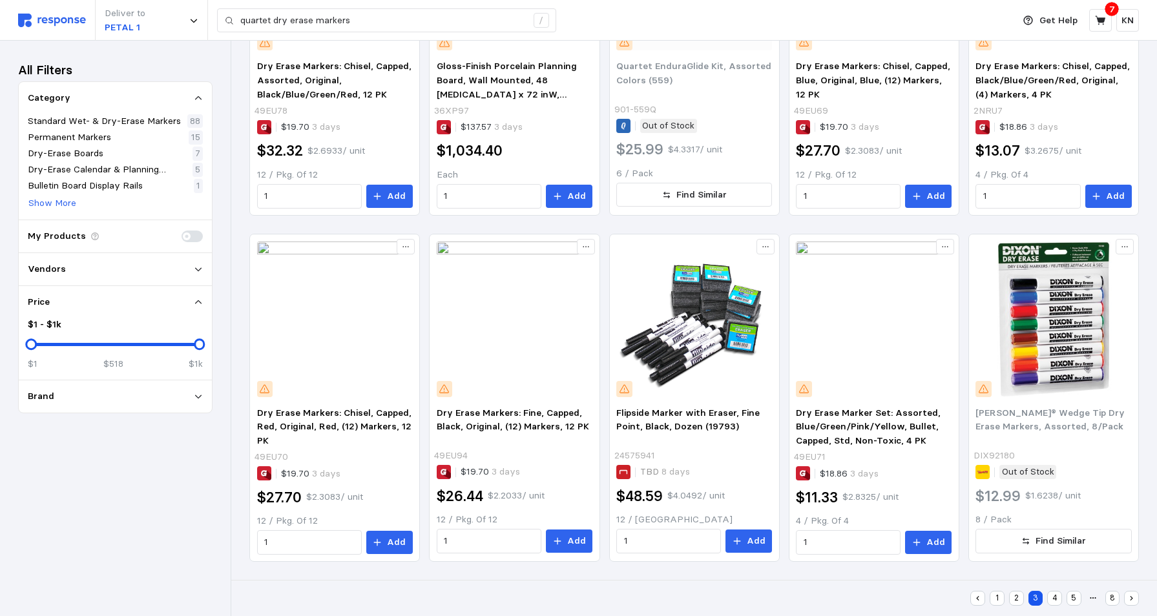
click at [1057, 599] on button "4" at bounding box center [1054, 598] width 15 height 15
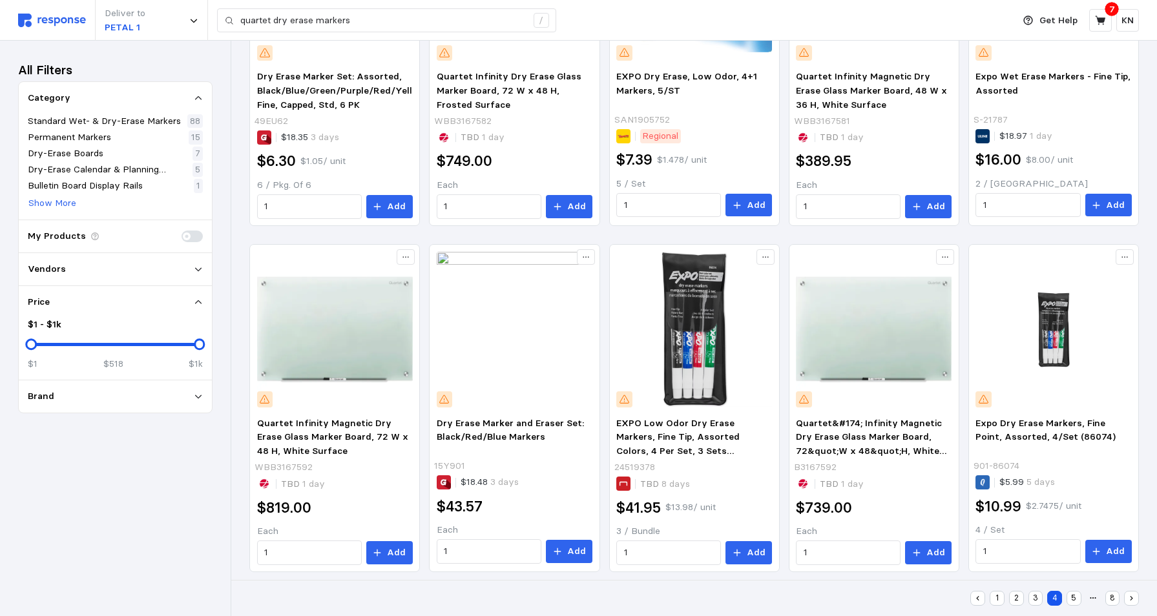
scroll to position [717, 0]
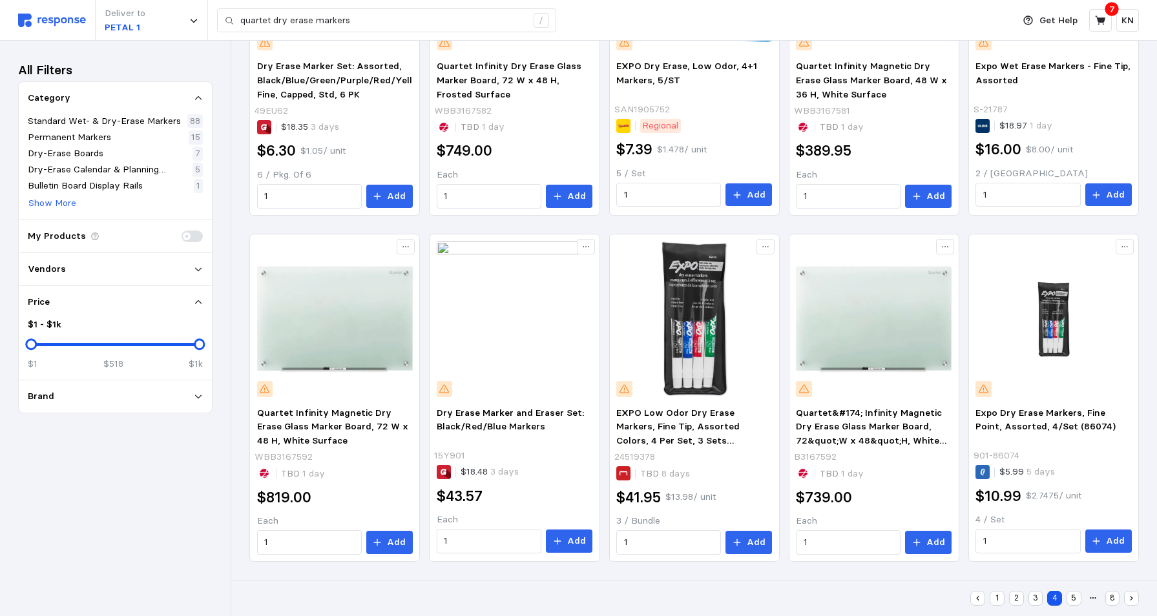
drag, startPoint x: 1075, startPoint y: 596, endPoint x: 786, endPoint y: 529, distance: 296.7
click at [1075, 596] on button "5" at bounding box center [1074, 598] width 15 height 15
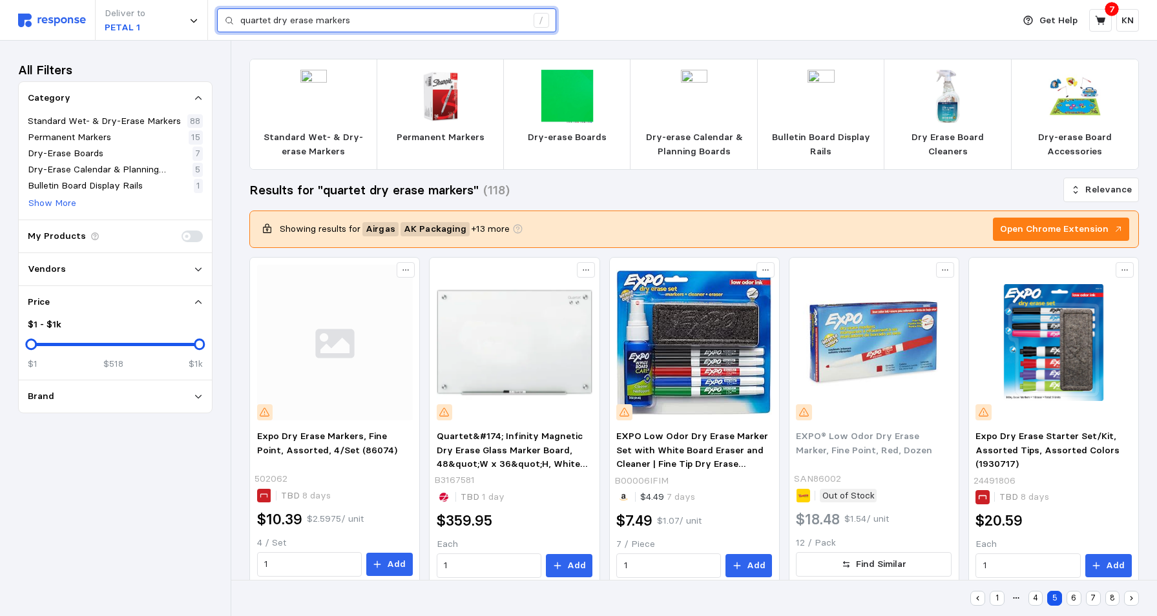
click at [362, 20] on input "quartet dry erase markers" at bounding box center [383, 20] width 286 height 23
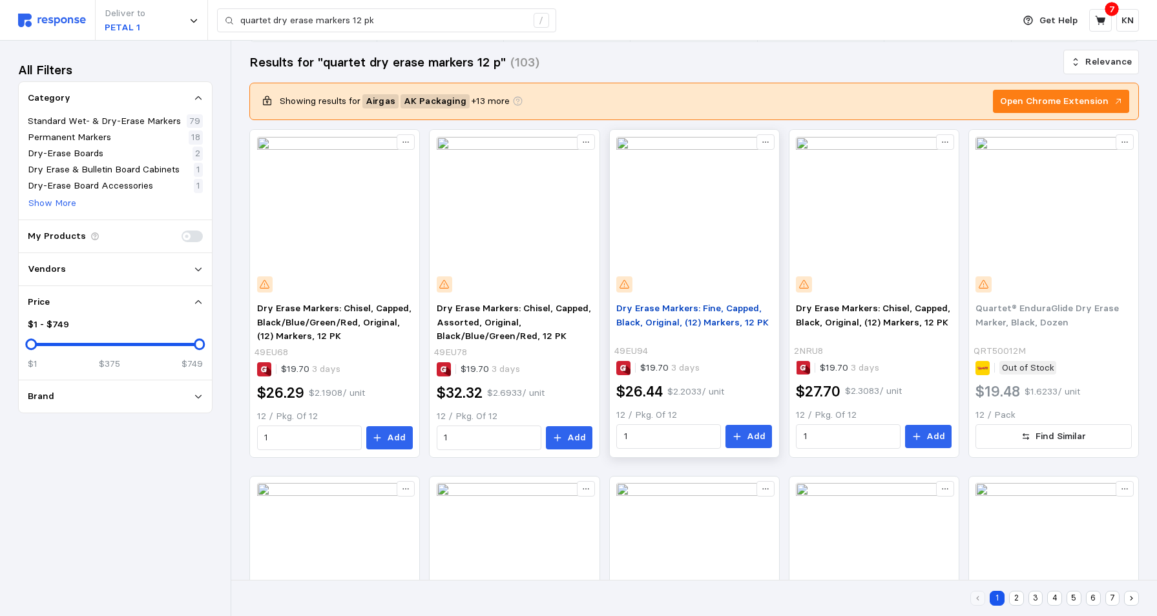
scroll to position [129, 0]
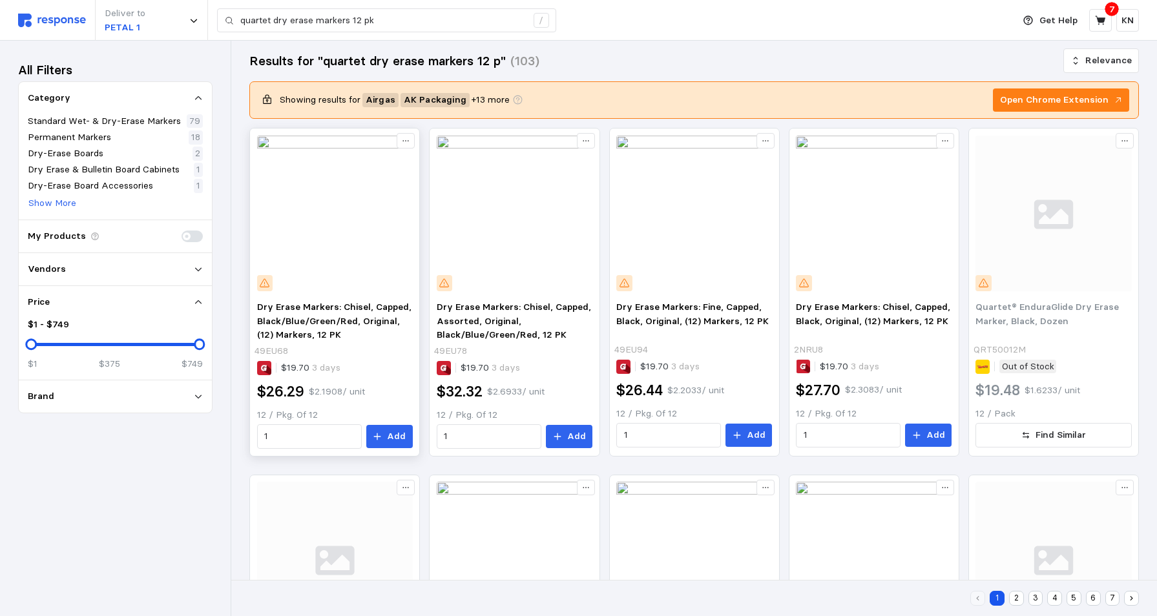
click at [324, 291] on div at bounding box center [335, 213] width 165 height 165
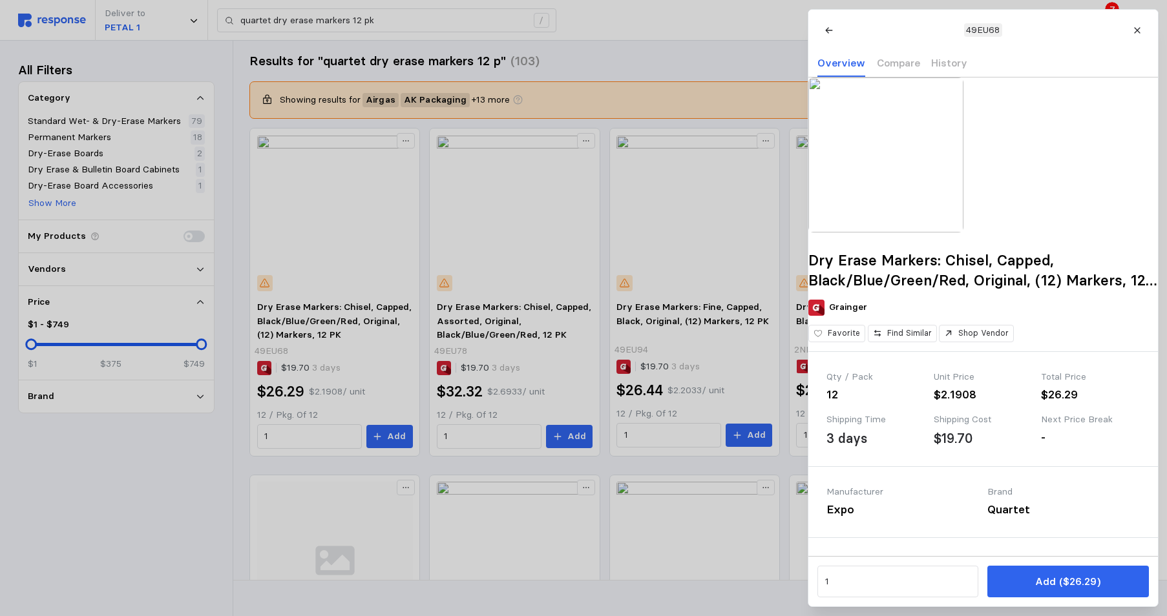
click at [313, 320] on div at bounding box center [583, 308] width 1167 height 616
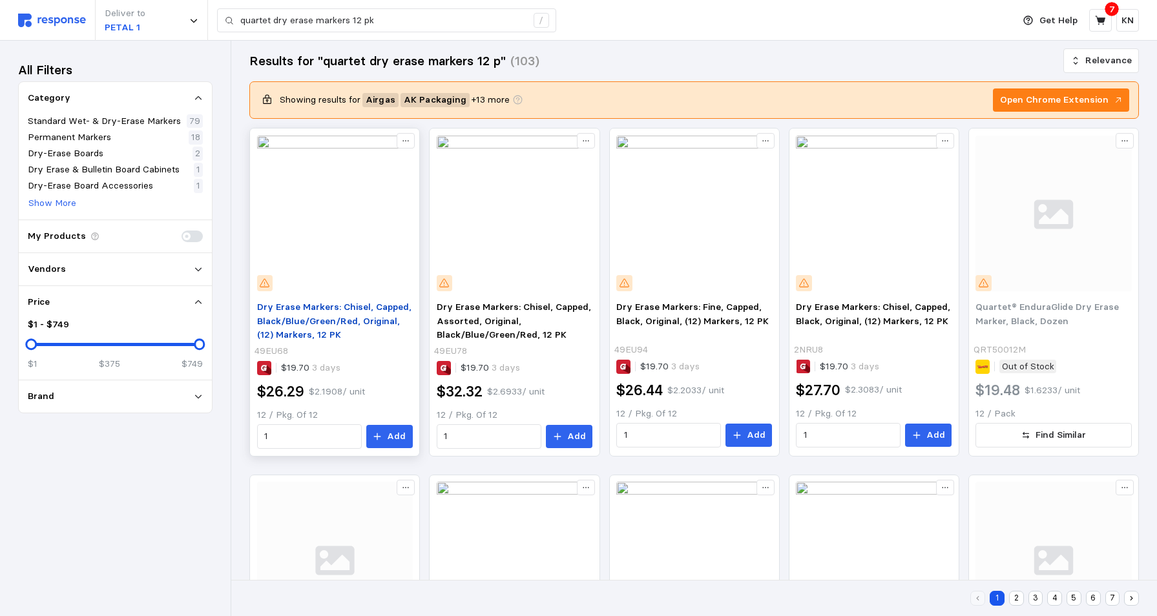
click at [315, 317] on span "Dry Erase Markers: Chisel, Capped, Black/Blue/Green/Red, Original, (12) Markers…" at bounding box center [334, 320] width 154 height 39
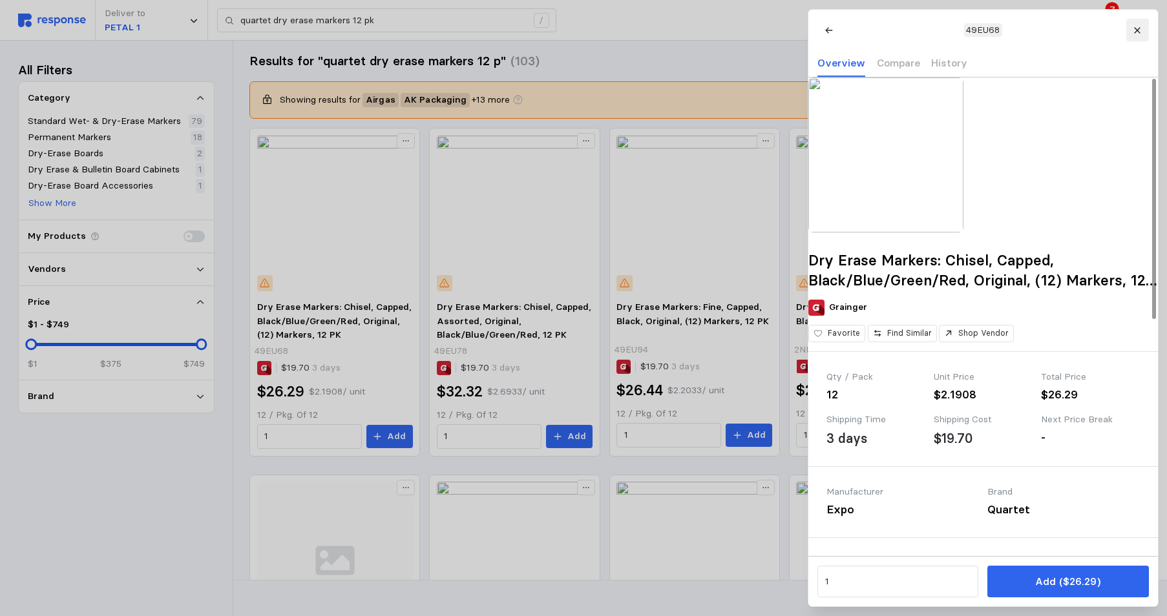
click at [1132, 26] on button at bounding box center [1137, 30] width 23 height 23
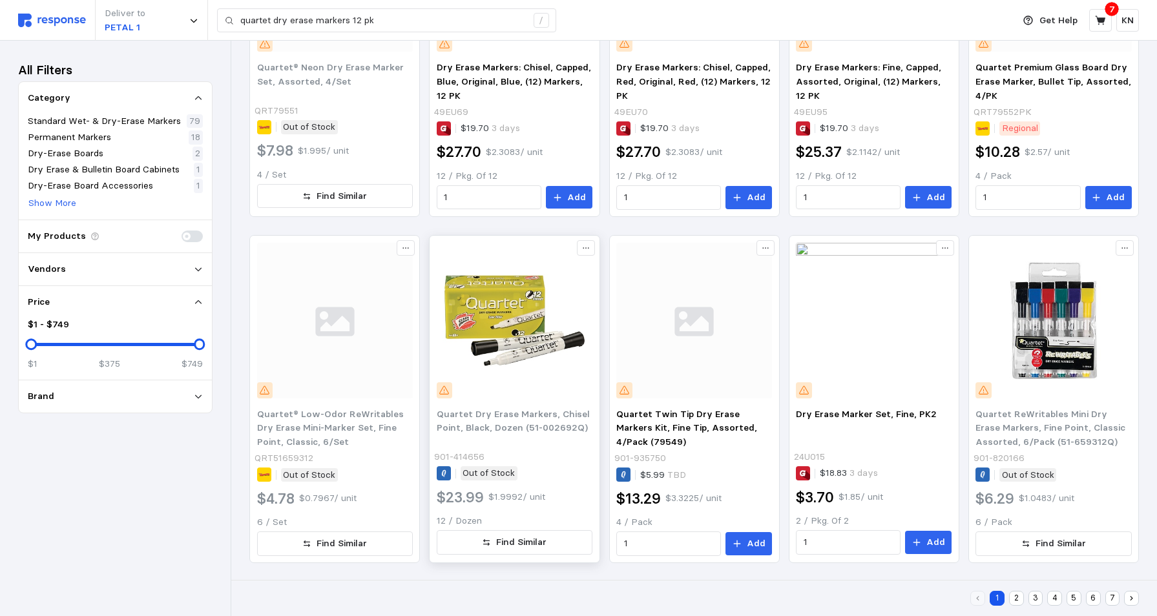
scroll to position [717, 0]
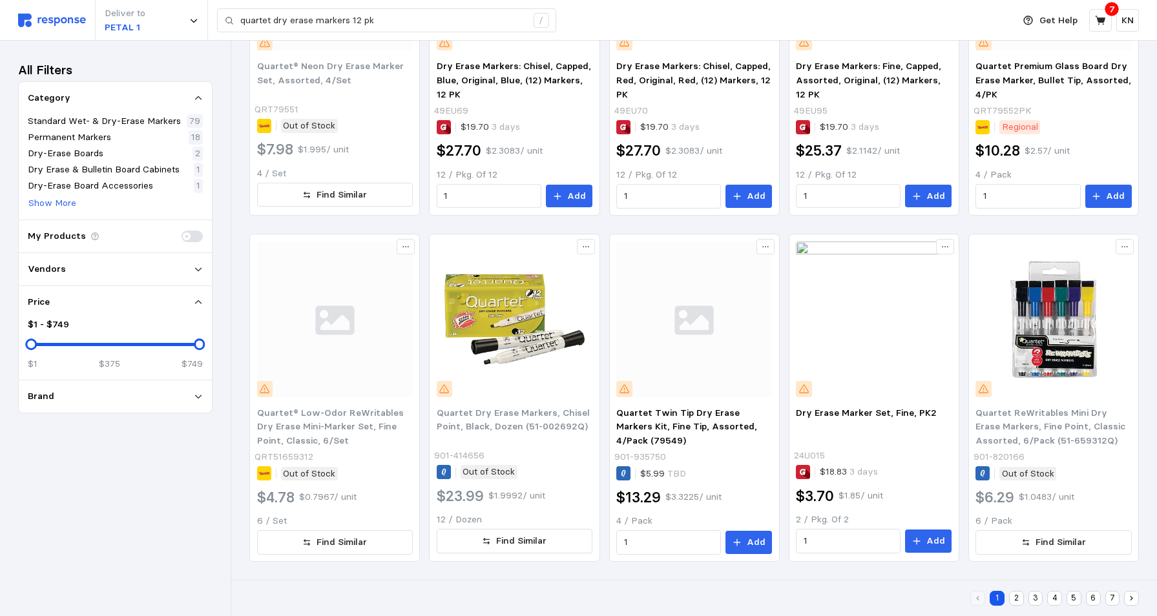
click at [1018, 597] on button "2" at bounding box center [1016, 598] width 15 height 15
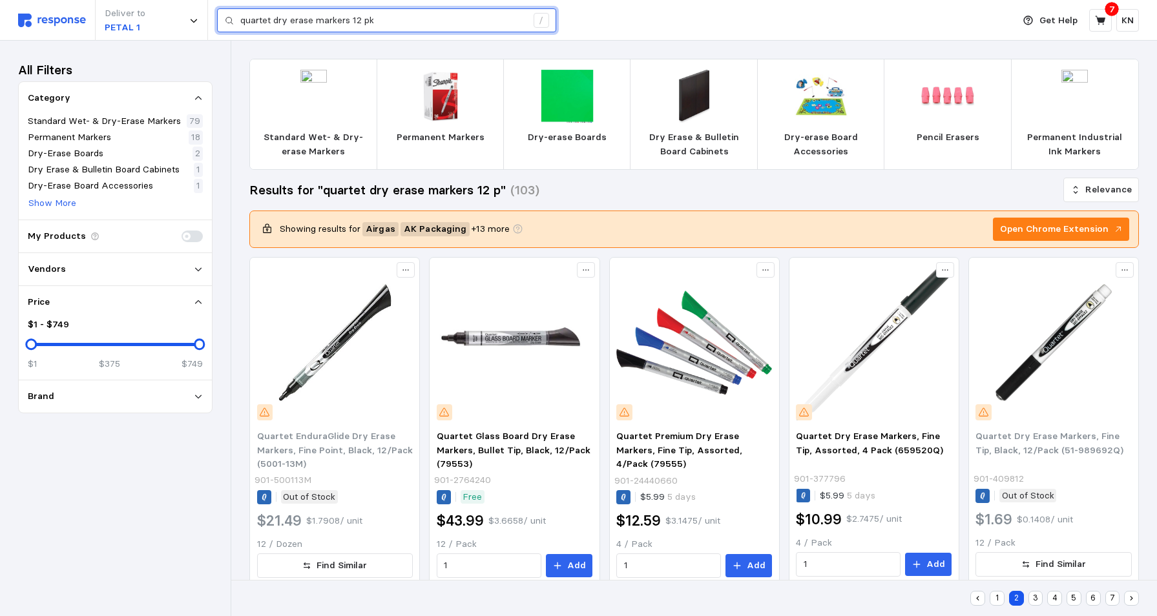
click at [388, 26] on input "quartet dry erase markers 12 pk" at bounding box center [383, 20] width 286 height 23
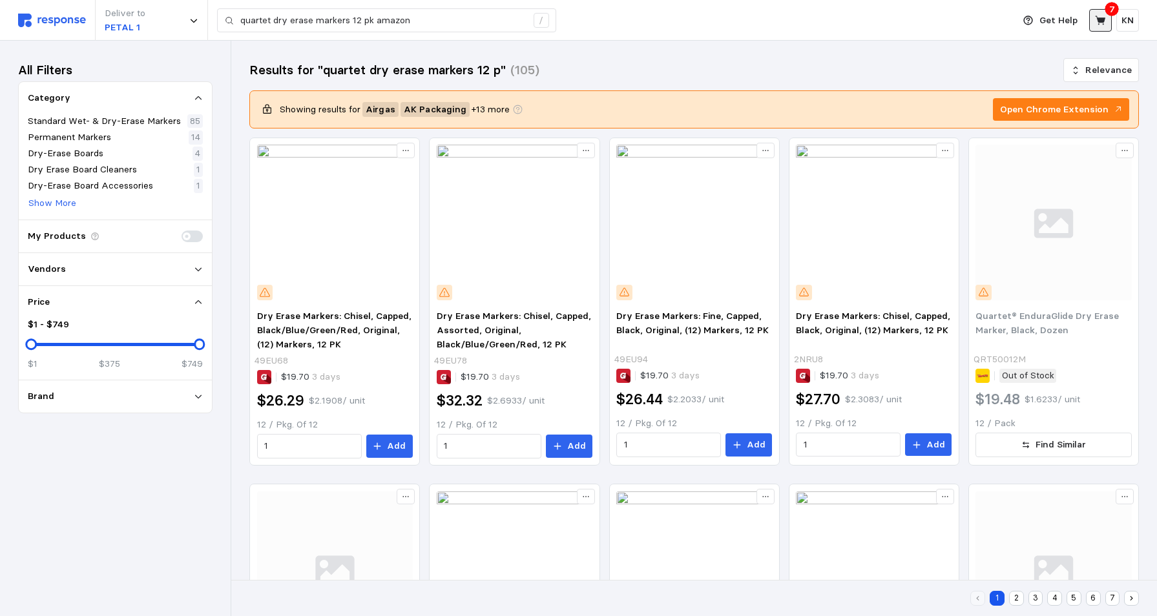
click at [1103, 17] on icon at bounding box center [1101, 21] width 12 height 12
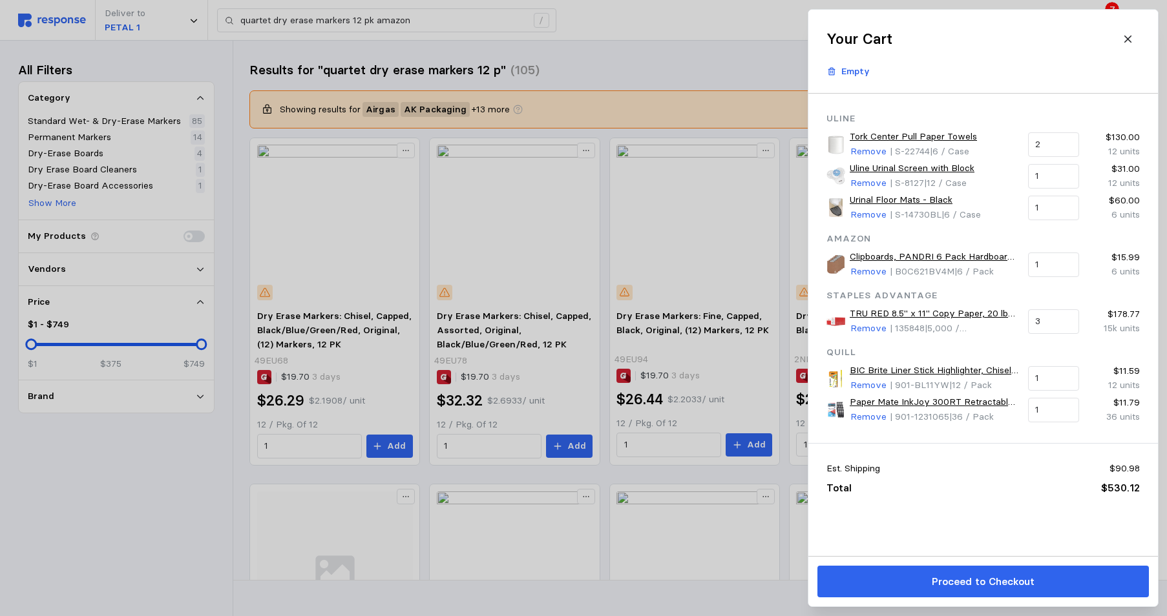
click at [892, 254] on link "Clipboards, PANDRI 6 Pack Hardboard Office Clipboards, Low Profile Clip, Clip B…" at bounding box center [934, 257] width 169 height 14
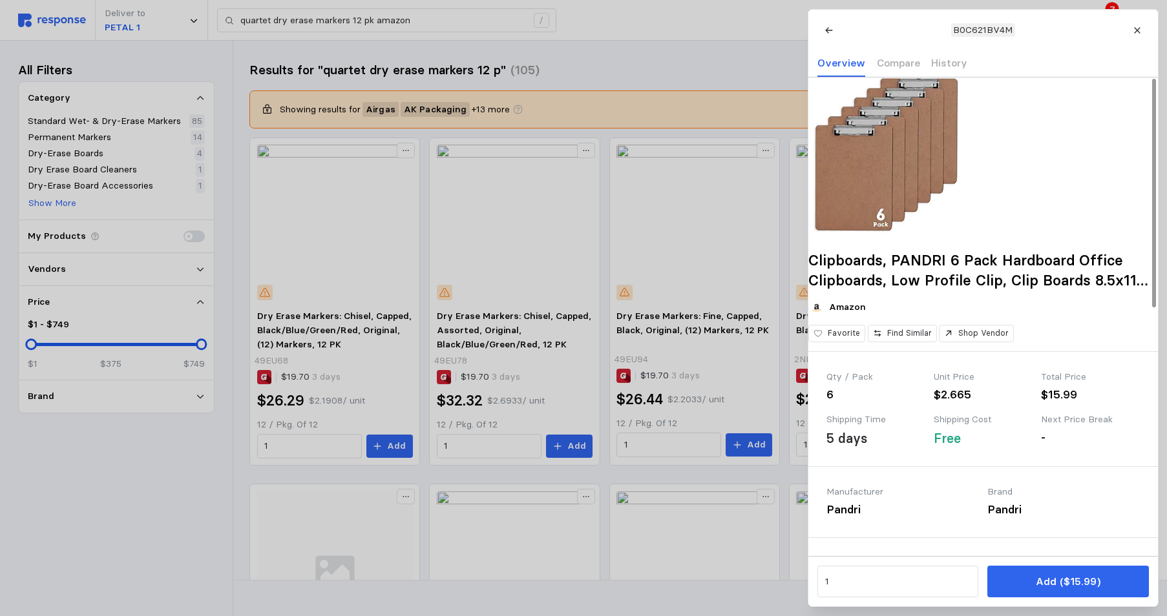
drag, startPoint x: 1137, startPoint y: 30, endPoint x: 830, endPoint y: 90, distance: 312.7
click at [1137, 30] on icon at bounding box center [1137, 30] width 6 height 6
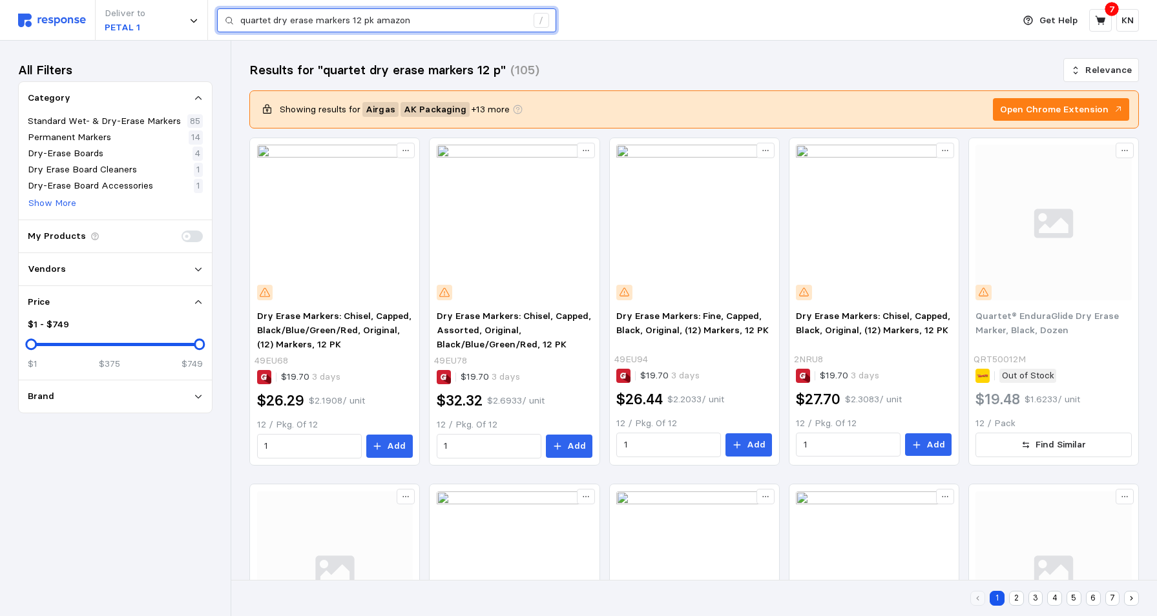
click at [411, 21] on input "quartet dry erase markers 12 pk amazon" at bounding box center [383, 20] width 286 height 23
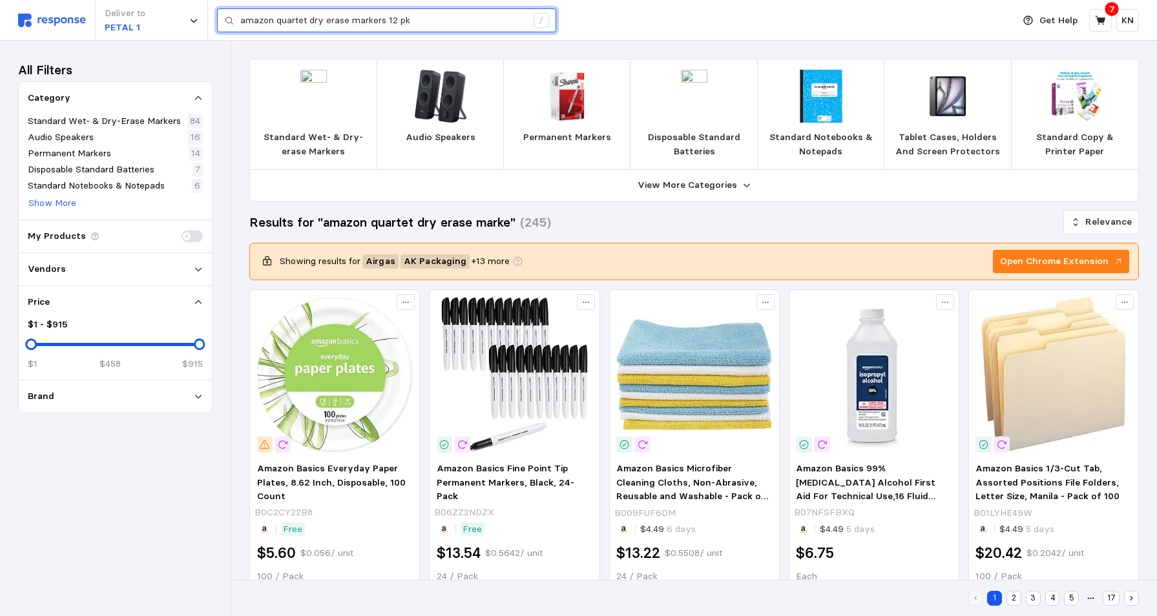
click at [307, 17] on input "amazon quartet dry erase markers 12 pk" at bounding box center [383, 20] width 286 height 23
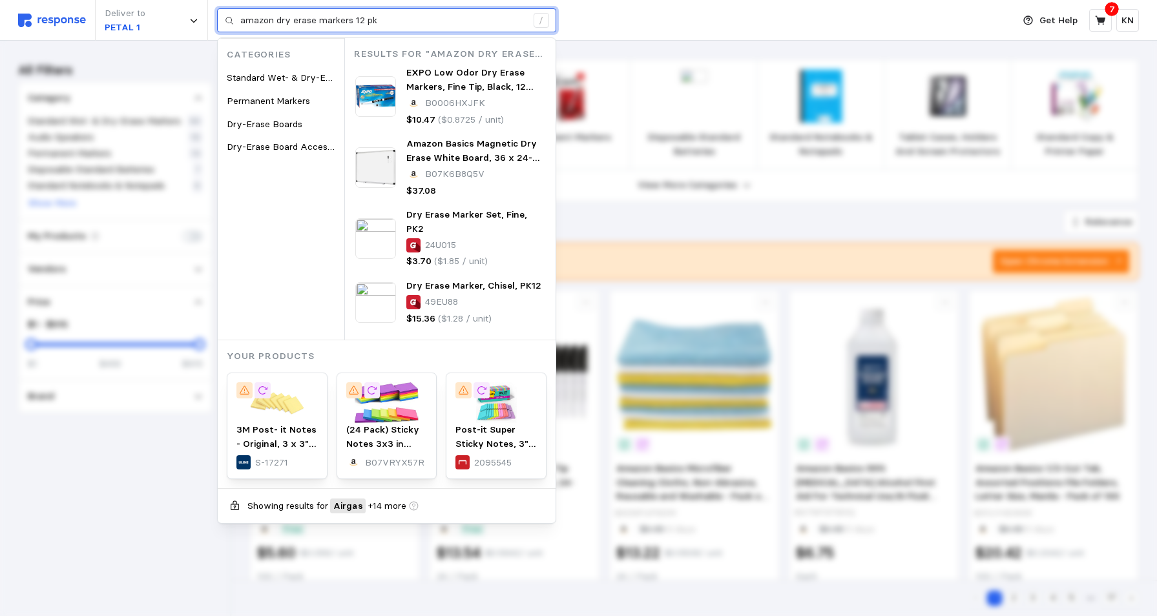
click at [401, 17] on input "amazon dry erase markers 12 pk" at bounding box center [383, 20] width 286 height 23
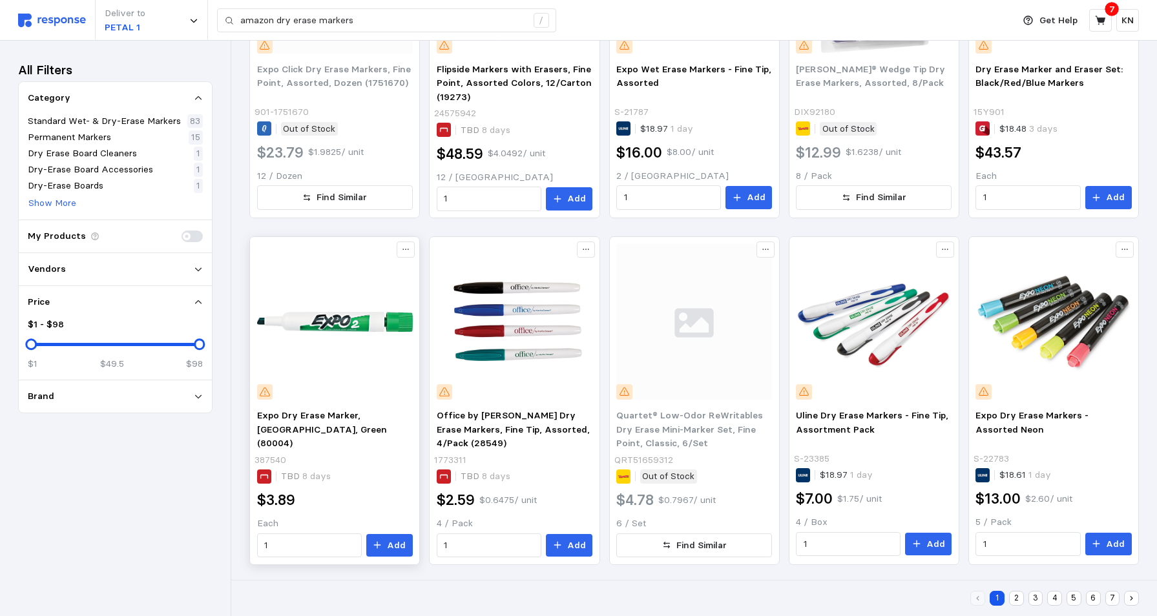
scroll to position [597, 0]
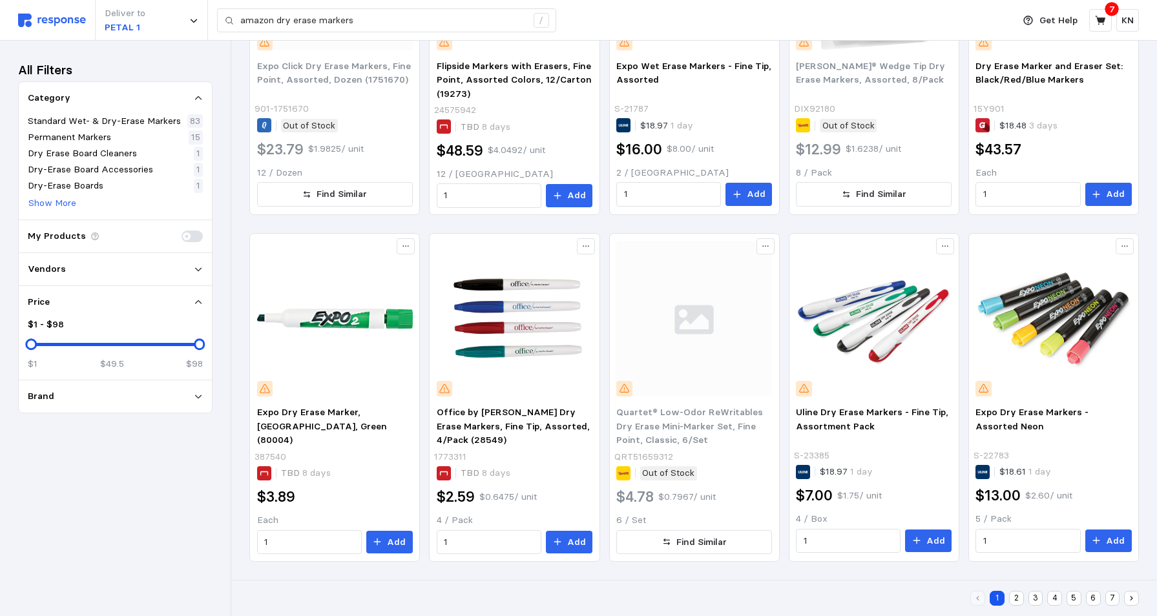
click at [1014, 602] on button "2" at bounding box center [1016, 598] width 15 height 15
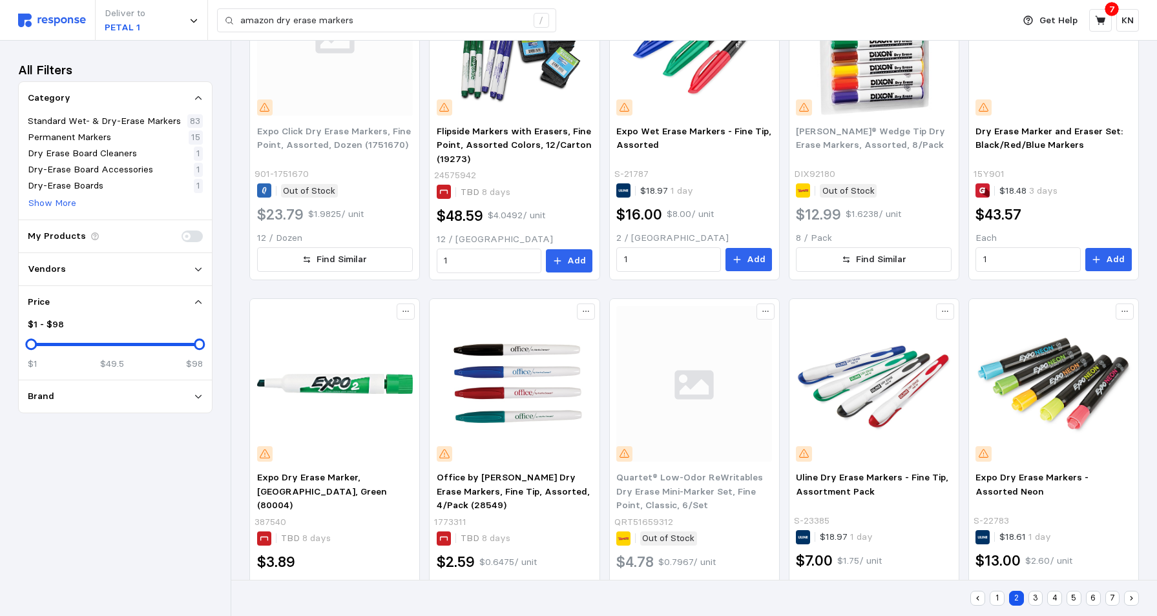
scroll to position [94, 0]
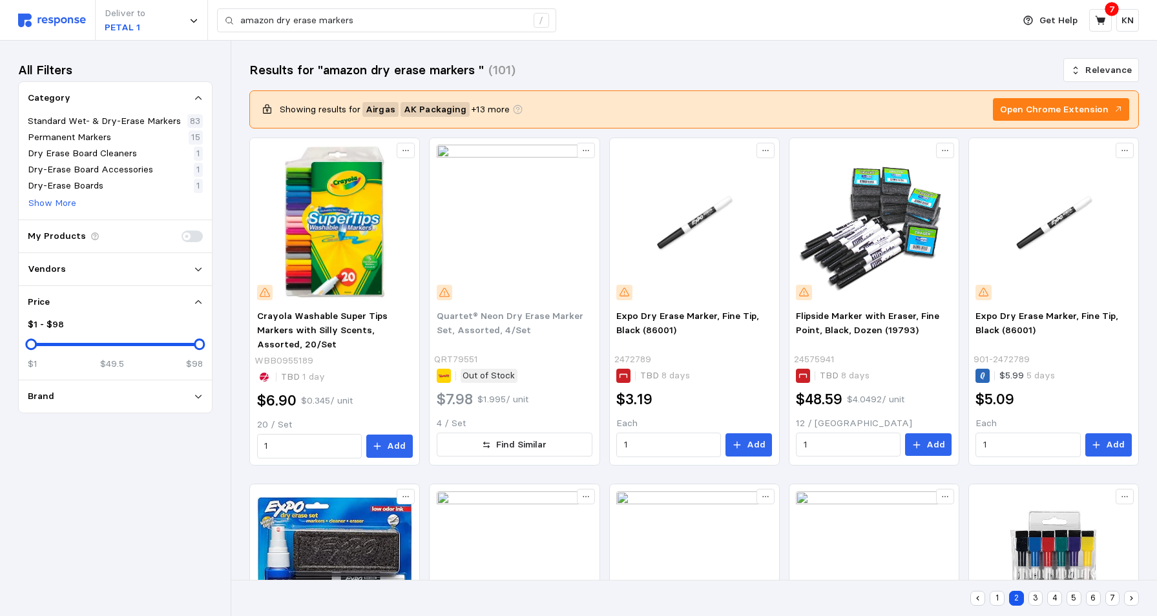
click at [197, 268] on icon at bounding box center [198, 269] width 9 height 9
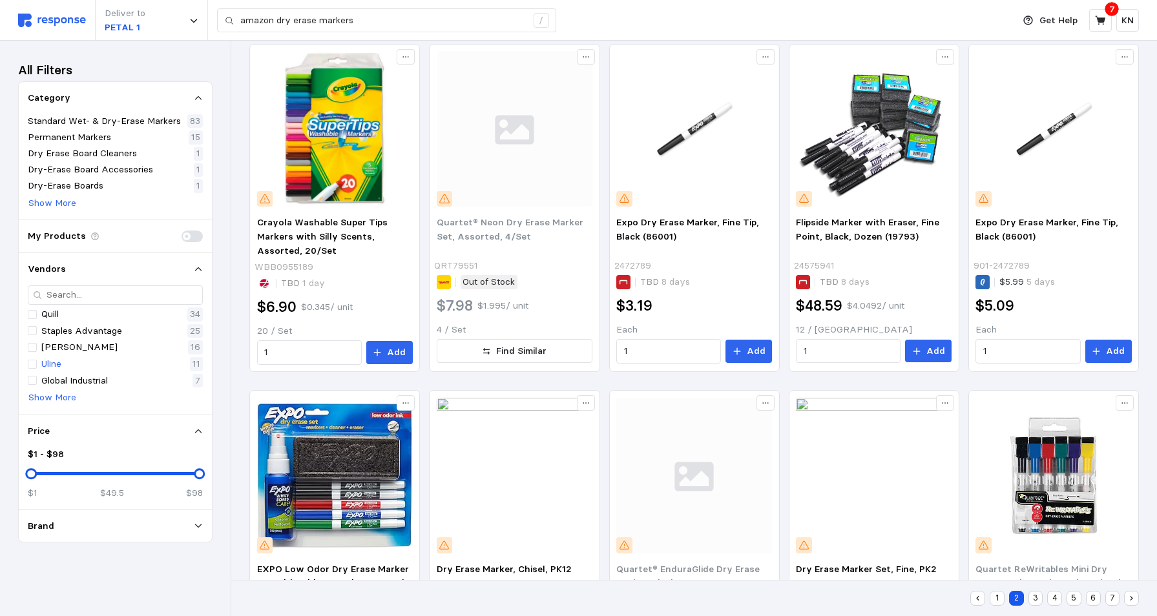
scroll to position [65, 0]
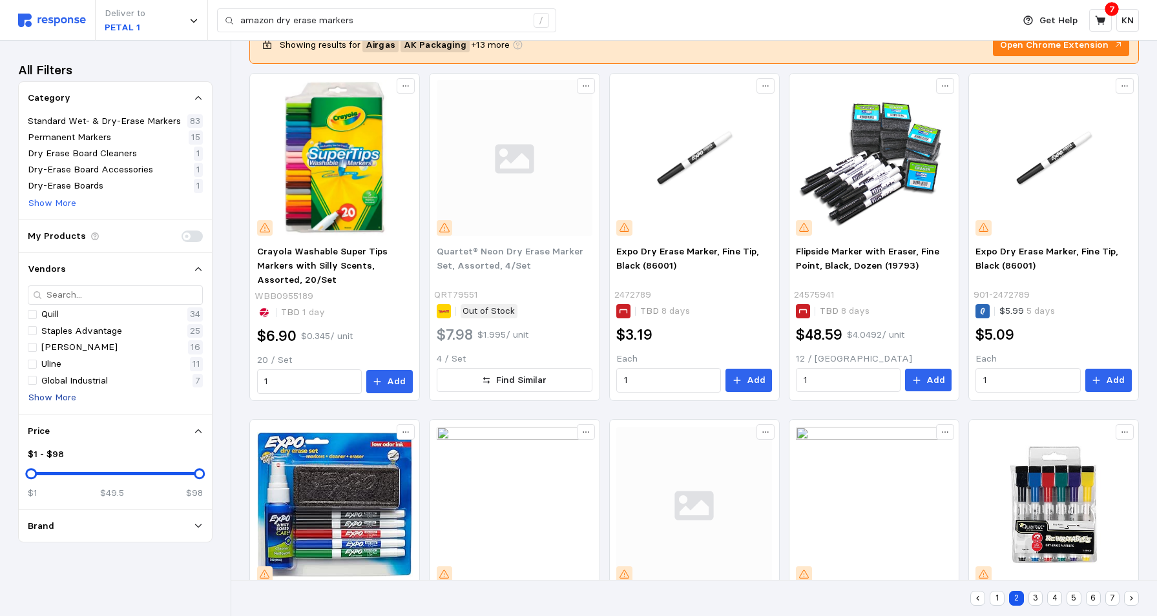
click at [55, 400] on p "Show More" at bounding box center [52, 398] width 48 height 14
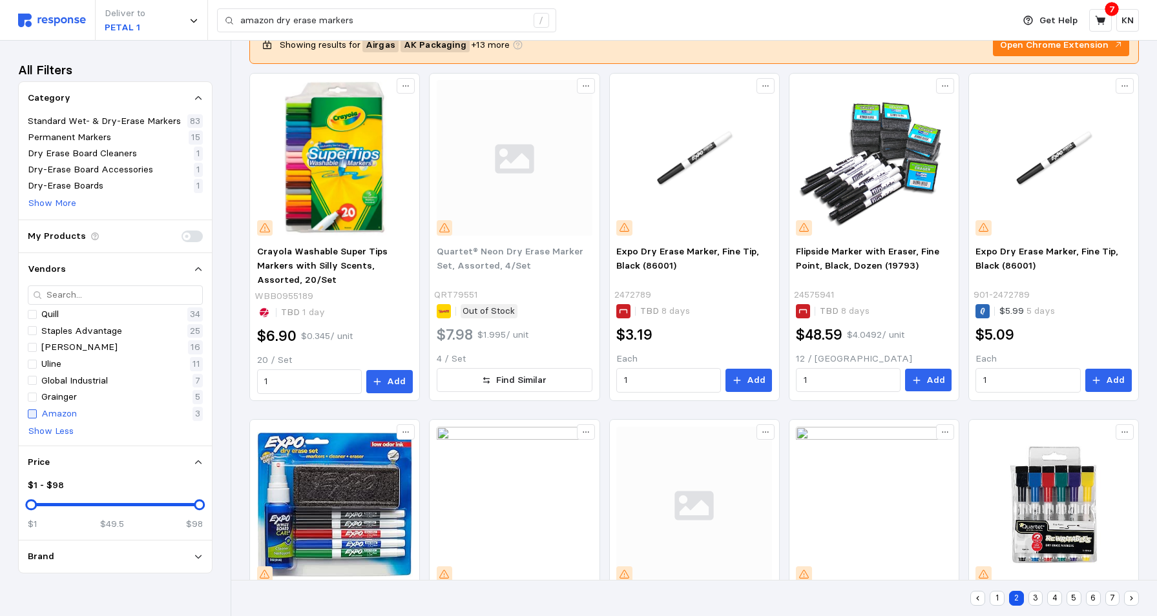
click at [34, 413] on div at bounding box center [32, 414] width 9 height 9
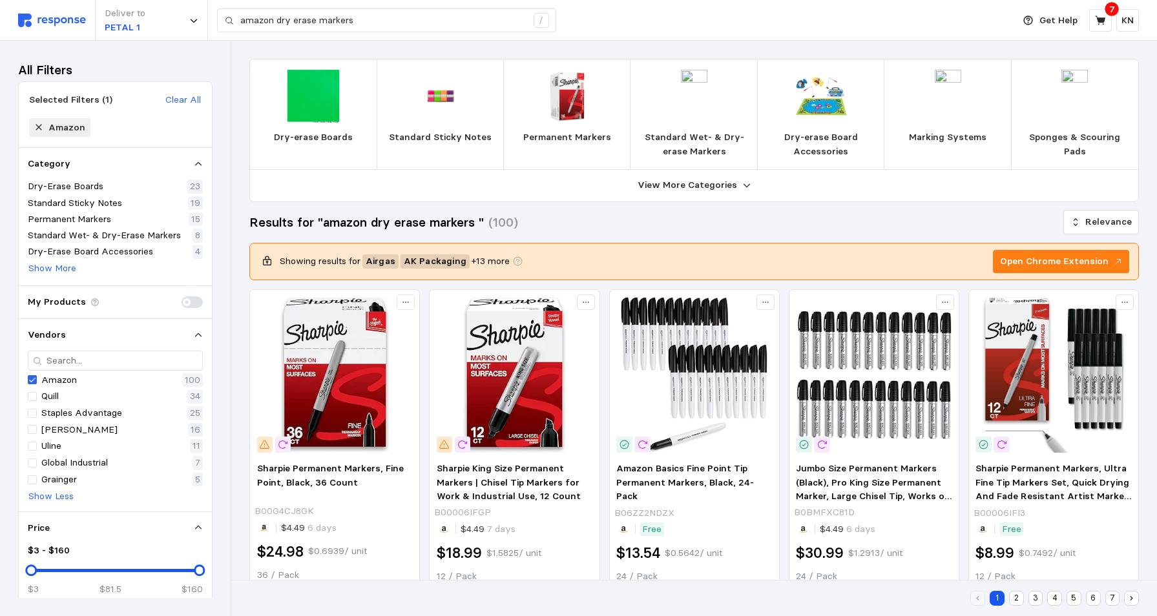
click at [815, 107] on img at bounding box center [821, 96] width 53 height 53
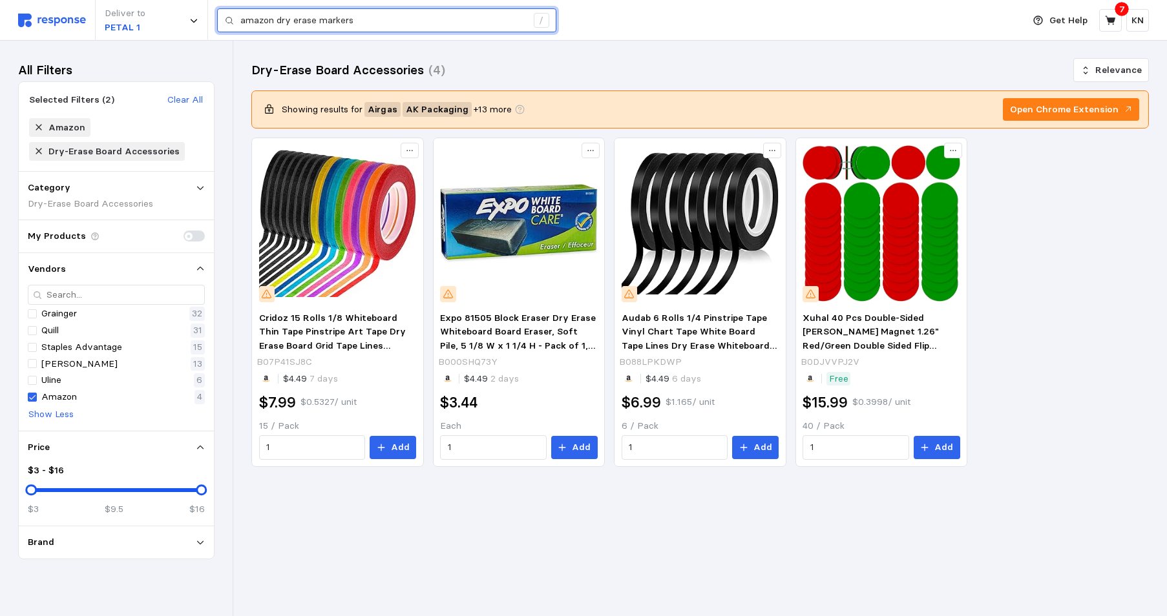
click at [275, 19] on input "amazon dry erase markers" at bounding box center [383, 20] width 286 height 23
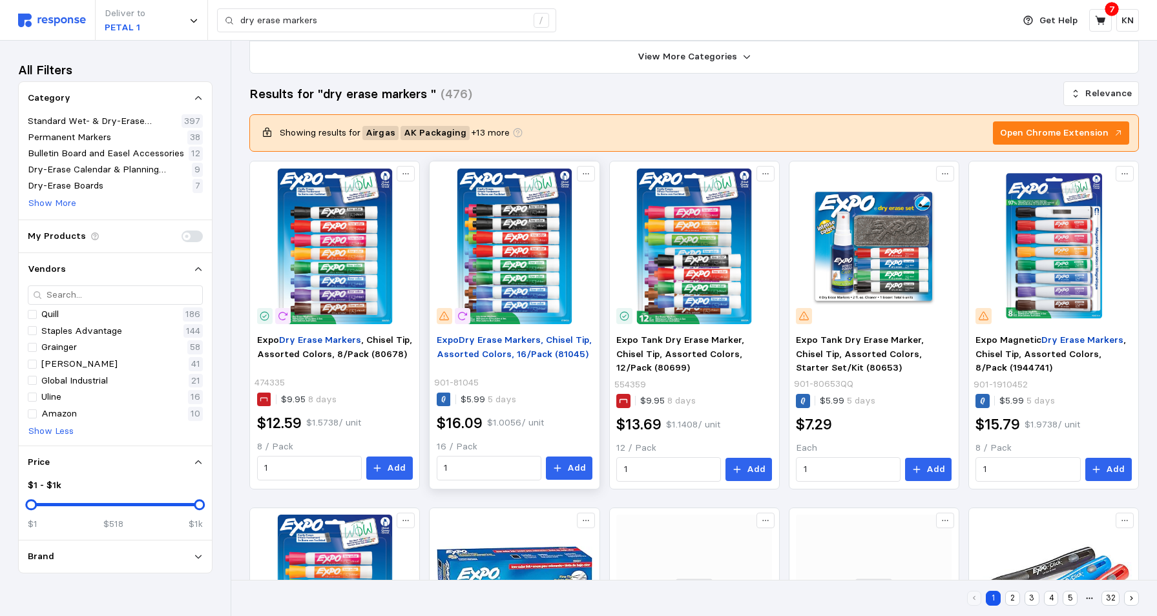
scroll to position [129, 0]
drag, startPoint x: 757, startPoint y: 467, endPoint x: 737, endPoint y: 490, distance: 30.7
click at [757, 467] on p "Add" at bounding box center [756, 469] width 19 height 14
click at [44, 430] on p "Show Less" at bounding box center [50, 432] width 45 height 14
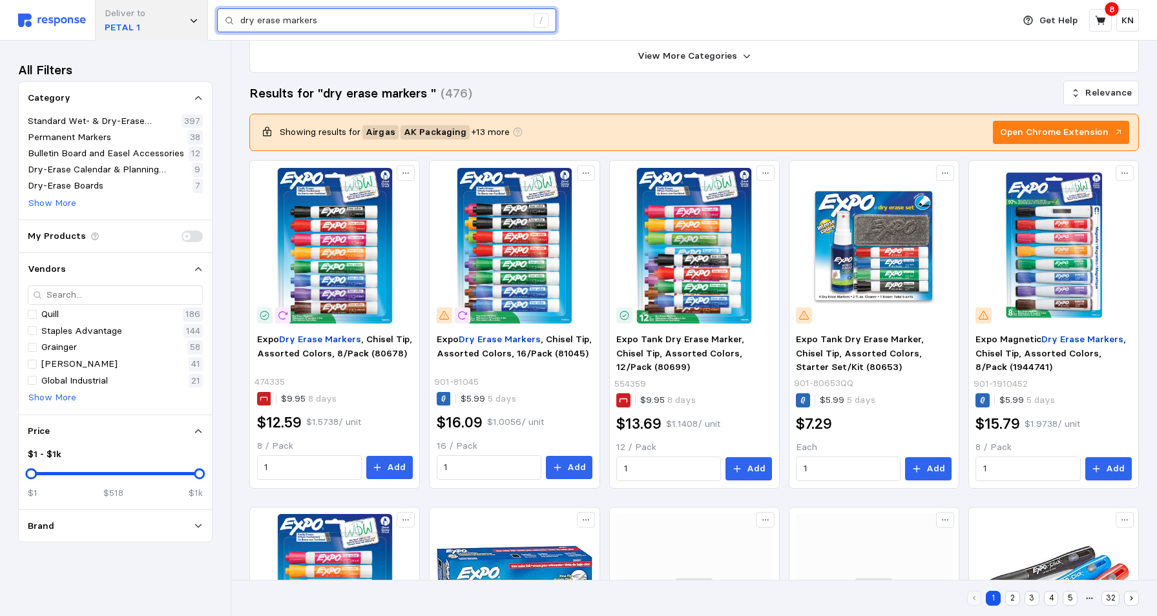
drag, startPoint x: 331, startPoint y: 19, endPoint x: 169, endPoint y: 21, distance: 161.5
click at [169, 21] on div "Deliver to PETAL 1 dry erase markers /" at bounding box center [512, 20] width 989 height 41
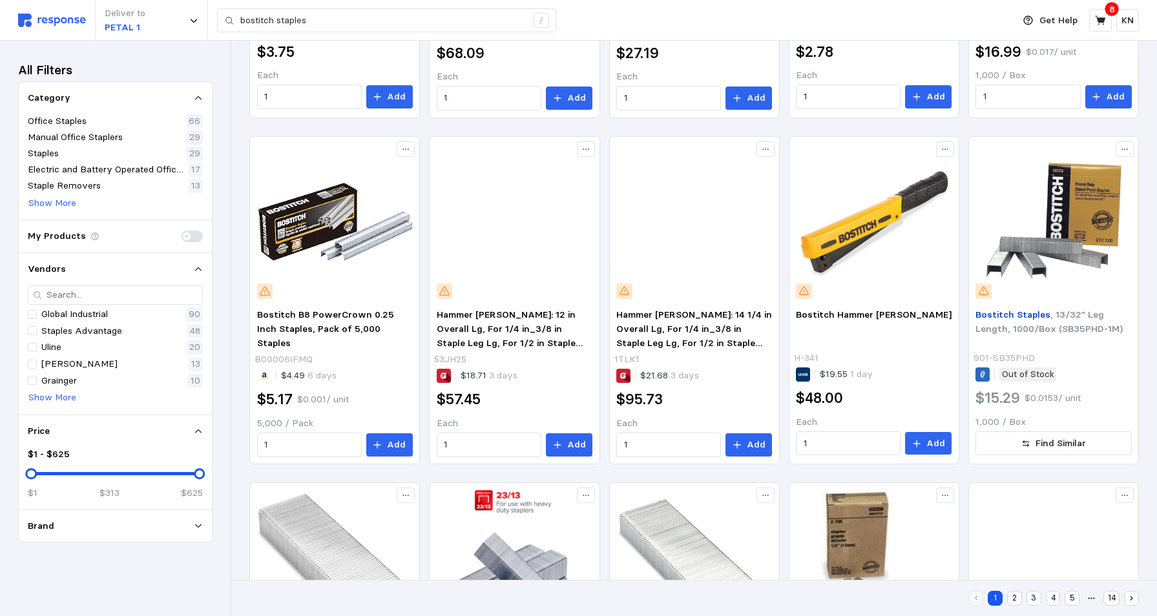
scroll to position [517, 0]
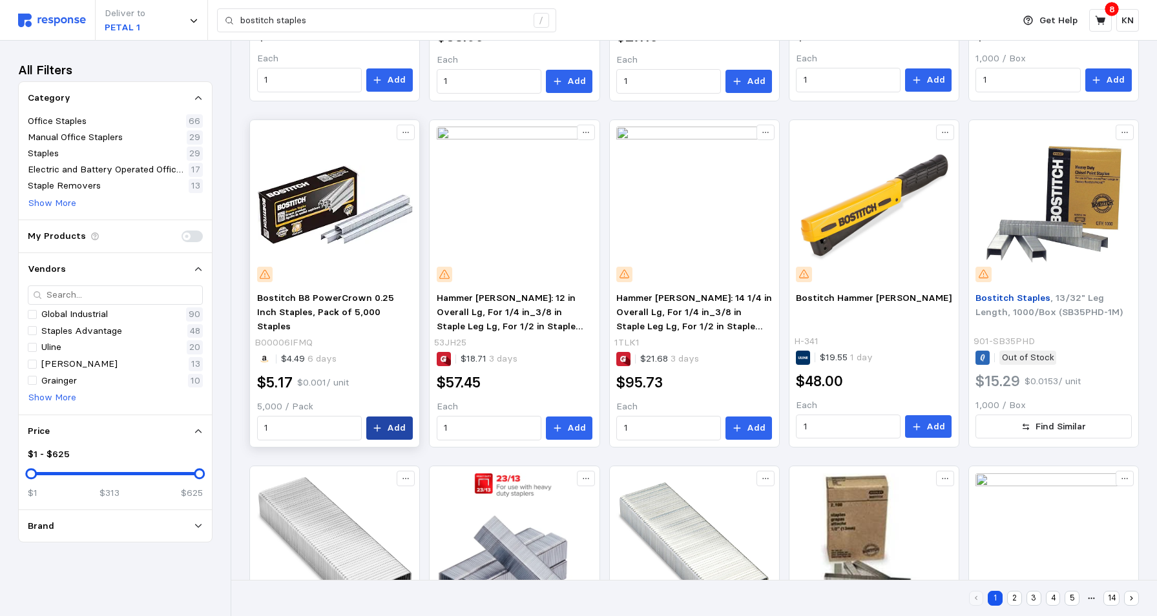
click at [393, 428] on p "Add" at bounding box center [396, 428] width 19 height 14
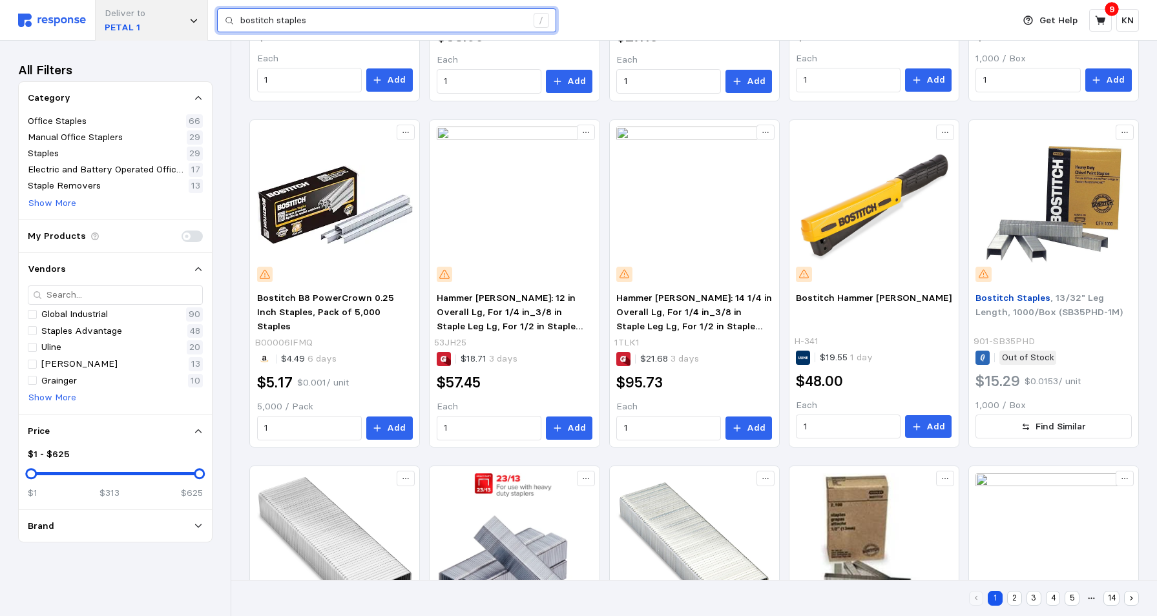
drag, startPoint x: 324, startPoint y: 25, endPoint x: 149, endPoint y: 24, distance: 174.5
click at [178, 28] on div "Deliver to PETAL 1 bostitch staples /" at bounding box center [512, 20] width 989 height 41
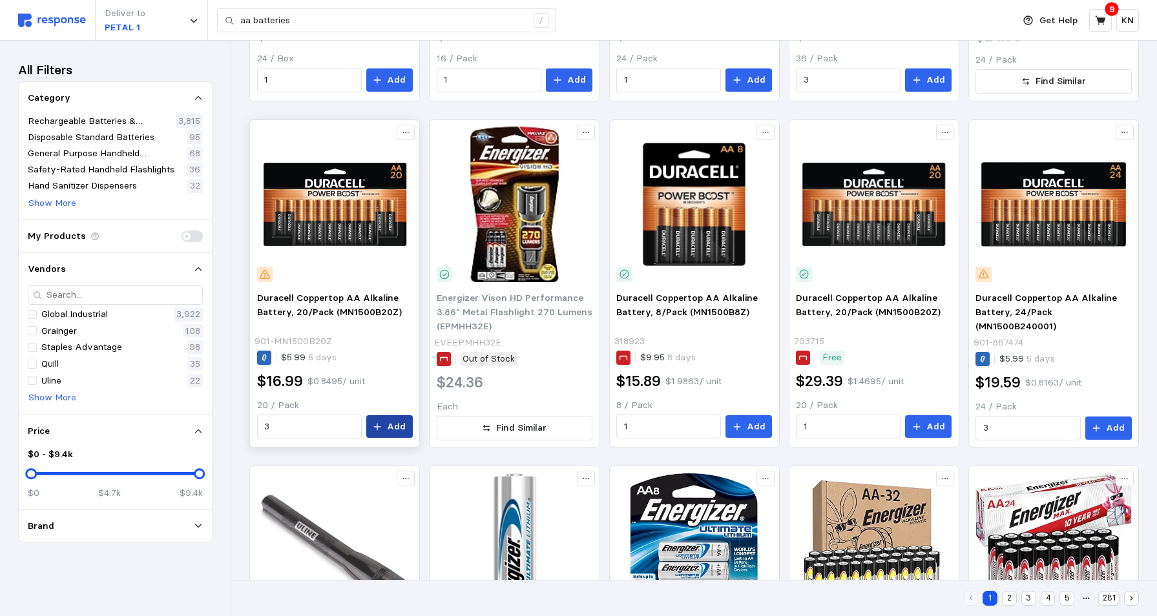
click at [388, 424] on button "Add" at bounding box center [389, 426] width 47 height 23
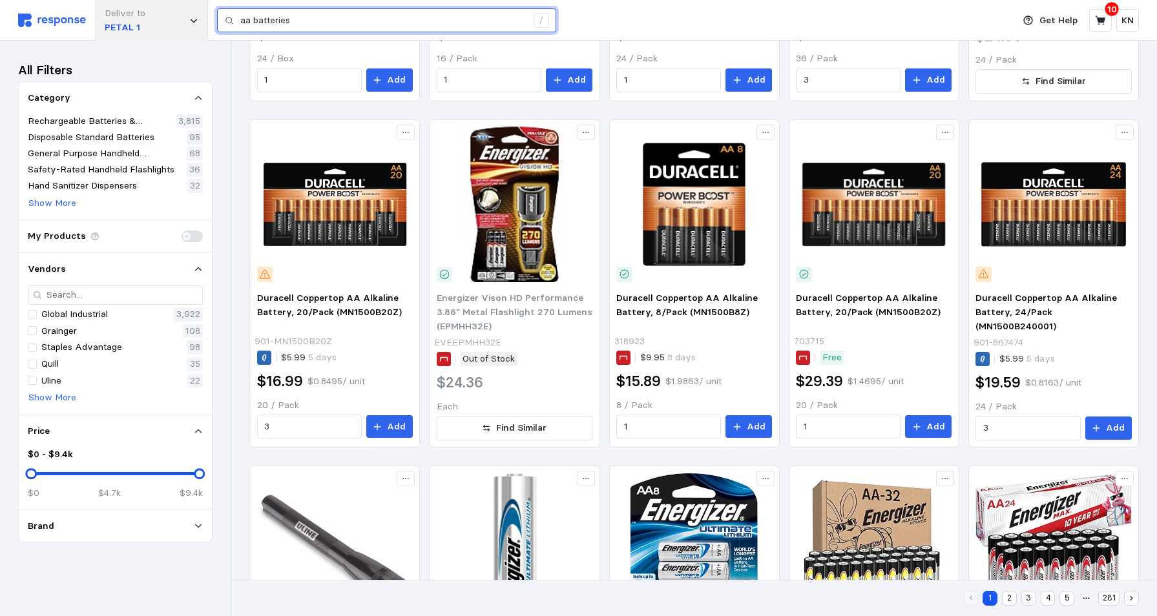
drag, startPoint x: 200, startPoint y: 18, endPoint x: 163, endPoint y: 18, distance: 36.8
click at [163, 18] on div "Deliver to PETAL 1 aa batteries /" at bounding box center [512, 20] width 989 height 41
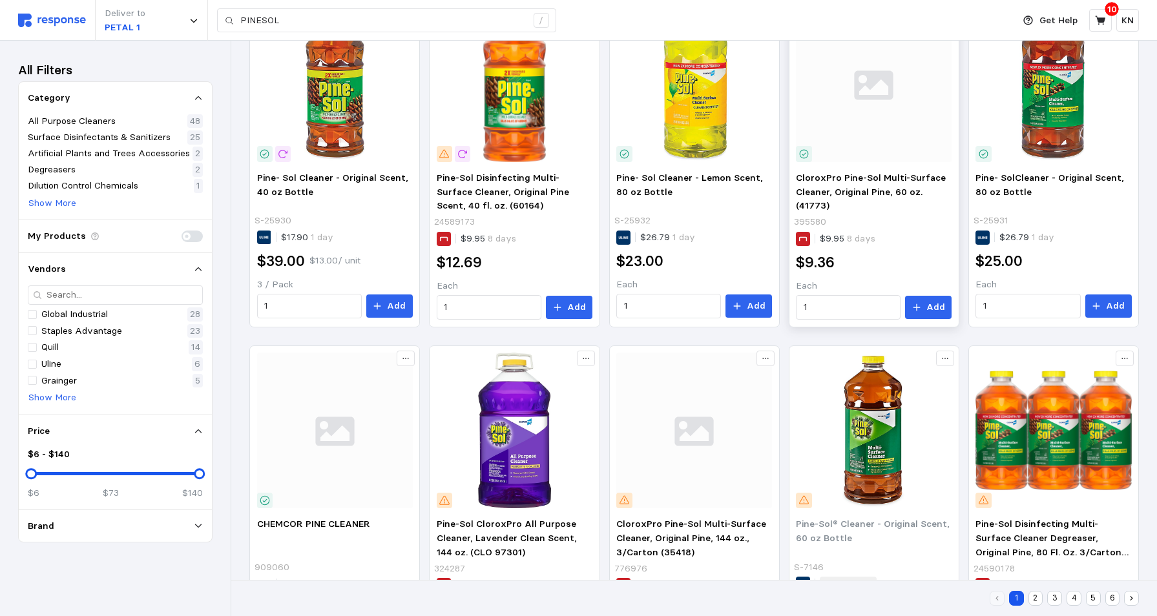
scroll to position [194, 0]
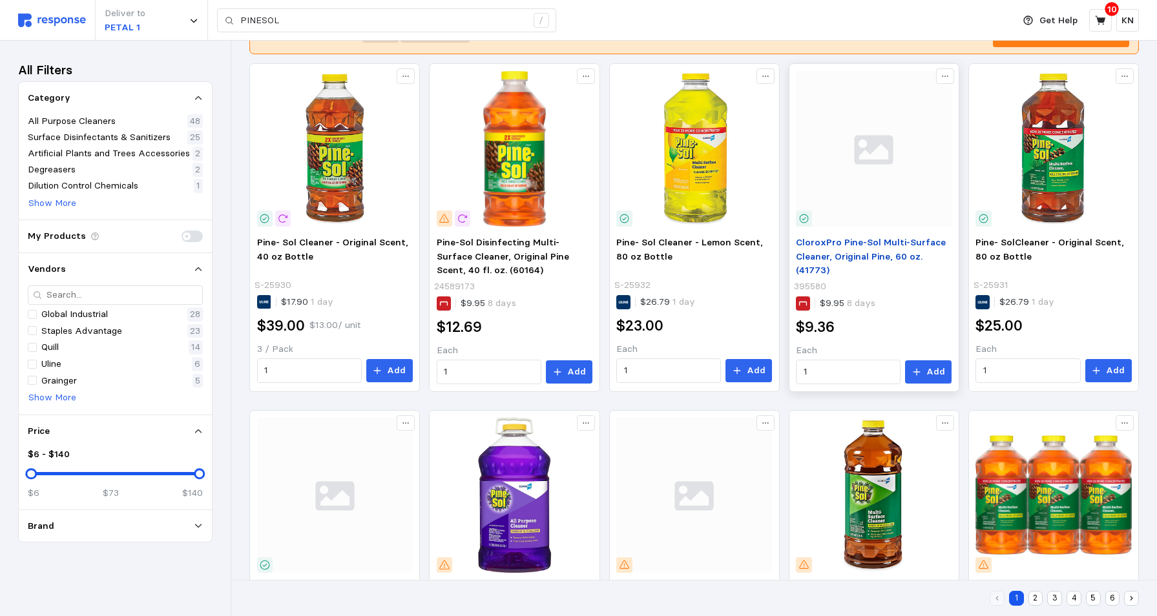
click at [861, 249] on p "CloroxPro Pine-Sol Multi-Surface Cleaner, Original Pine, 60 oz. (41773)" at bounding box center [874, 257] width 156 height 42
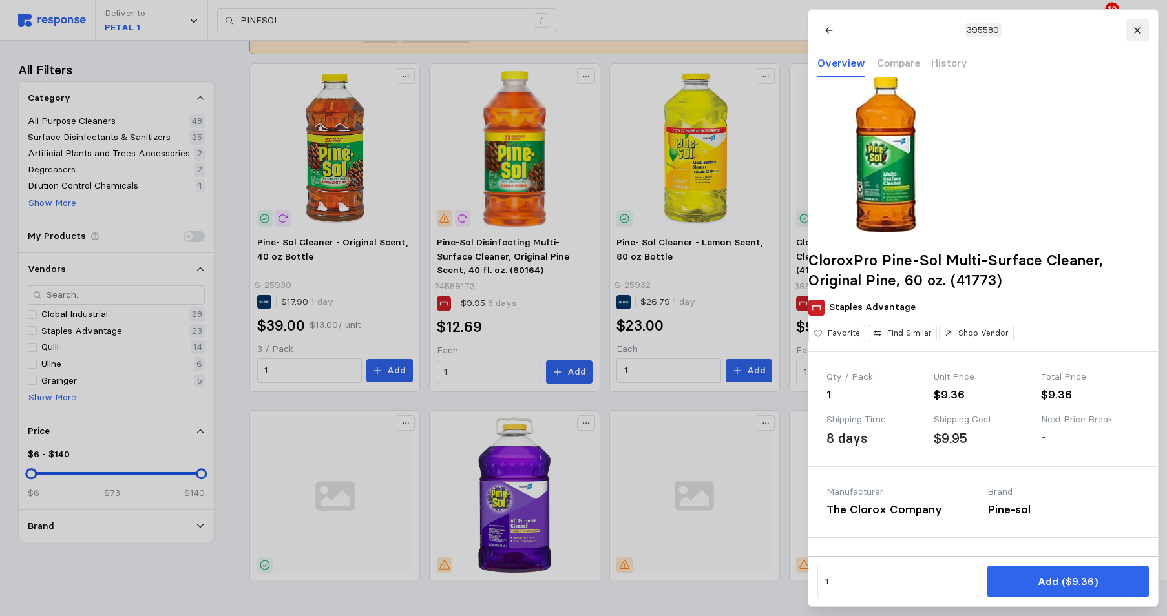
click at [1138, 30] on icon at bounding box center [1137, 30] width 6 height 6
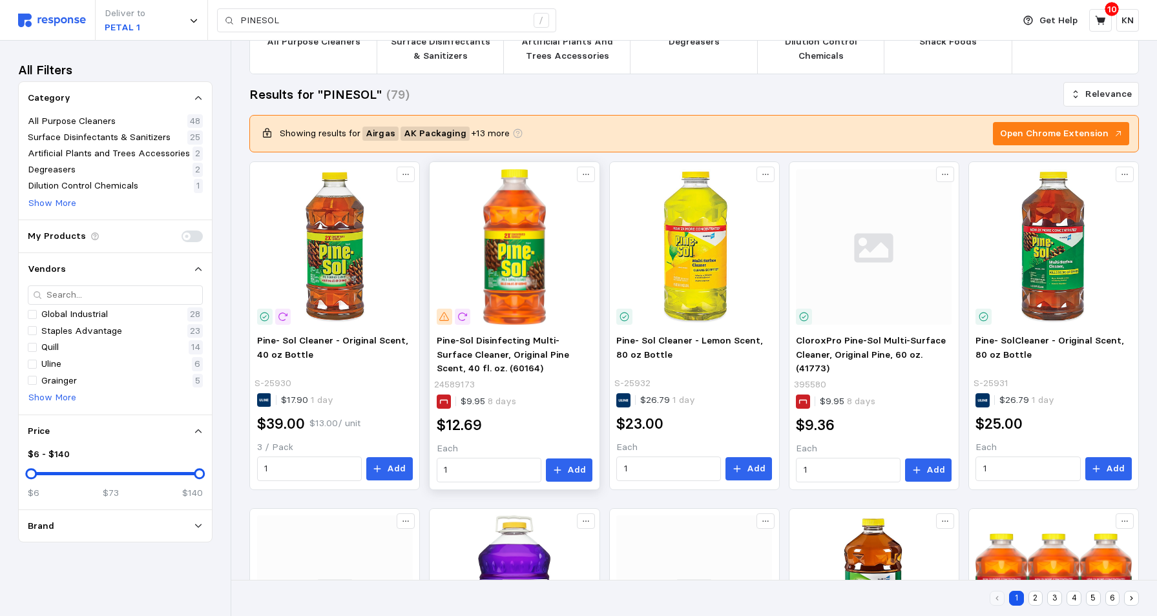
scroll to position [0, 0]
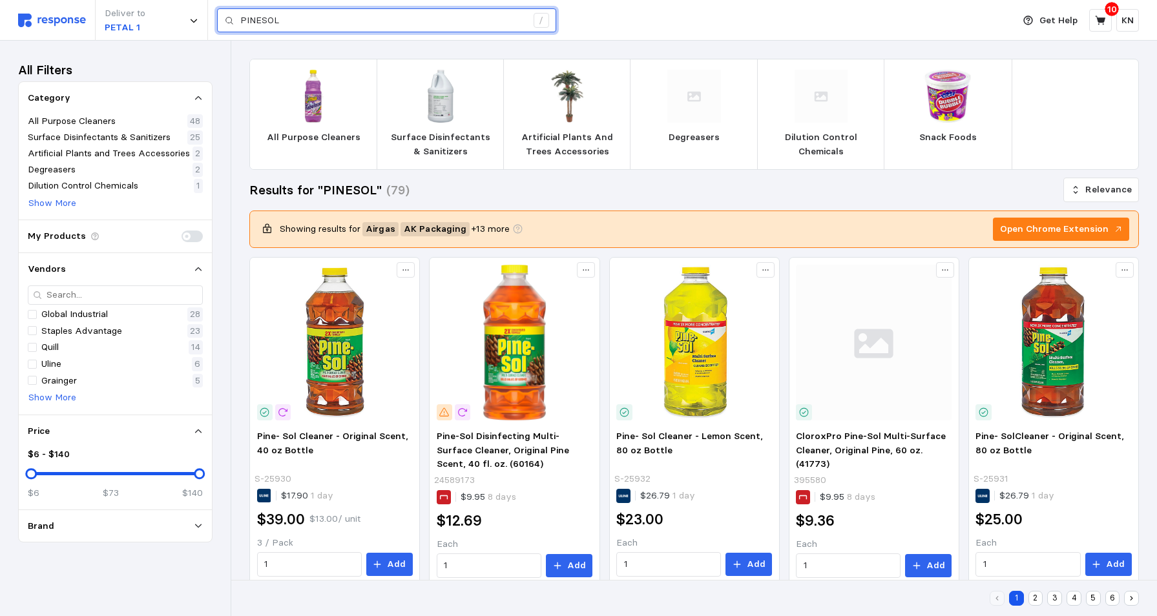
click at [321, 20] on input "PINESOL" at bounding box center [383, 20] width 286 height 23
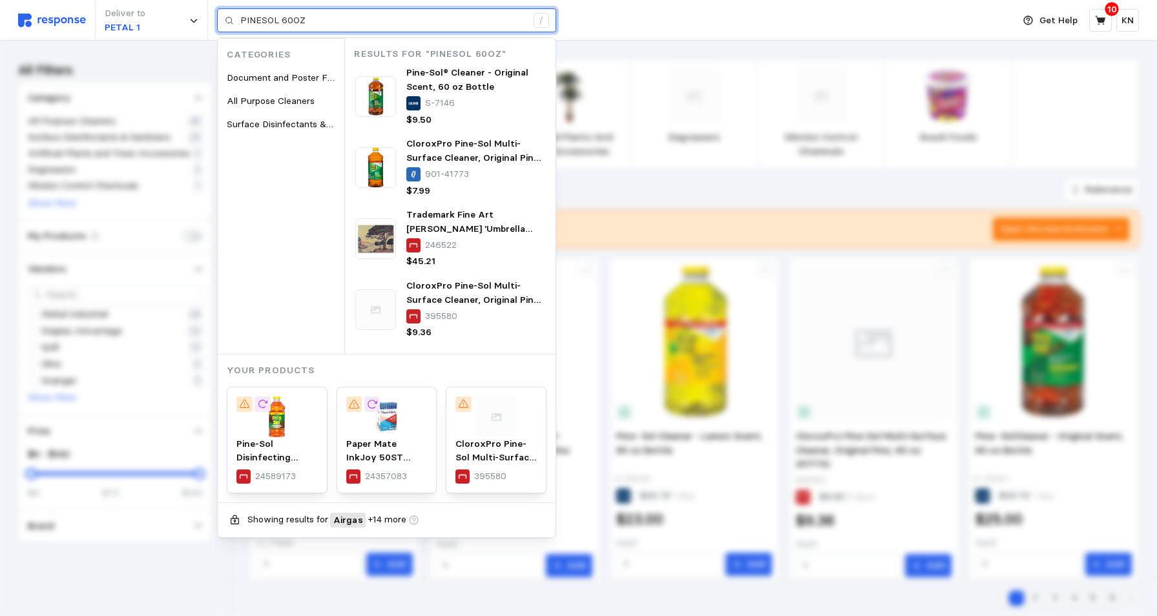
type input "PINESOL 60OZ"
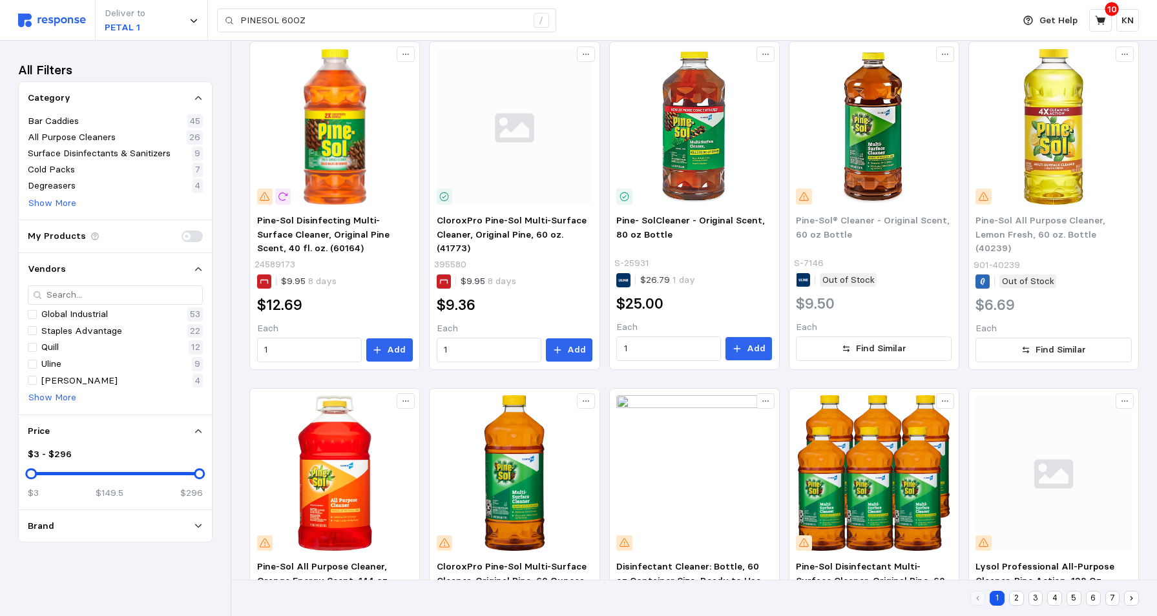
scroll to position [452, 0]
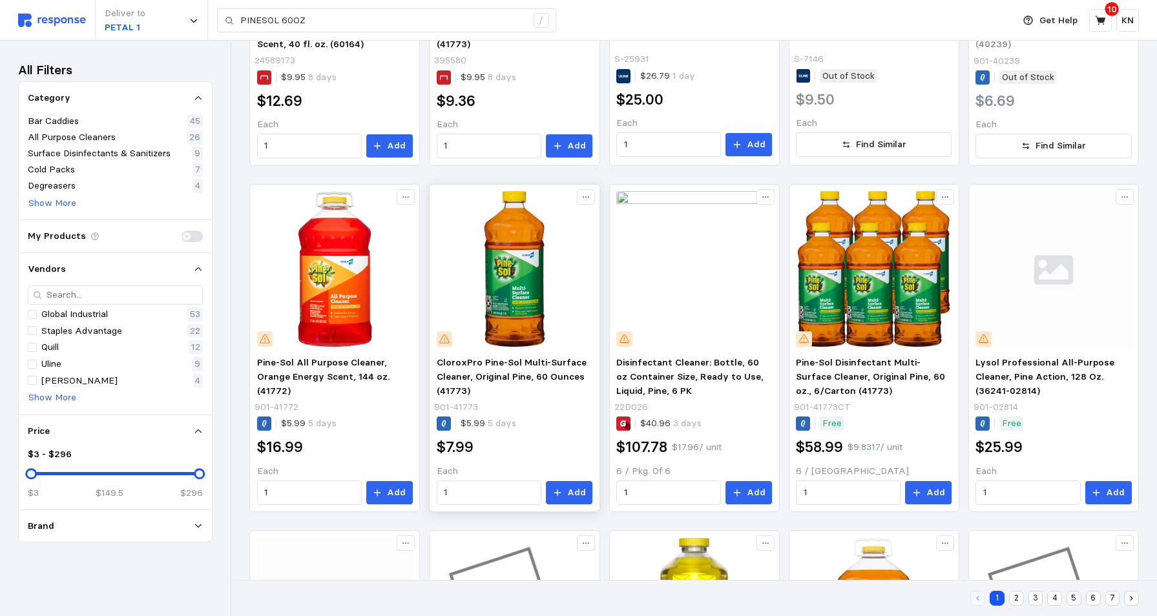
drag, startPoint x: 569, startPoint y: 493, endPoint x: 574, endPoint y: 512, distance: 19.4
click at [569, 493] on p "Add" at bounding box center [576, 493] width 19 height 14
click at [1106, 18] on icon at bounding box center [1100, 20] width 10 height 9
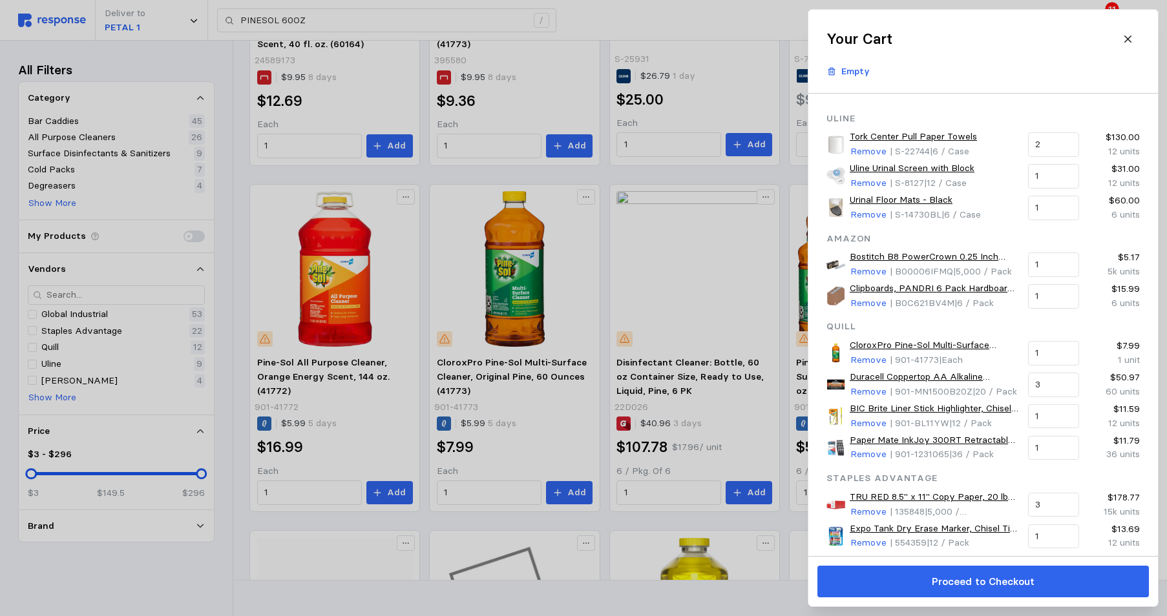
drag, startPoint x: 955, startPoint y: 582, endPoint x: 950, endPoint y: 593, distance: 11.3
click at [955, 582] on p "Proceed to Checkout" at bounding box center [982, 582] width 103 height 16
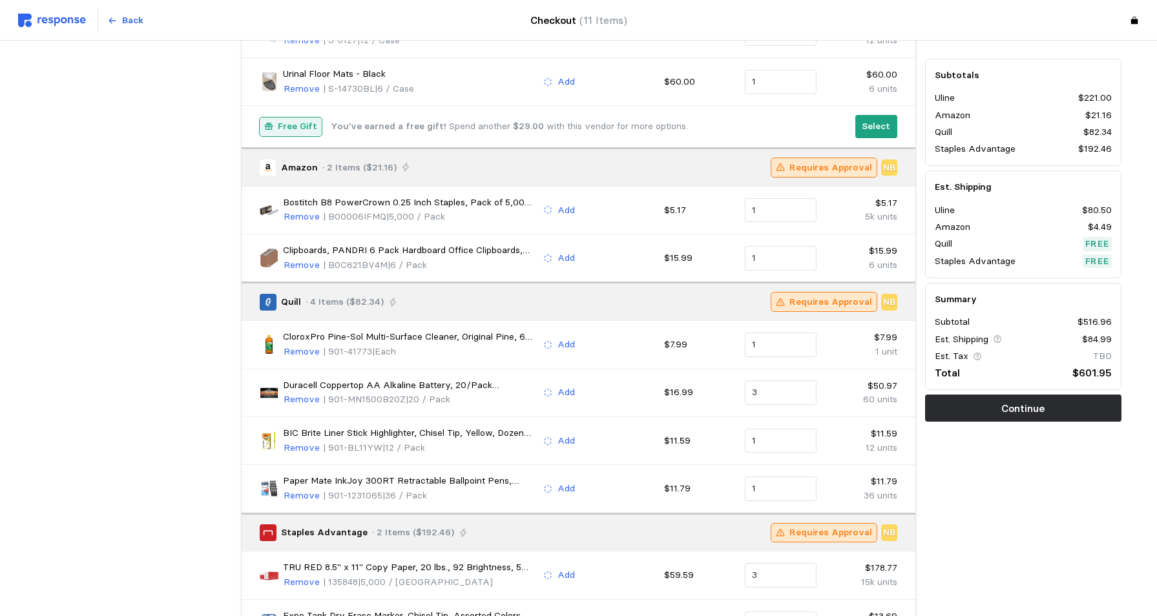
scroll to position [258, 0]
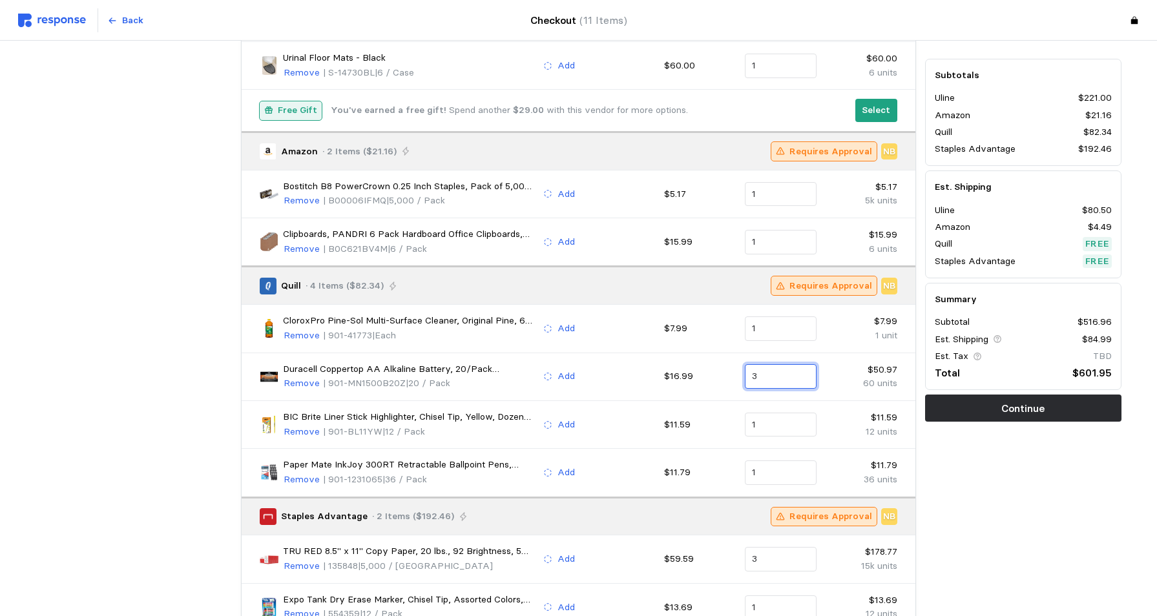
click at [759, 379] on input "3" at bounding box center [780, 376] width 57 height 23
click at [775, 421] on p "20 units" at bounding box center [772, 422] width 34 height 14
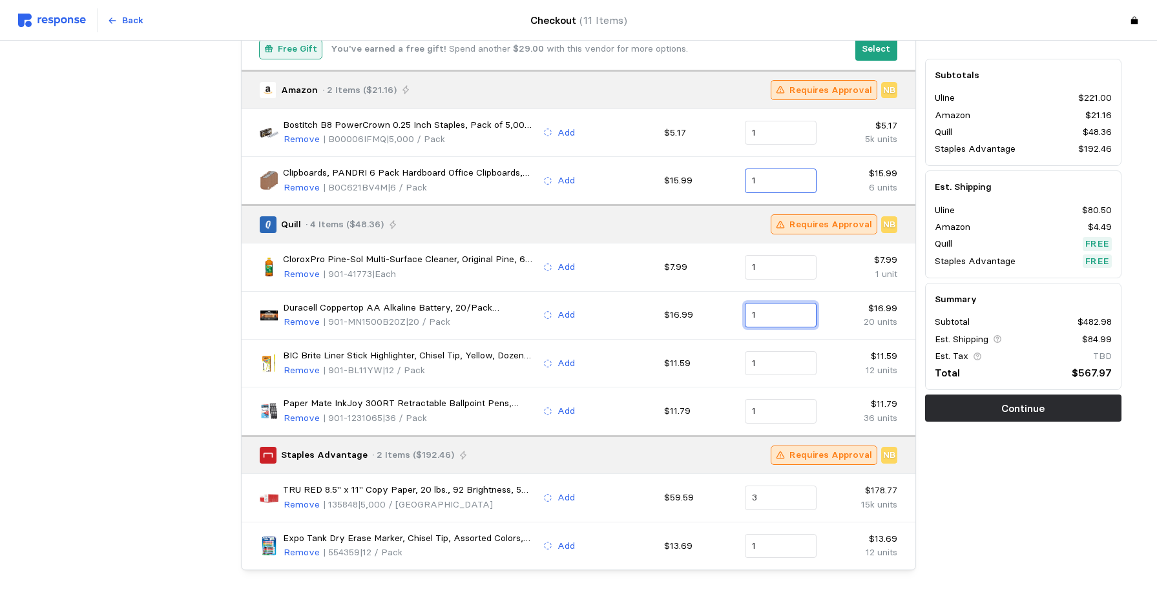
scroll to position [323, 0]
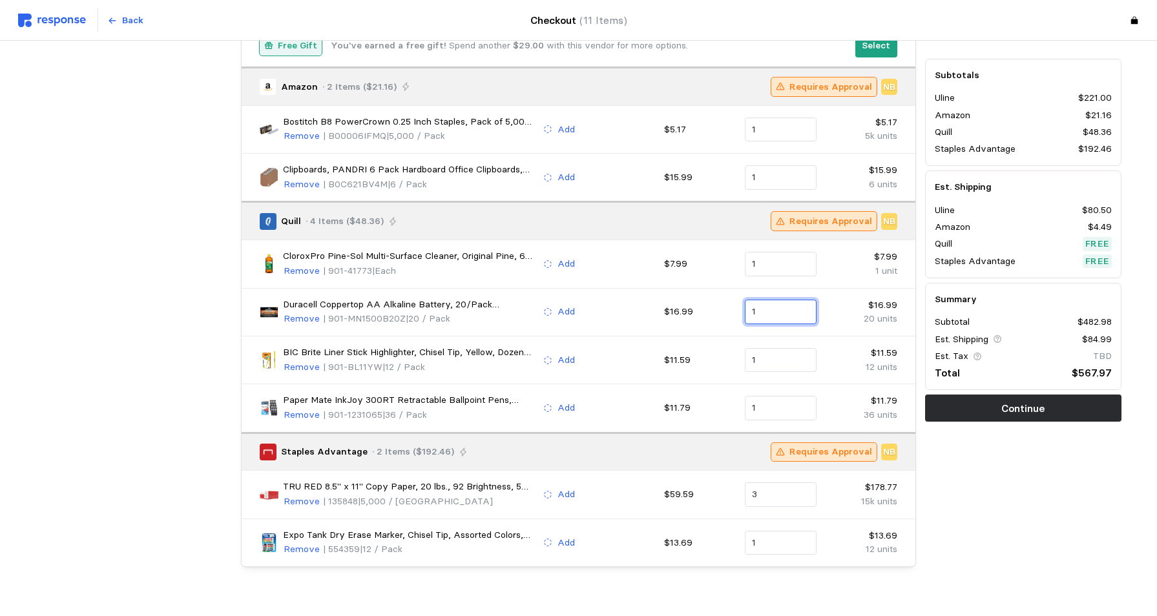
type input "1"
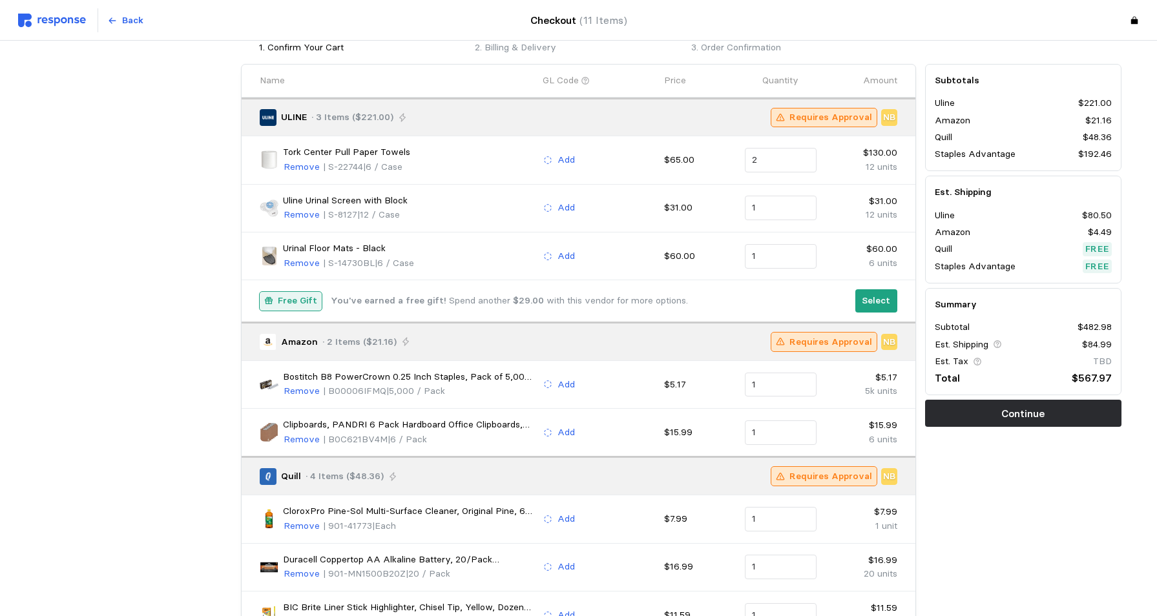
scroll to position [0, 0]
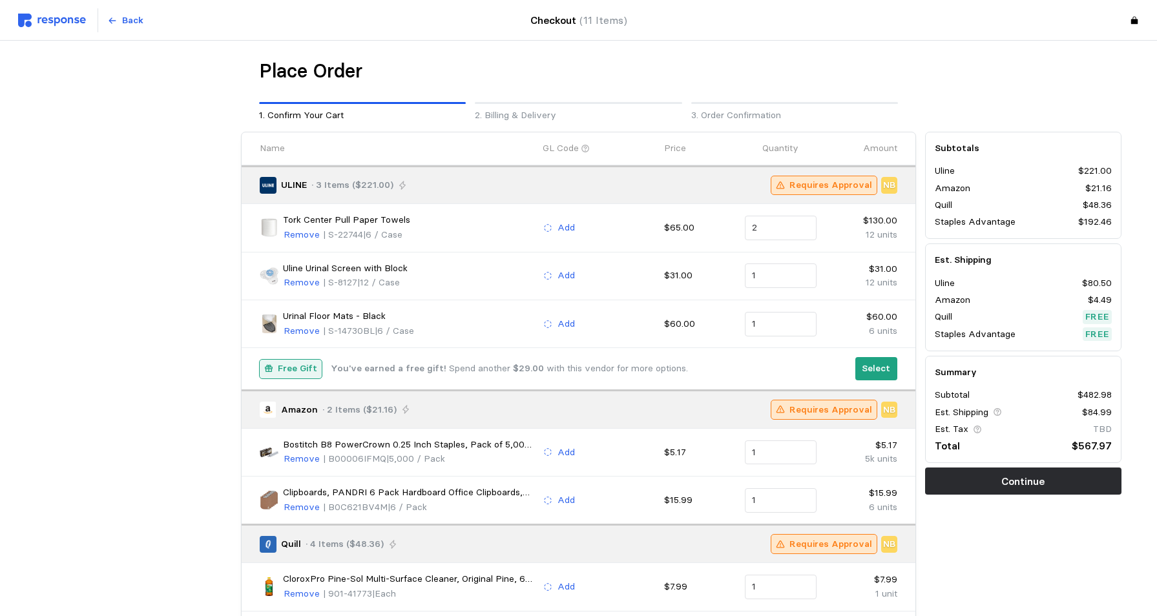
drag, startPoint x: 1028, startPoint y: 484, endPoint x: 1031, endPoint y: 498, distance: 14.6
click at [1028, 484] on p "Continue" at bounding box center [1022, 482] width 43 height 16
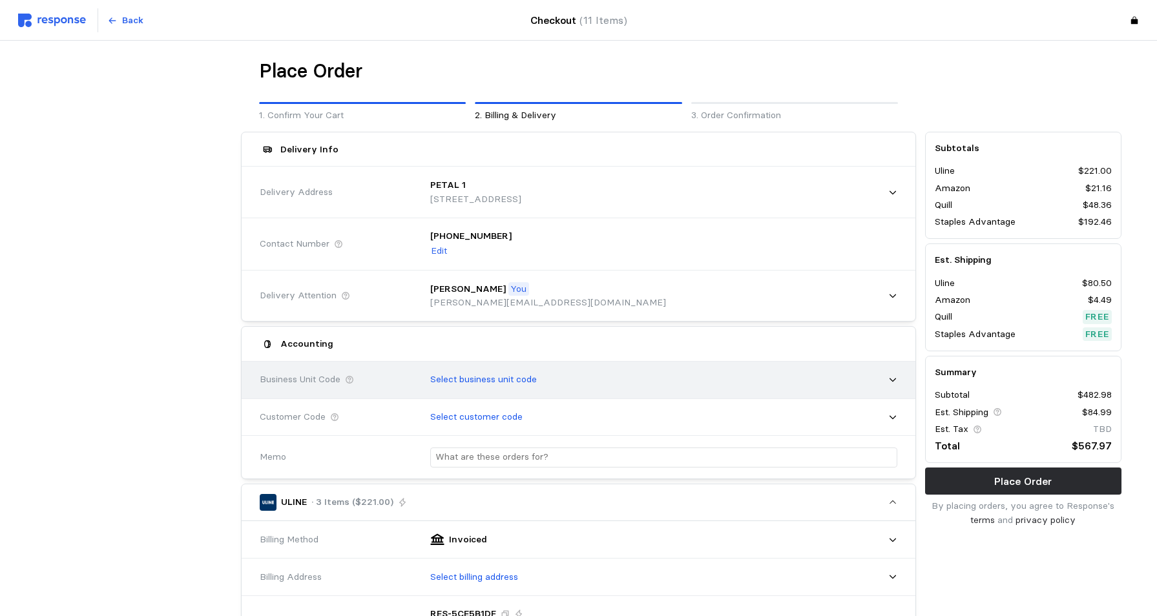
click at [892, 381] on icon at bounding box center [893, 381] width 6 height 4
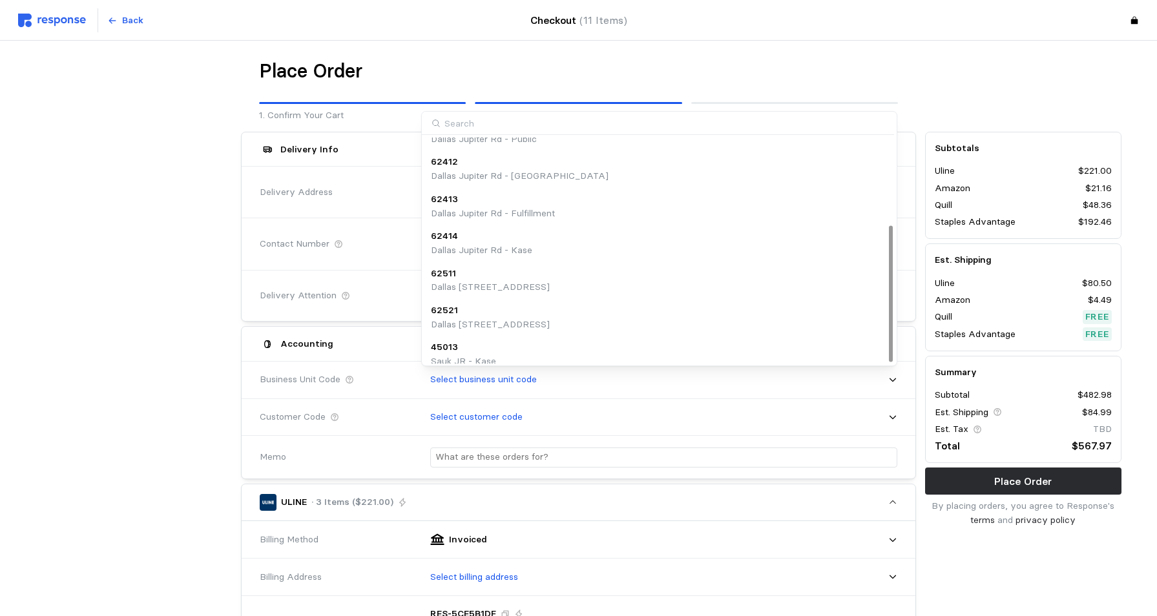
scroll to position [145, 0]
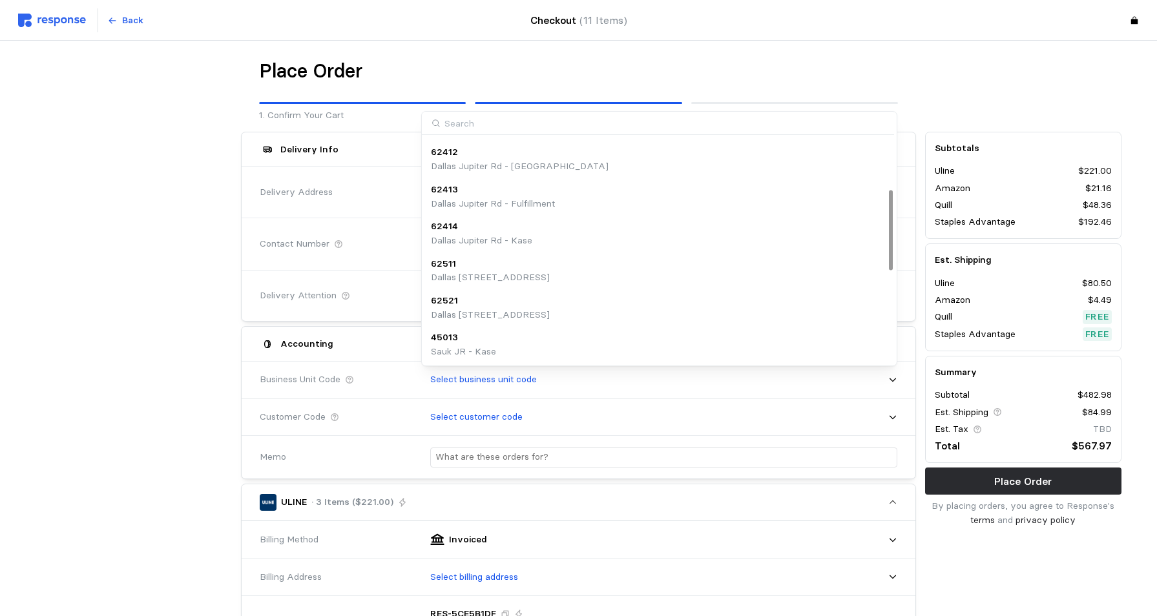
click at [463, 274] on p "Dallas [STREET_ADDRESS]" at bounding box center [490, 278] width 119 height 14
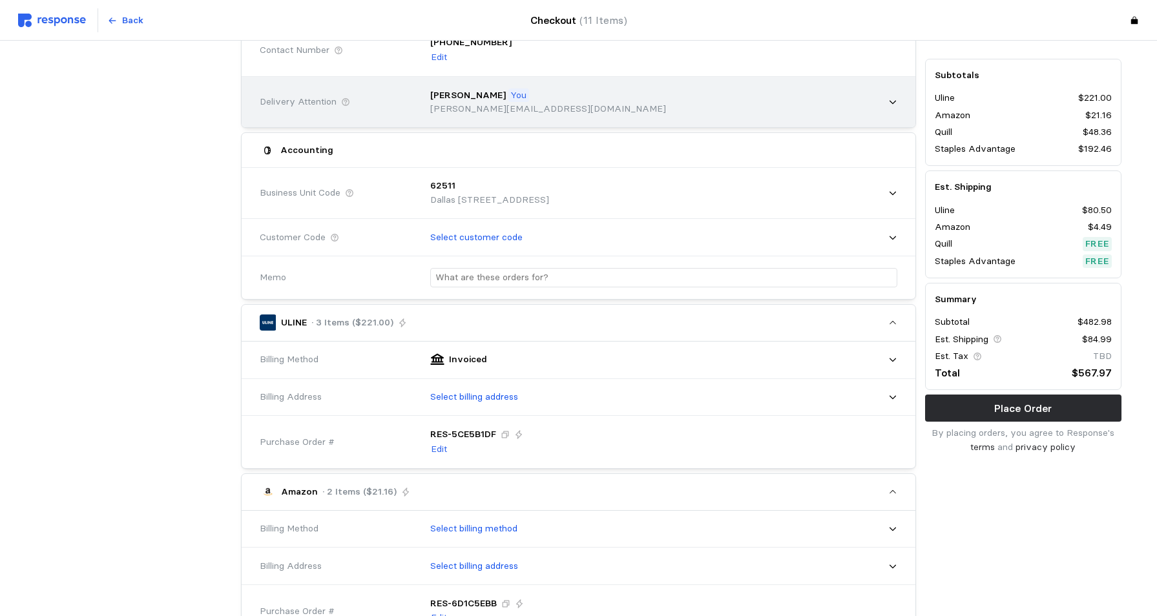
scroll to position [258, 0]
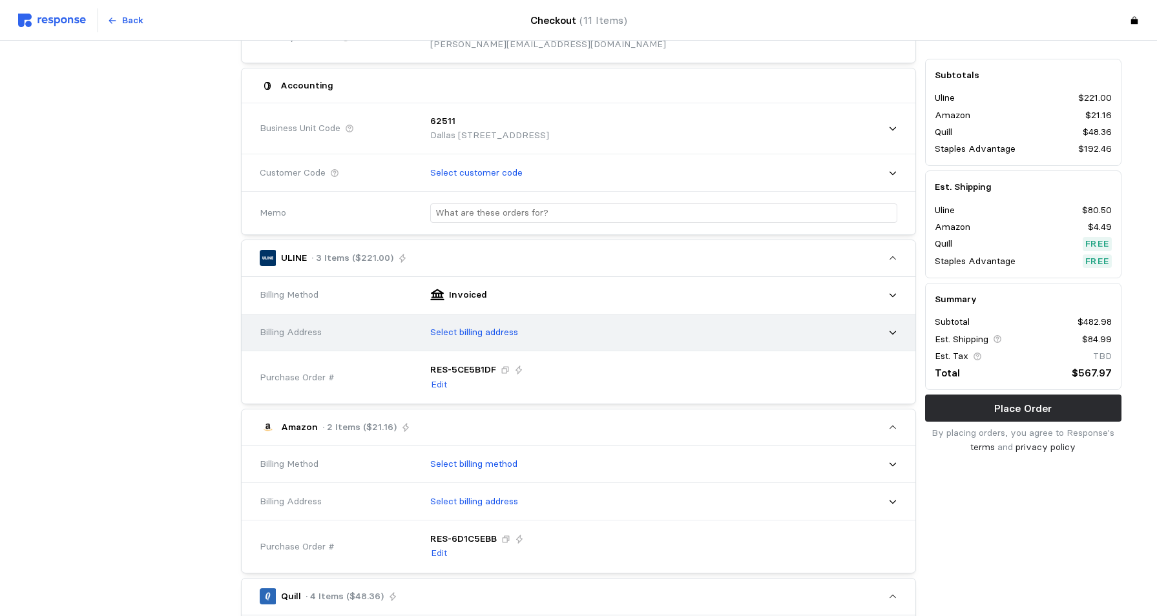
click at [892, 328] on icon at bounding box center [892, 332] width 9 height 9
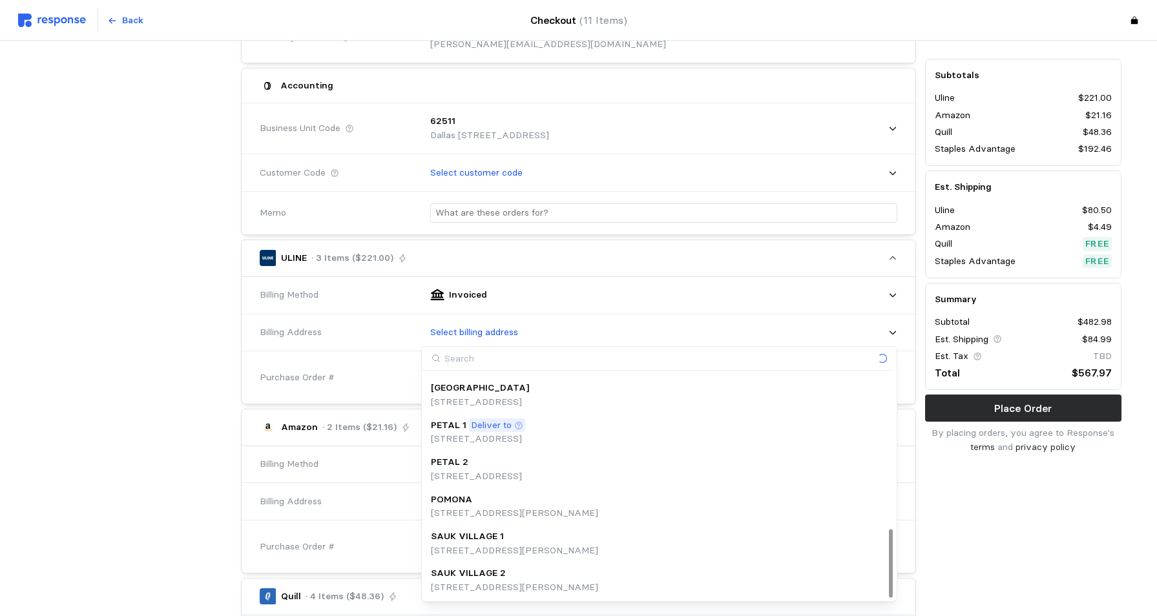
scroll to position [516, 0]
click at [495, 431] on p "Deliver to" at bounding box center [491, 425] width 41 height 14
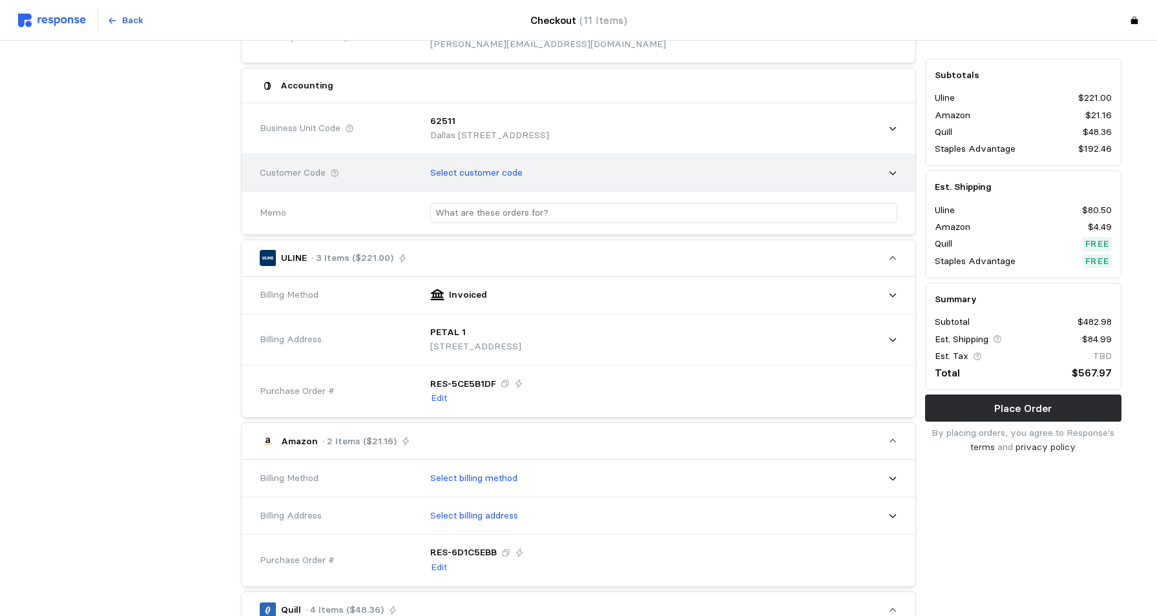
click at [894, 173] on icon at bounding box center [892, 173] width 9 height 9
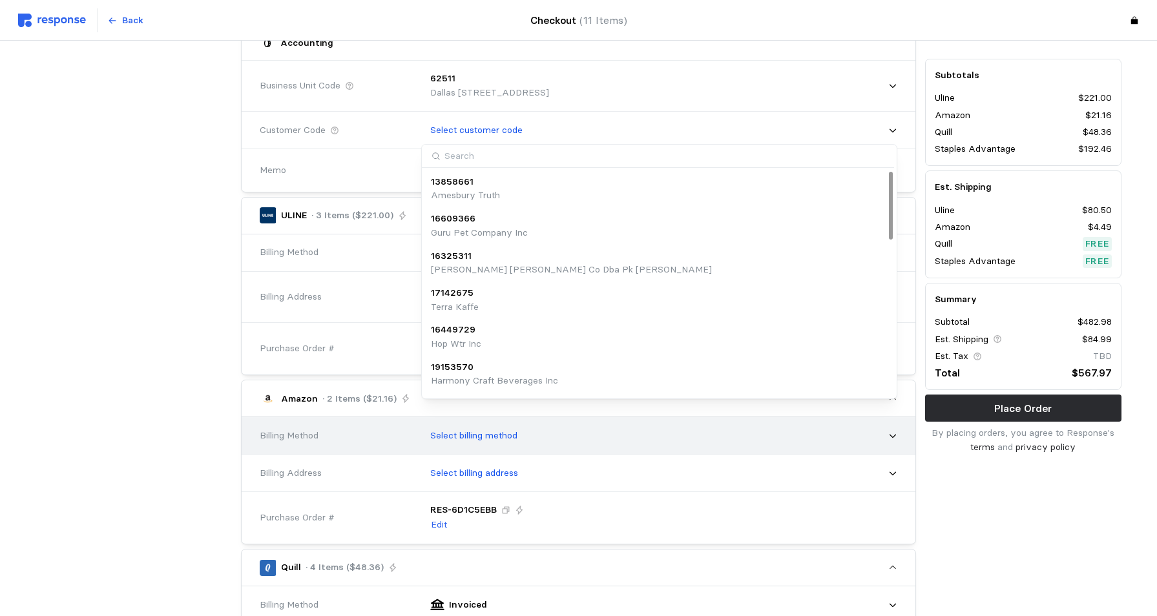
scroll to position [323, 0]
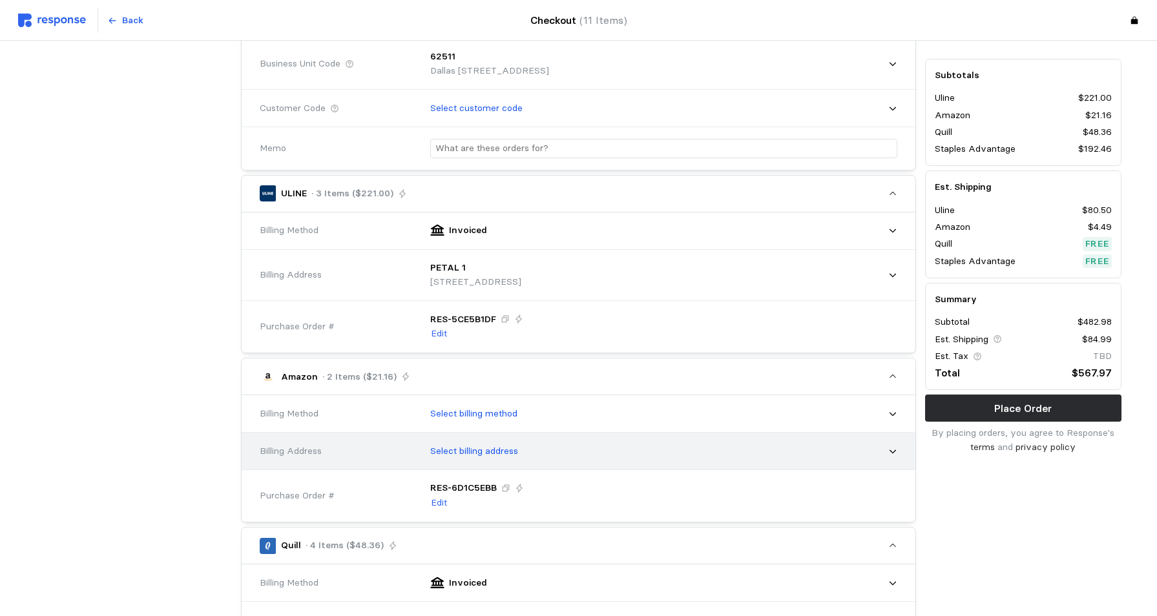
click at [890, 448] on icon at bounding box center [892, 451] width 9 height 9
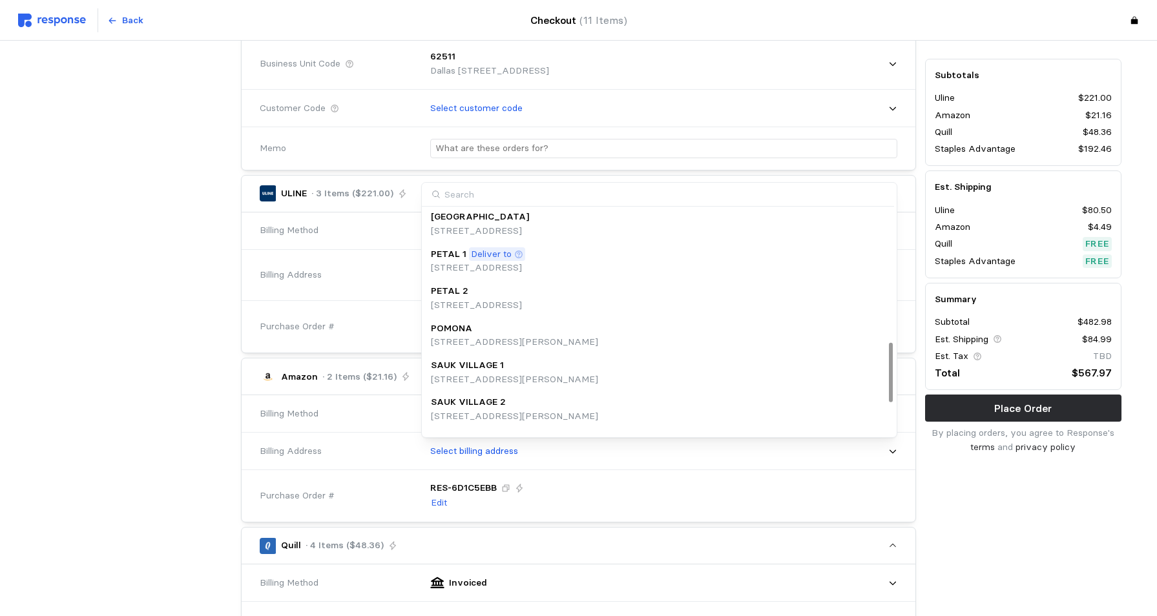
scroll to position [498, 0]
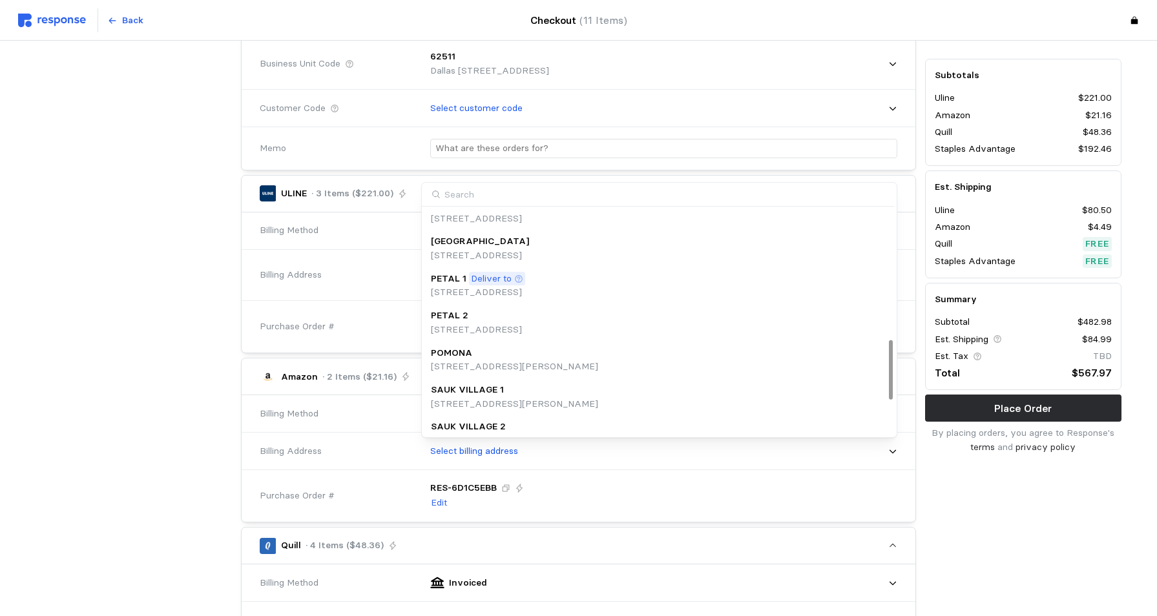
click at [488, 279] on p "Deliver to" at bounding box center [491, 279] width 41 height 14
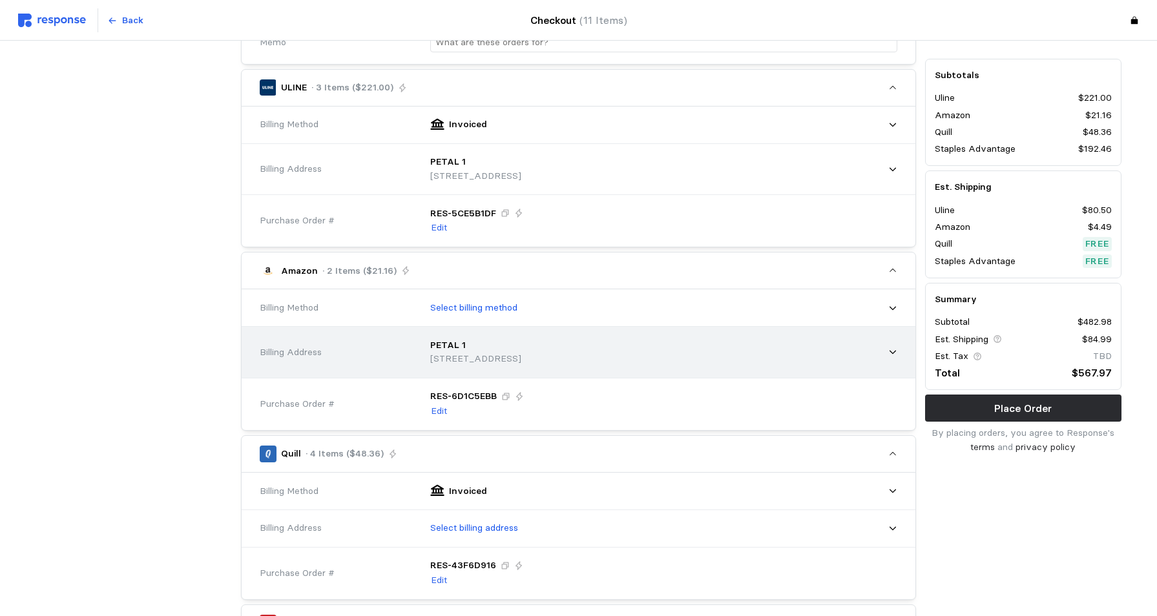
scroll to position [452, 0]
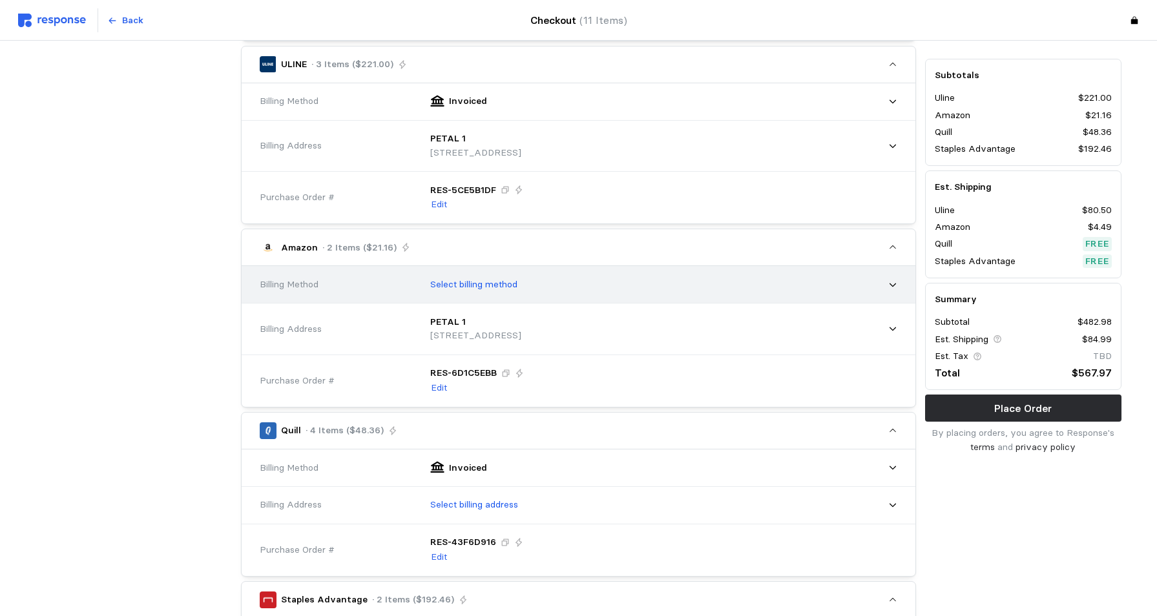
click at [892, 282] on icon at bounding box center [892, 284] width 9 height 9
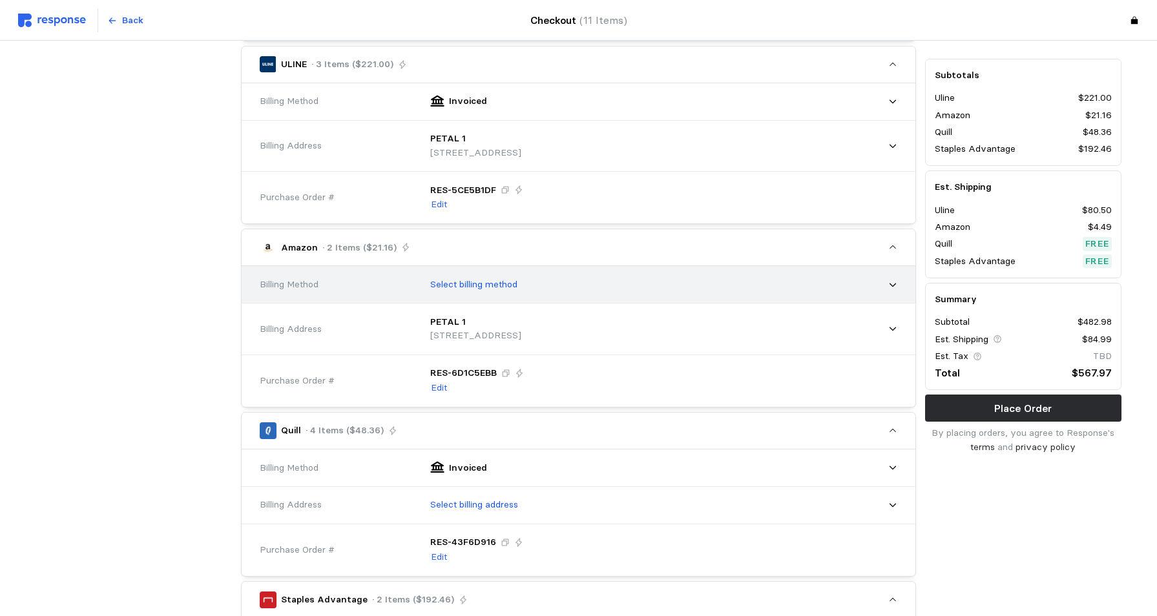
click at [890, 283] on icon at bounding box center [892, 284] width 9 height 9
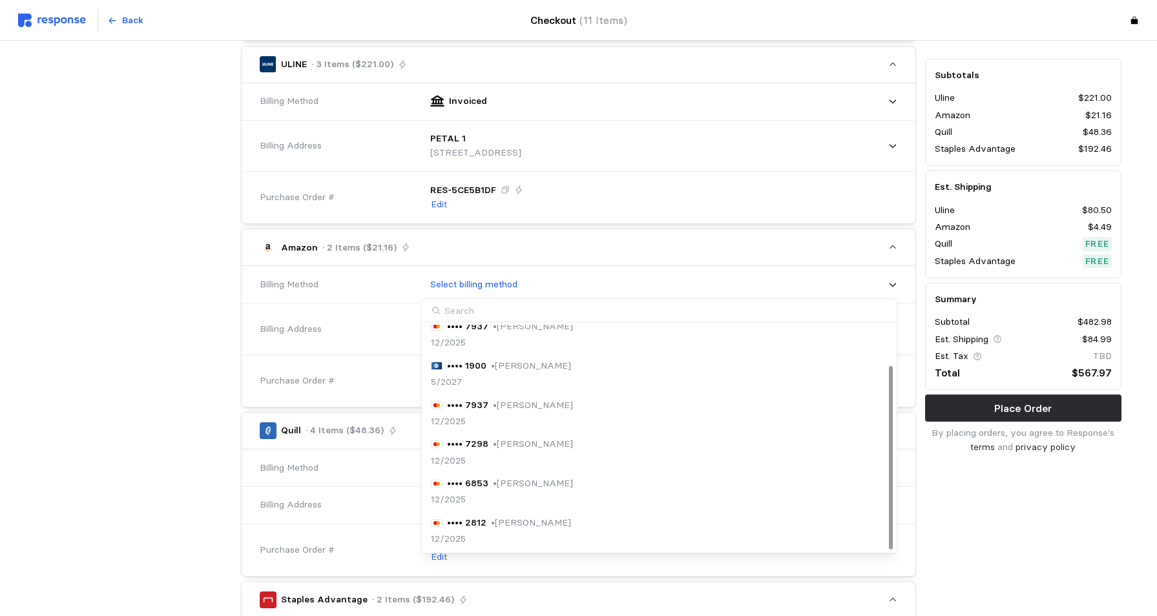
scroll to position [0, 0]
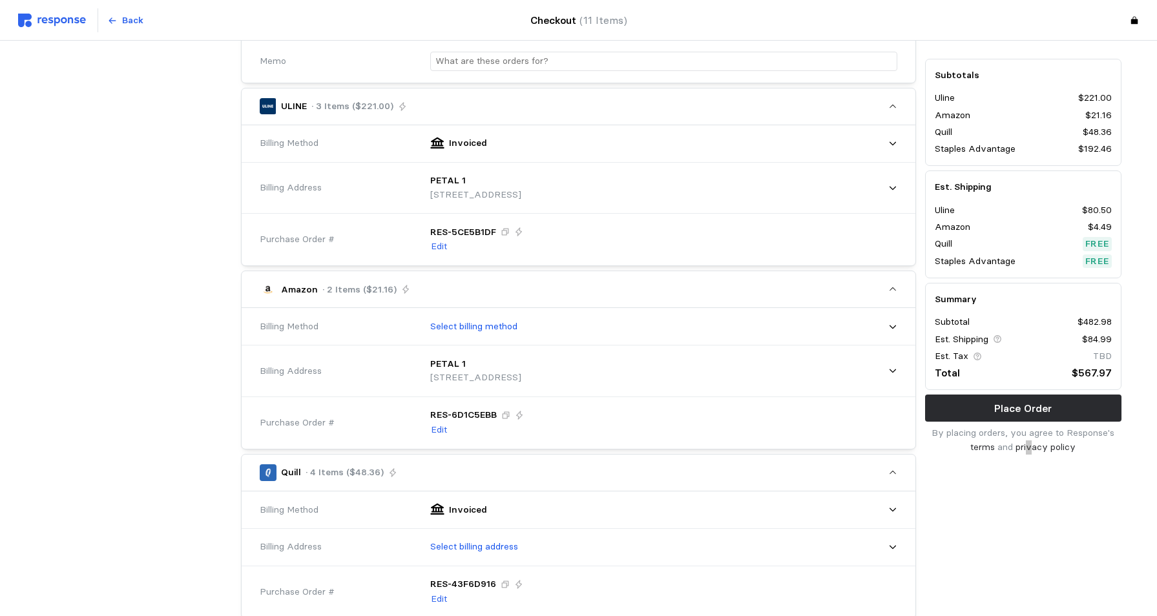
scroll to position [388, 0]
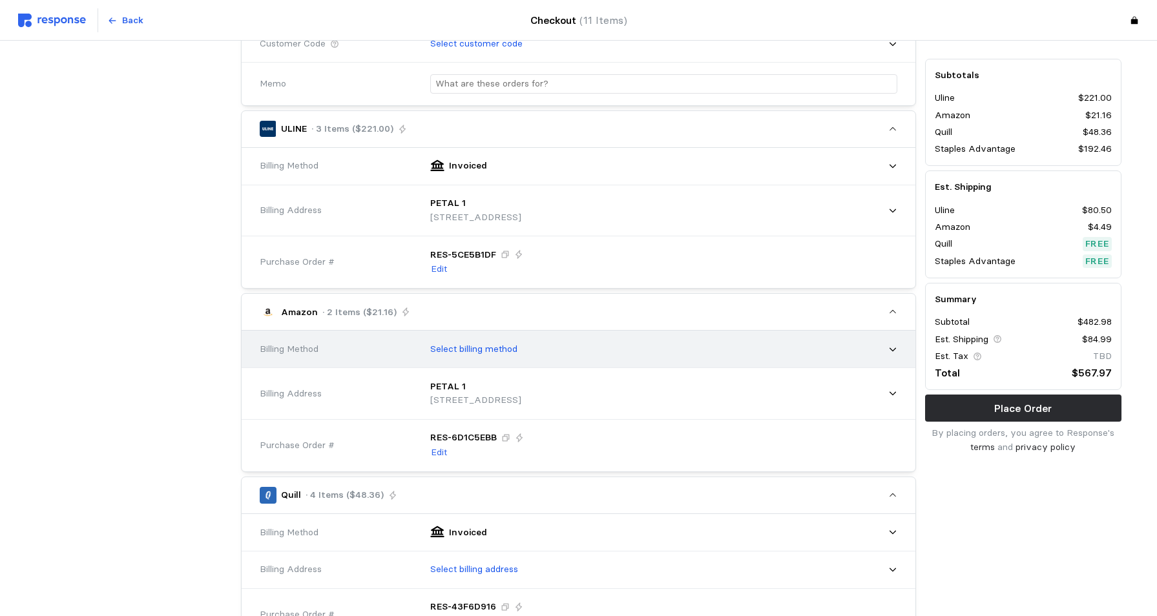
click at [892, 351] on icon at bounding box center [892, 349] width 9 height 9
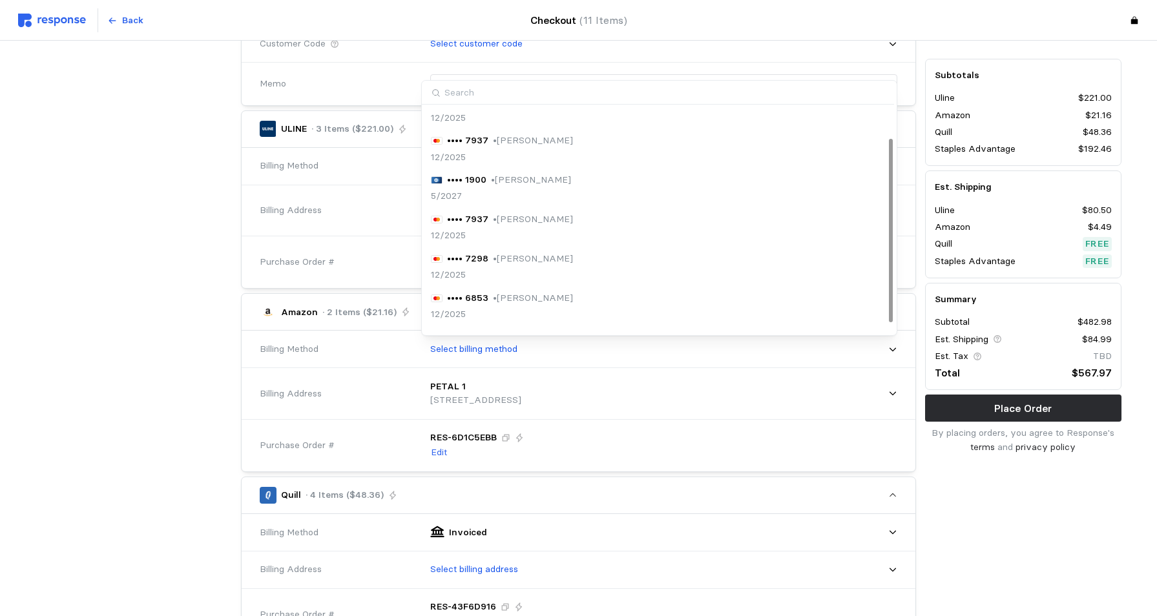
scroll to position [0, 0]
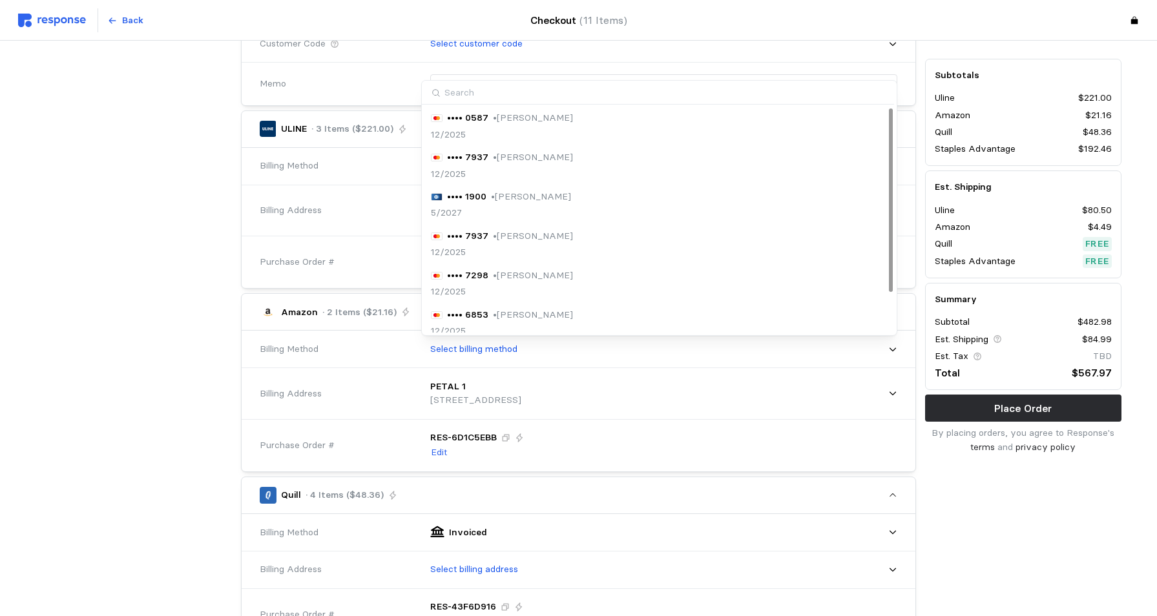
click at [519, 118] on p "• [PERSON_NAME]" at bounding box center [533, 118] width 80 height 14
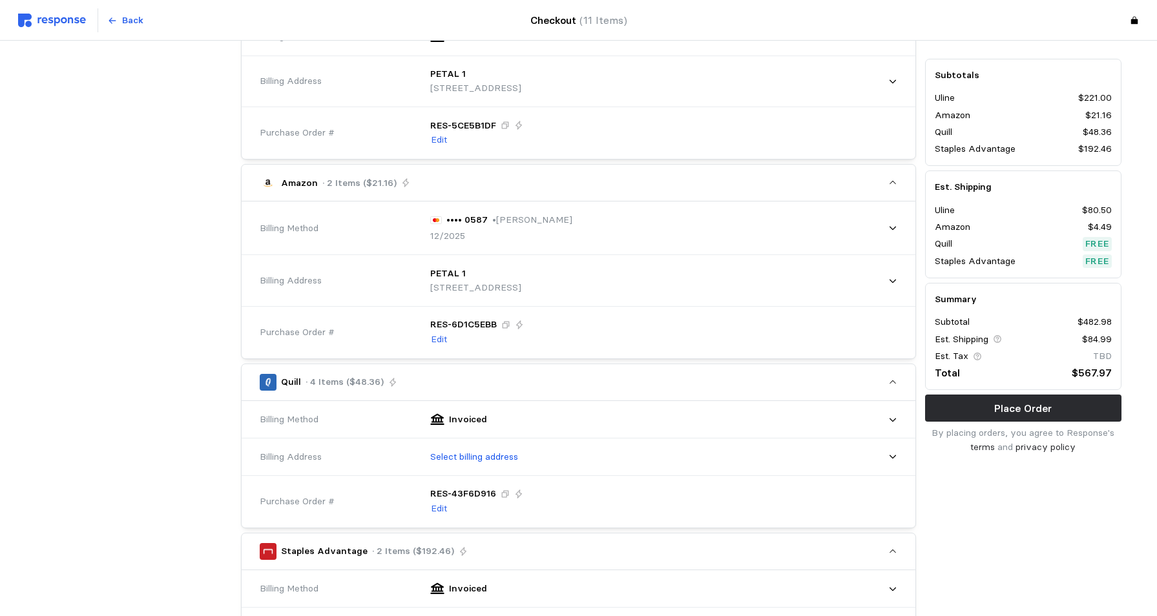
scroll to position [582, 0]
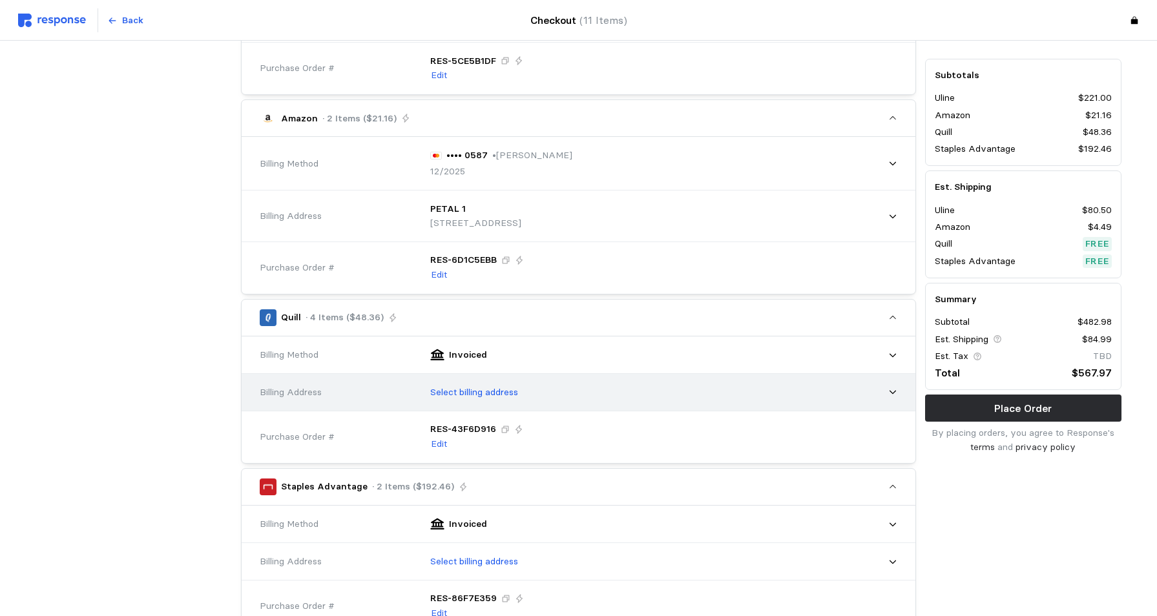
click at [891, 391] on icon at bounding box center [892, 392] width 9 height 9
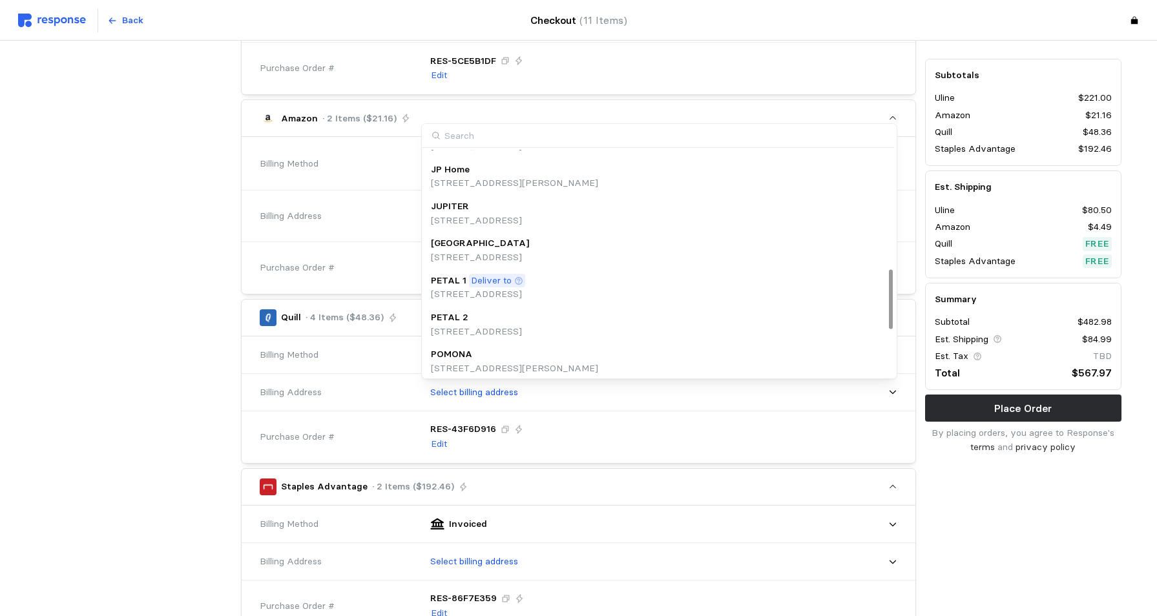
scroll to position [452, 0]
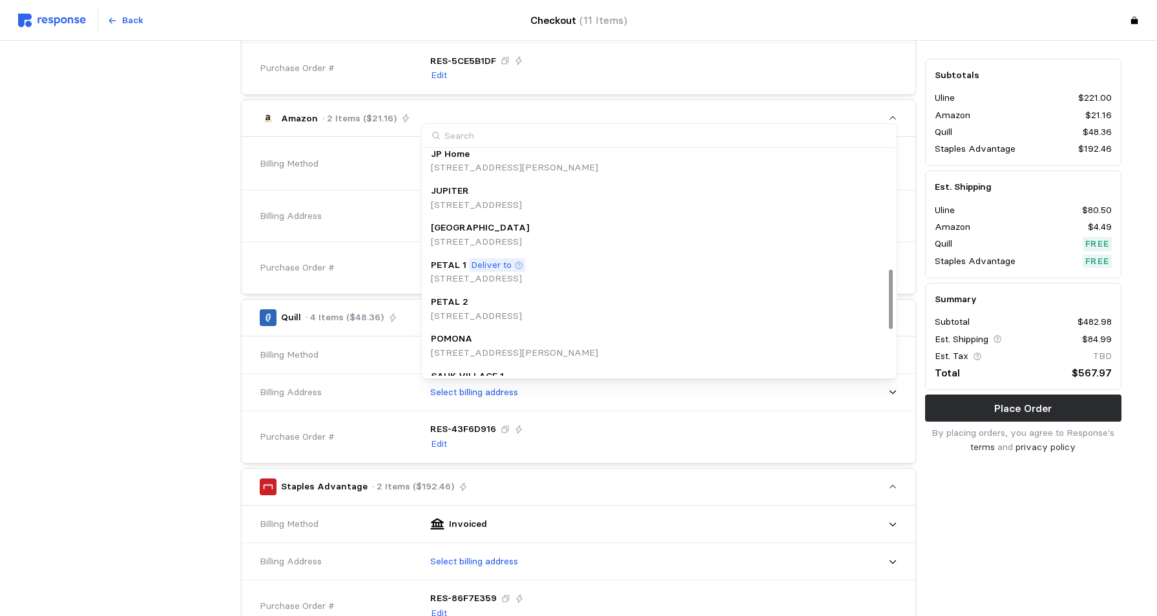
click at [485, 272] on p "[STREET_ADDRESS]" at bounding box center [478, 279] width 94 height 14
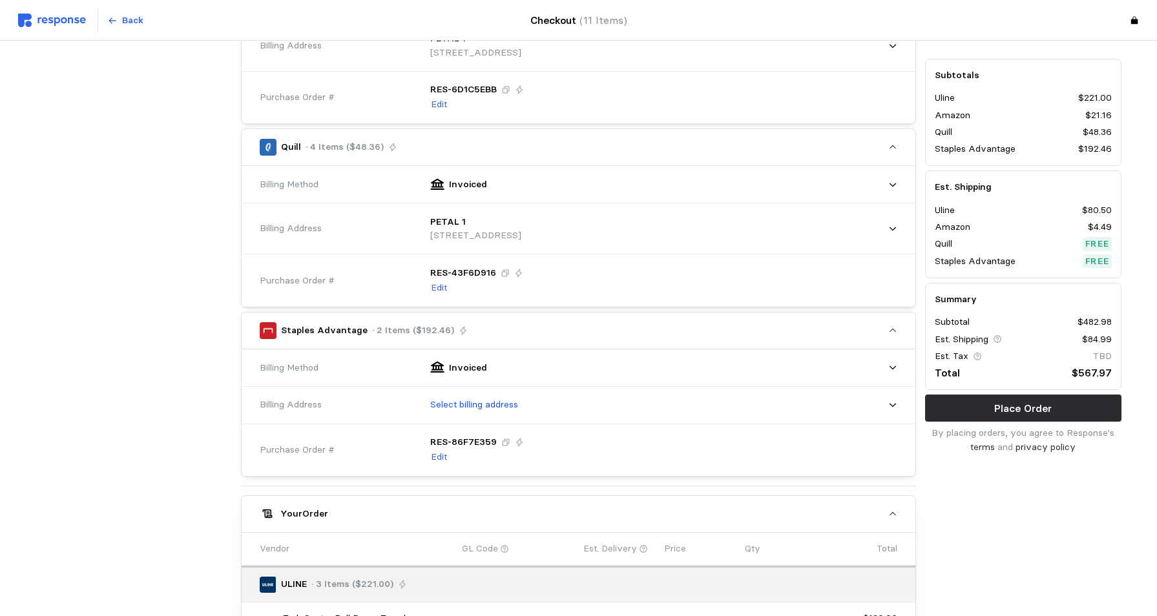
scroll to position [775, 0]
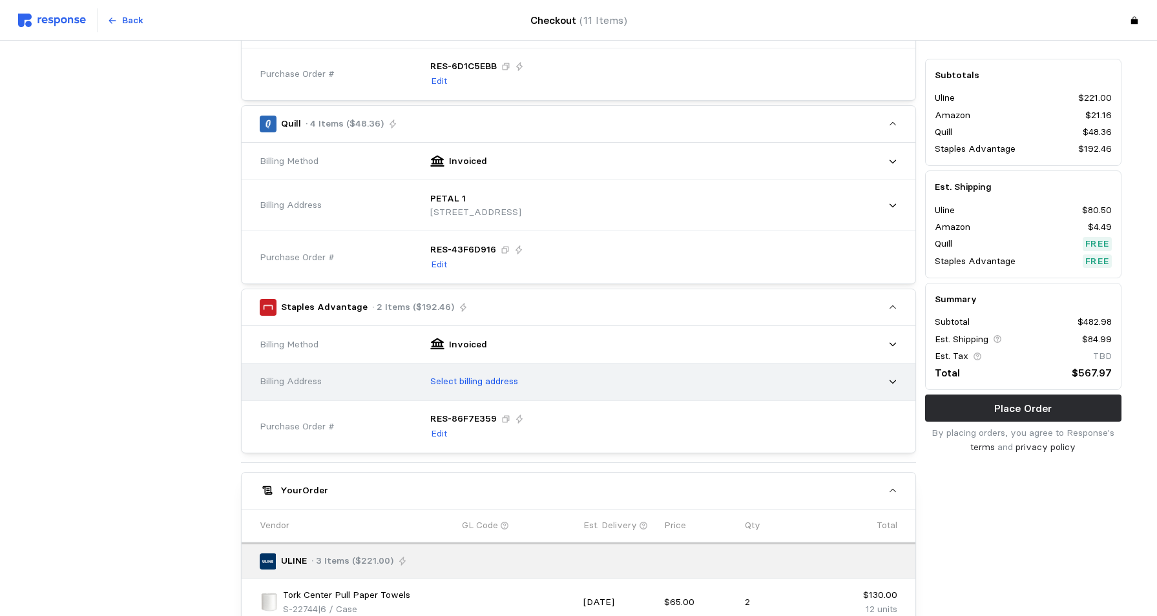
click at [894, 382] on icon at bounding box center [892, 381] width 9 height 9
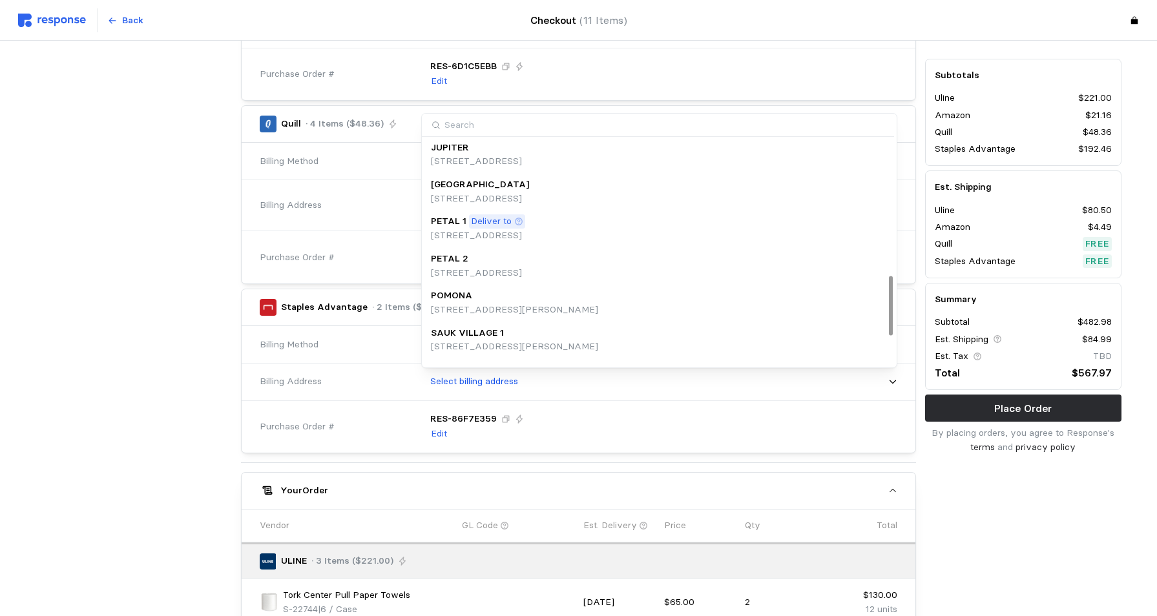
scroll to position [517, 0]
click at [491, 195] on p "Deliver to" at bounding box center [491, 190] width 41 height 14
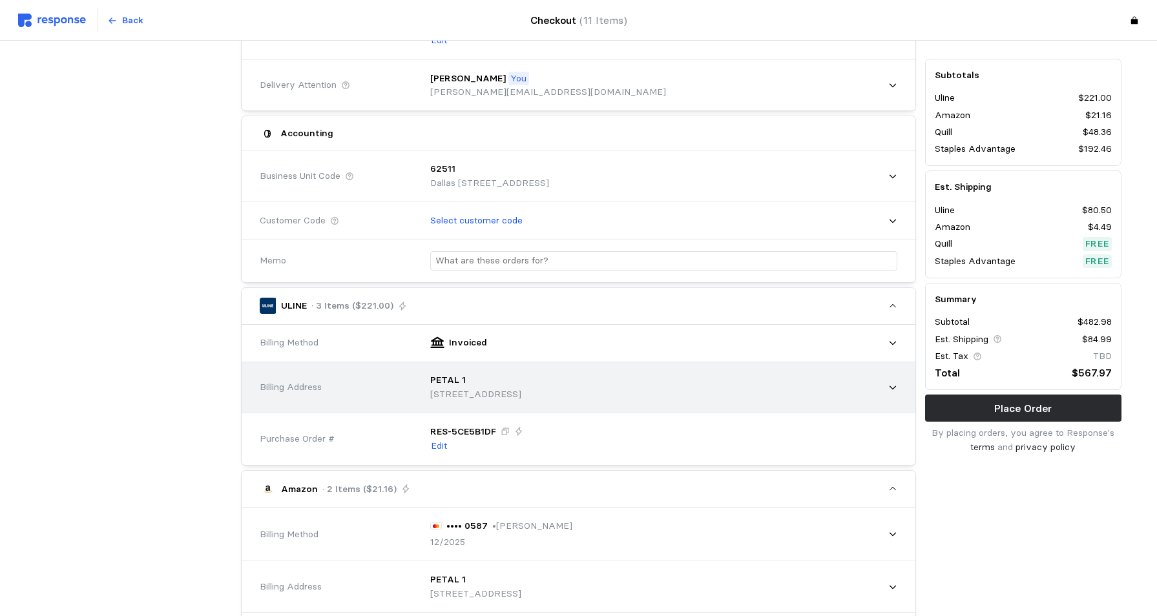
scroll to position [194, 0]
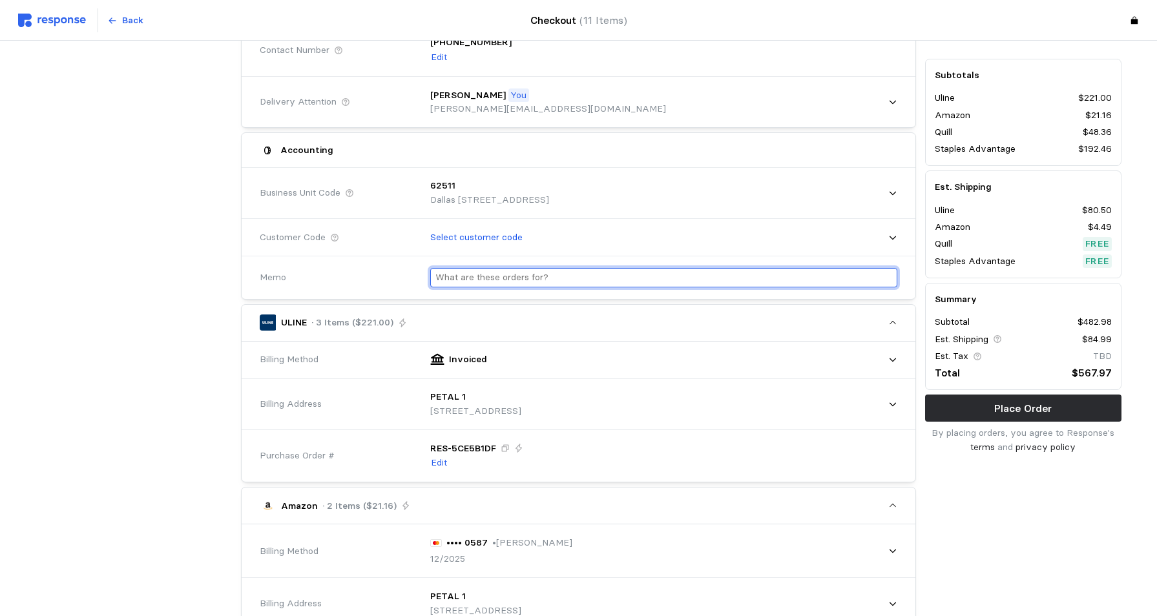
click at [503, 282] on input "text" at bounding box center [663, 278] width 457 height 19
type input "w"
type input "WAREHOUSE"
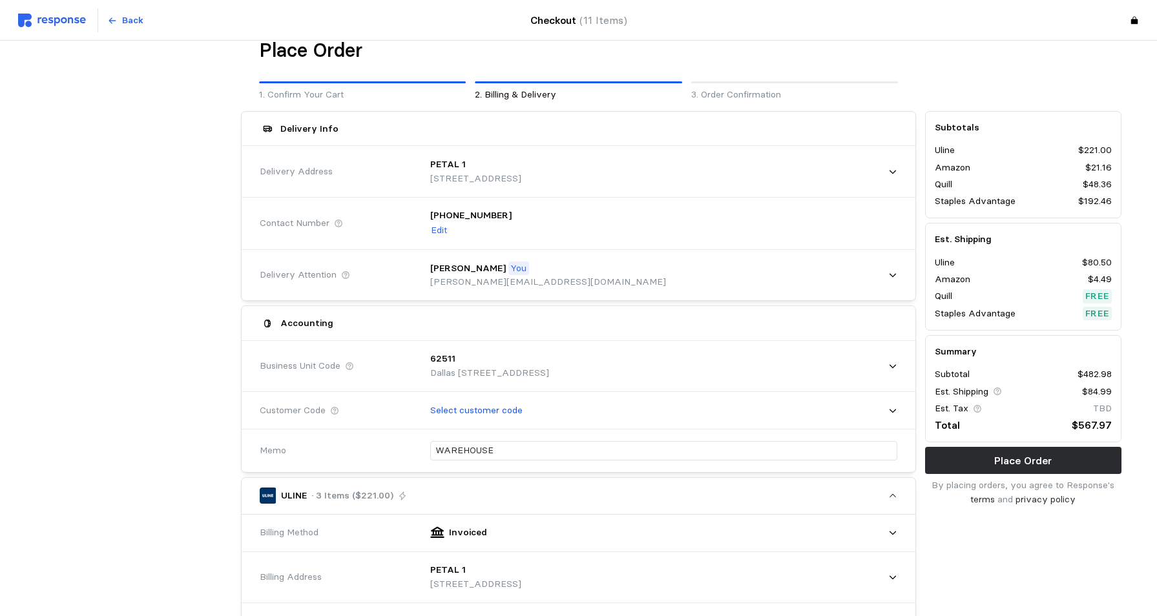
scroll to position [0, 0]
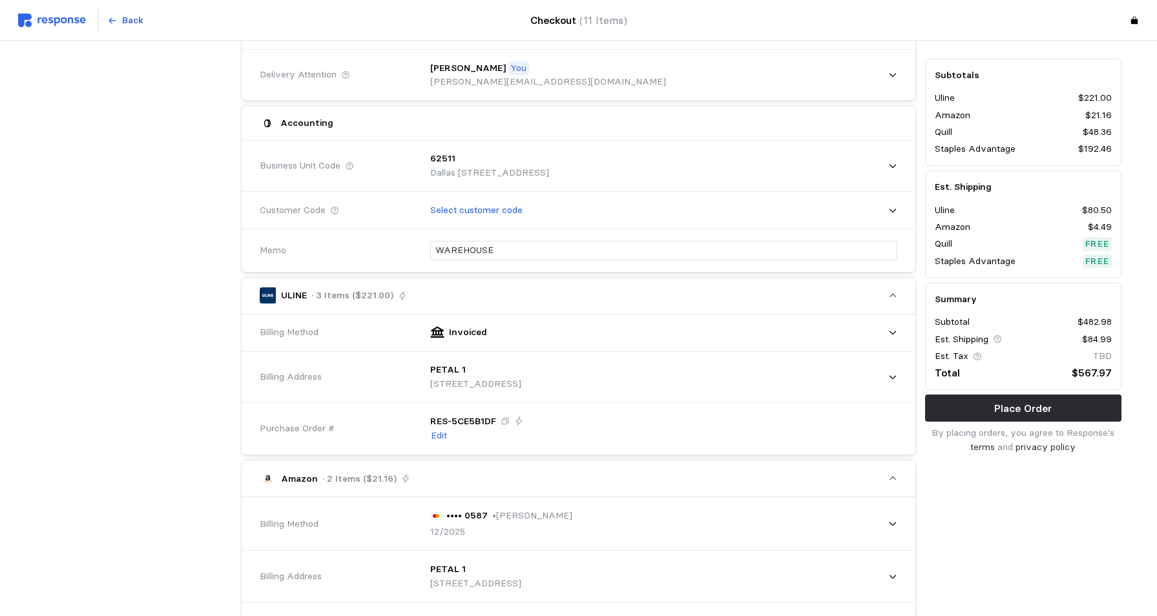
scroll to position [129, 0]
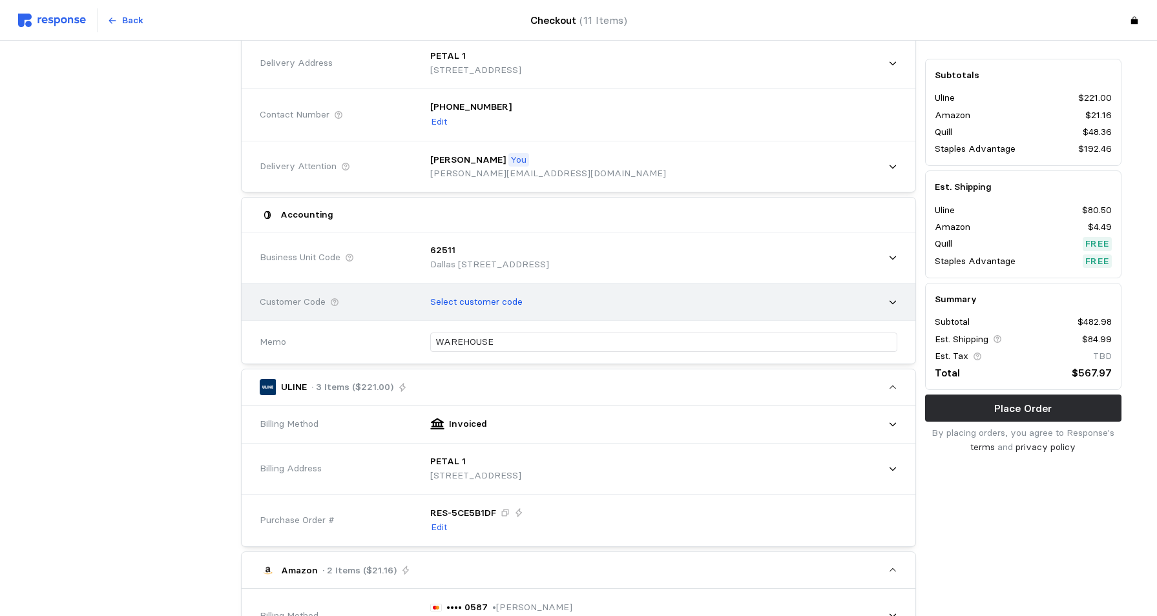
click at [893, 302] on icon at bounding box center [892, 302] width 9 height 9
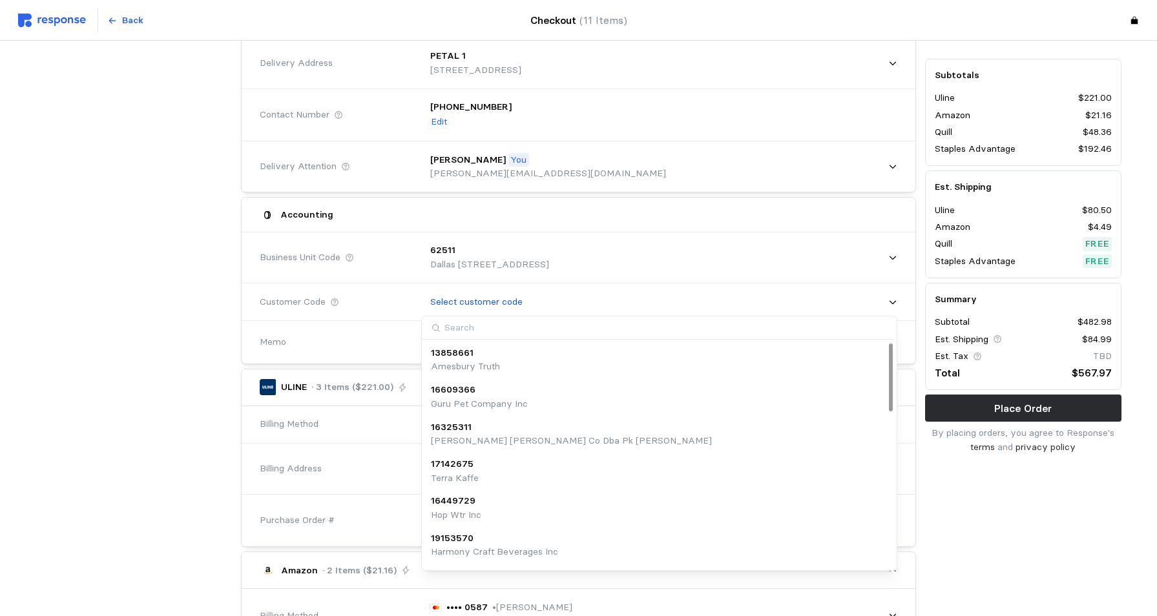
scroll to position [0, 0]
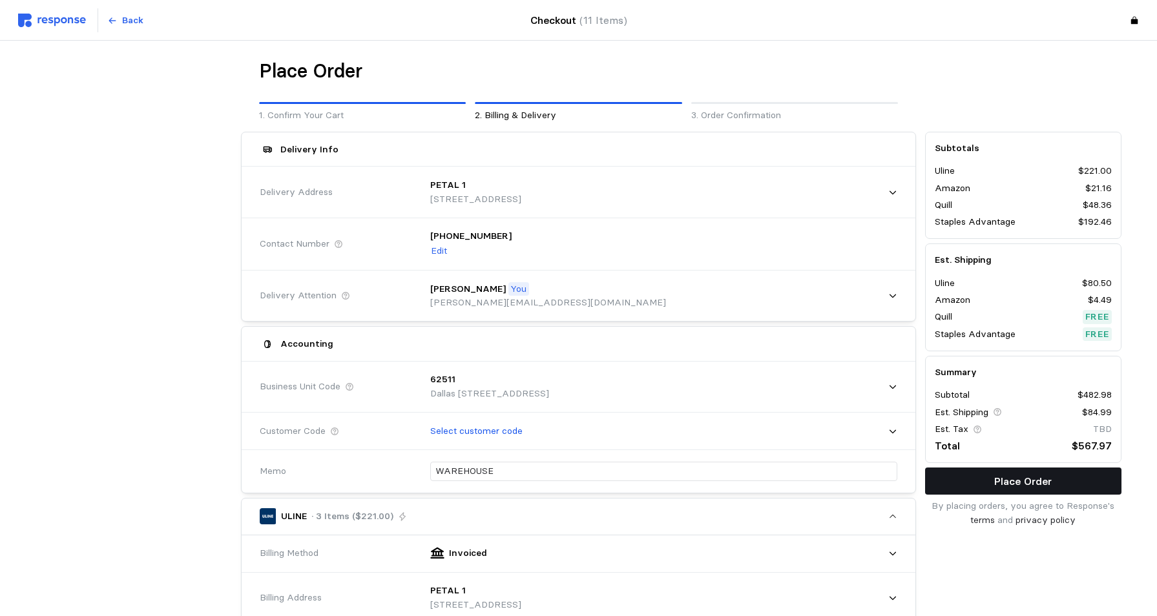
click at [1012, 486] on p "Place Order" at bounding box center [1023, 482] width 58 height 16
